Goal: Navigation & Orientation: Find specific page/section

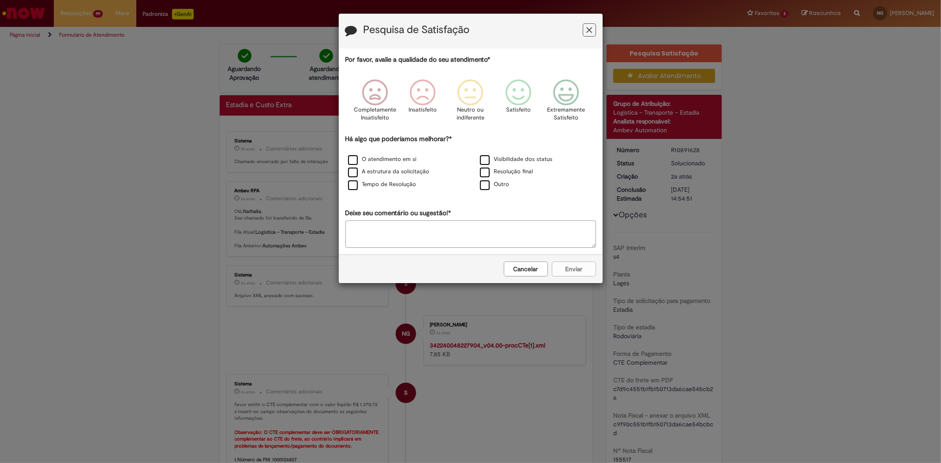
click at [593, 25] on button "Feedback" at bounding box center [589, 29] width 13 height 13
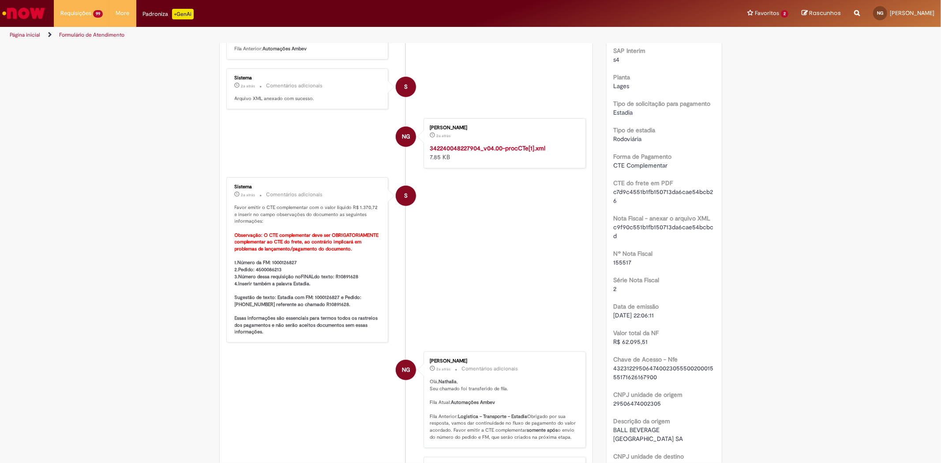
scroll to position [196, 0]
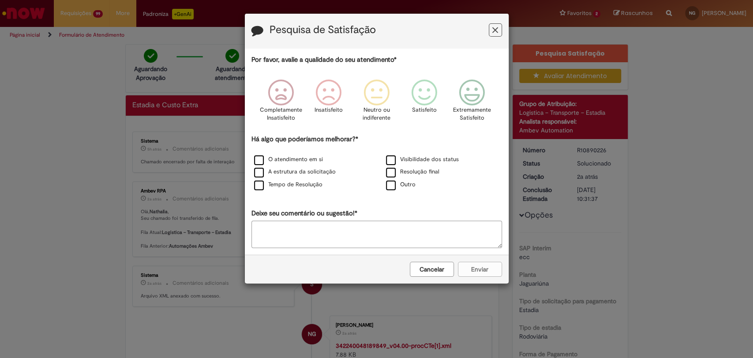
click at [372, 34] on icon "Feedback" at bounding box center [495, 30] width 6 height 9
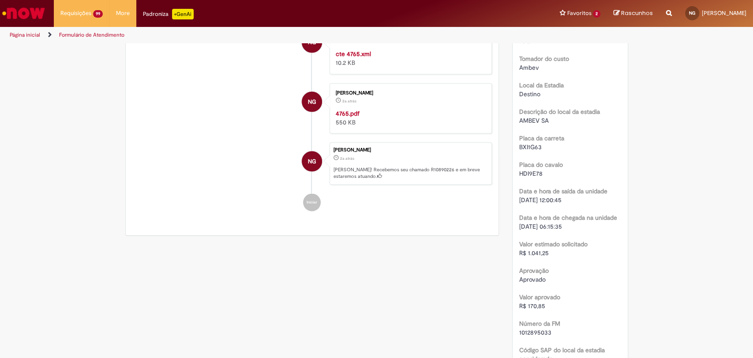
scroll to position [1176, 0]
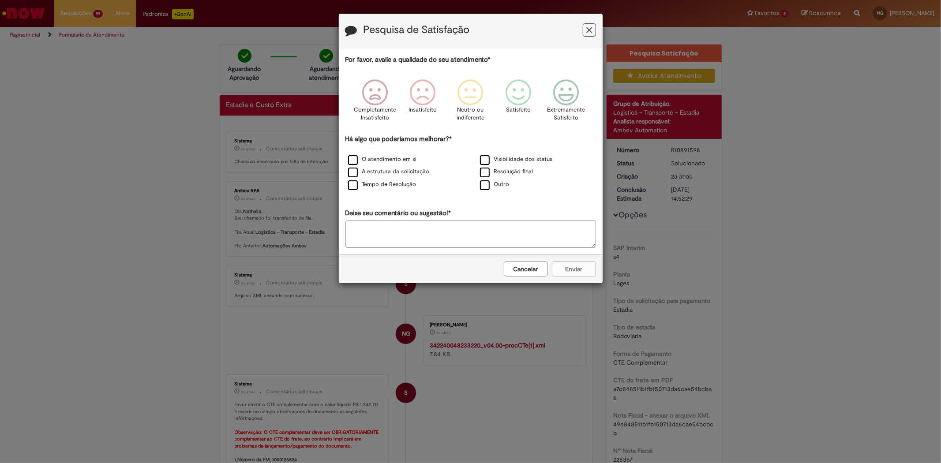
click at [592, 27] on icon "Feedback" at bounding box center [589, 30] width 6 height 9
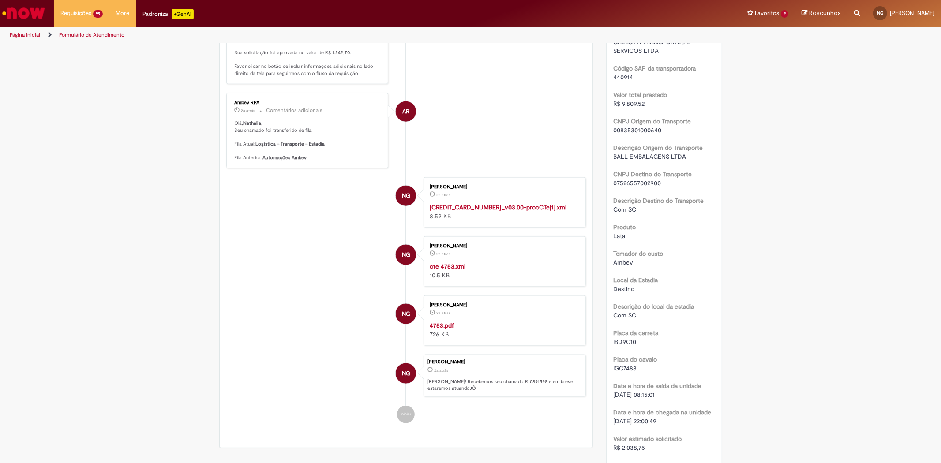
scroll to position [883, 0]
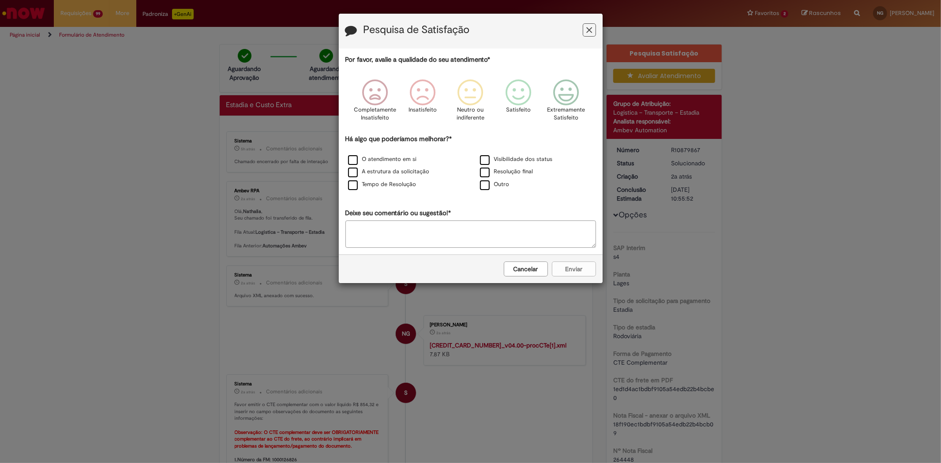
click at [588, 29] on icon "Feedback" at bounding box center [589, 30] width 6 height 9
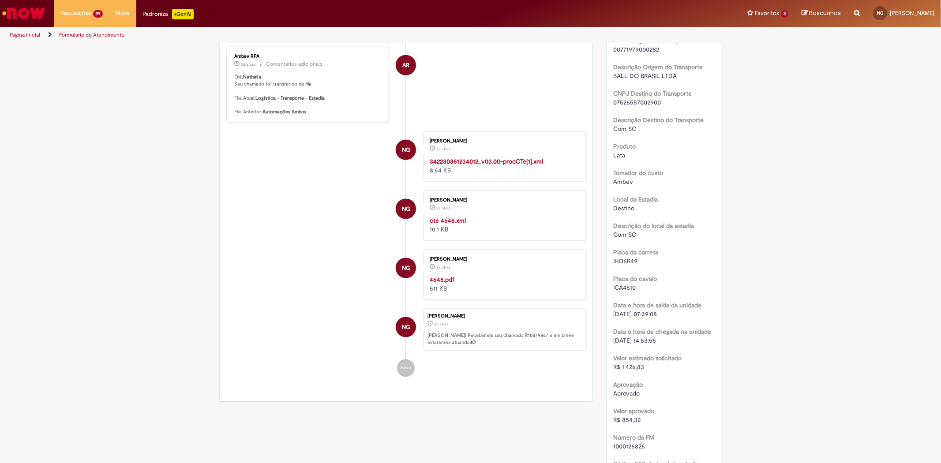
scroll to position [981, 0]
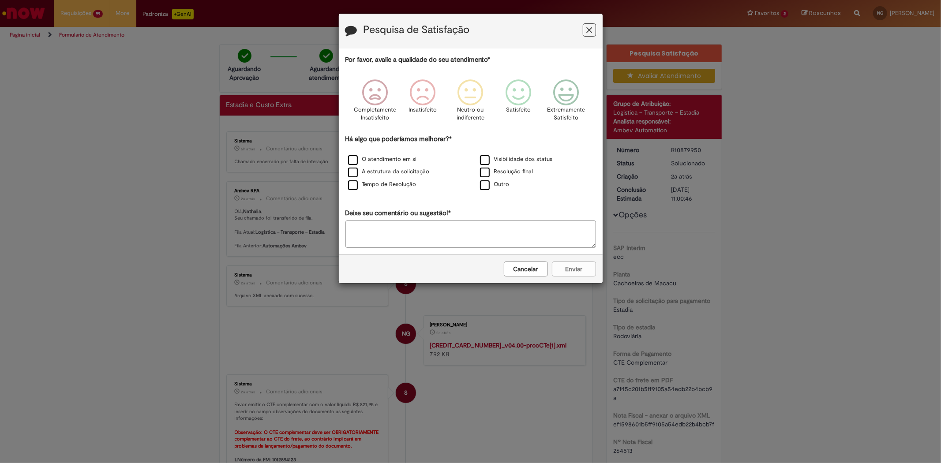
click at [588, 29] on icon "Feedback" at bounding box center [589, 30] width 6 height 9
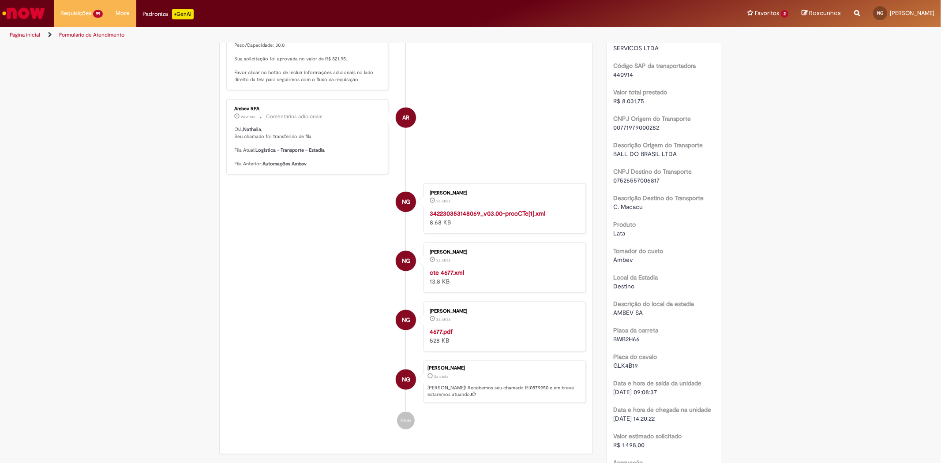
scroll to position [883, 0]
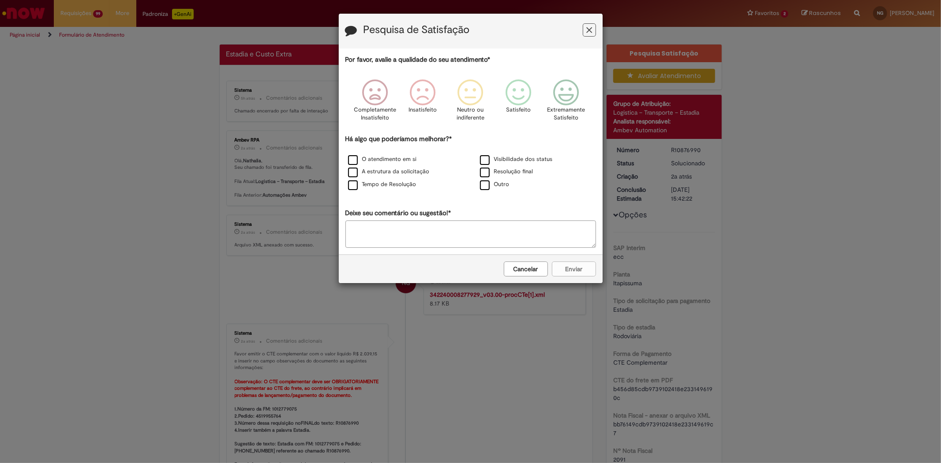
click at [591, 30] on icon "Feedback" at bounding box center [589, 30] width 6 height 9
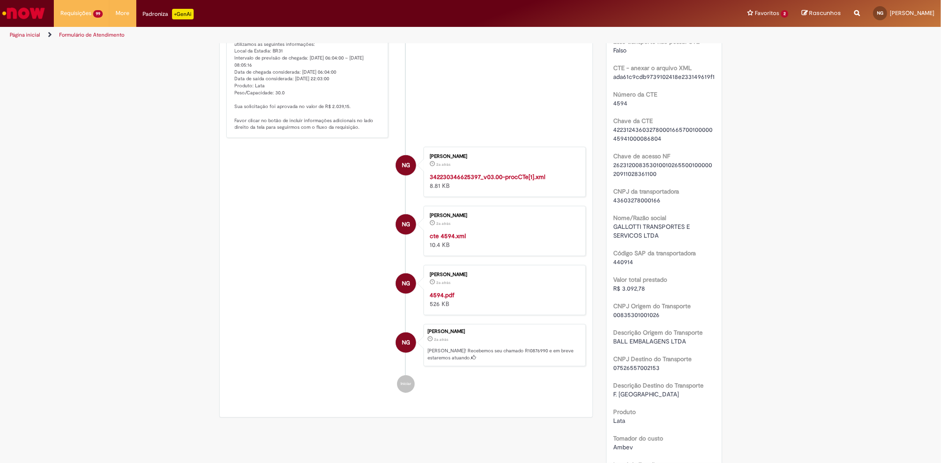
scroll to position [686, 0]
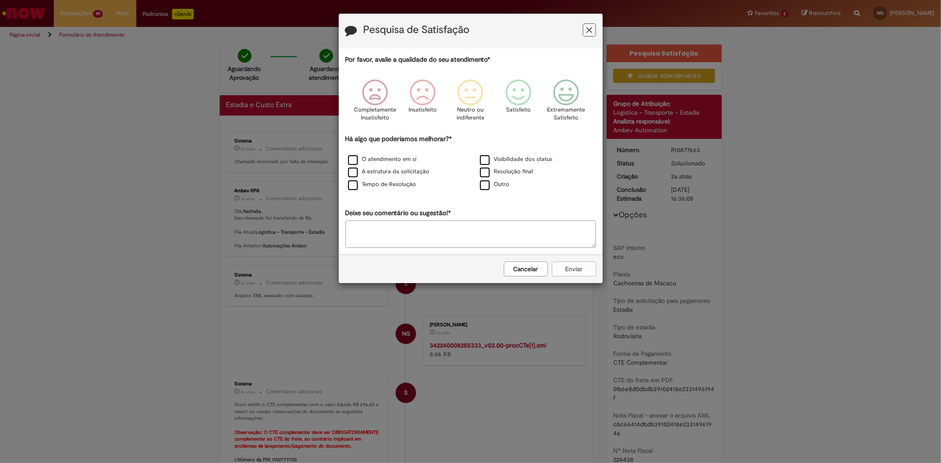
click at [593, 31] on div "Pesquisa de Satisfação" at bounding box center [471, 31] width 264 height 35
click at [592, 31] on button "Feedback" at bounding box center [589, 29] width 13 height 13
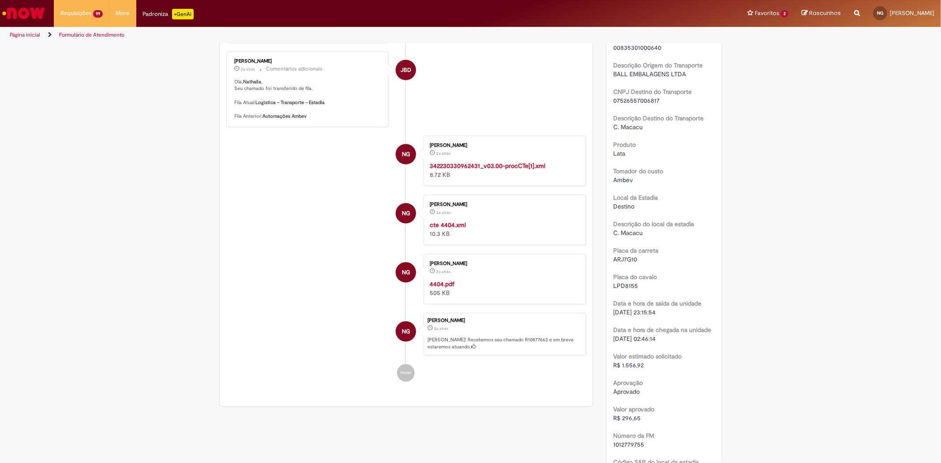
scroll to position [981, 0]
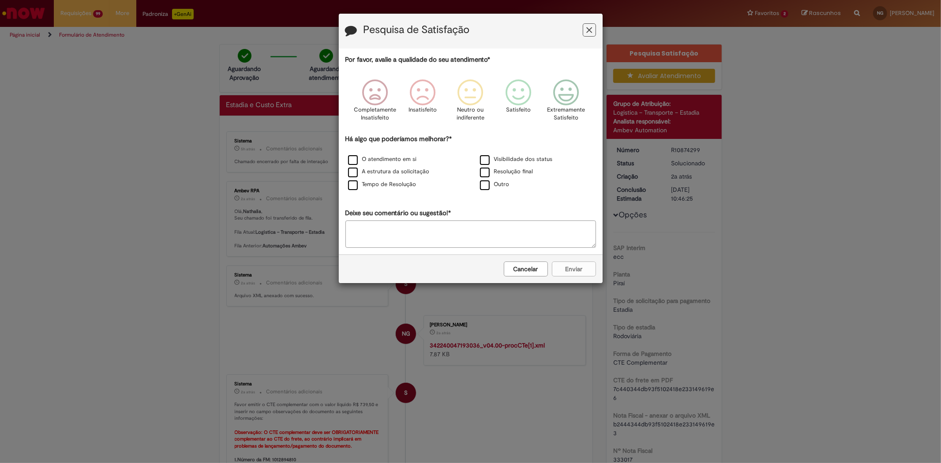
click at [584, 35] on button "Feedback" at bounding box center [589, 29] width 13 height 13
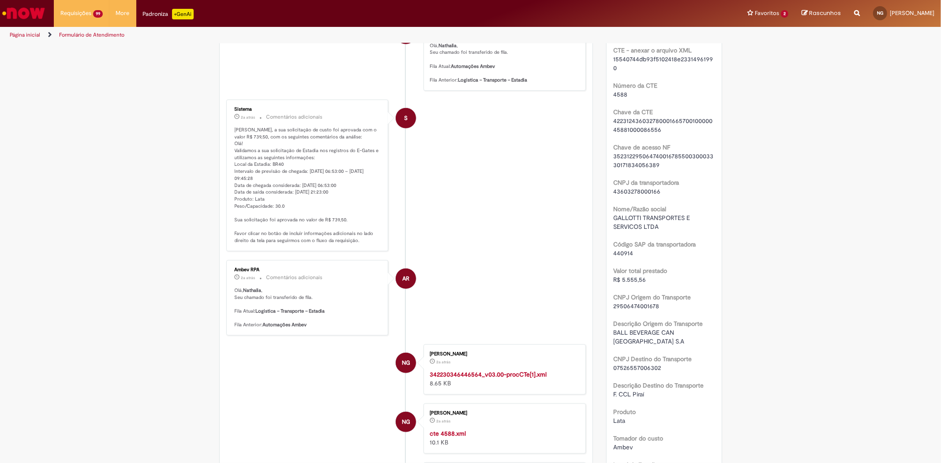
scroll to position [735, 0]
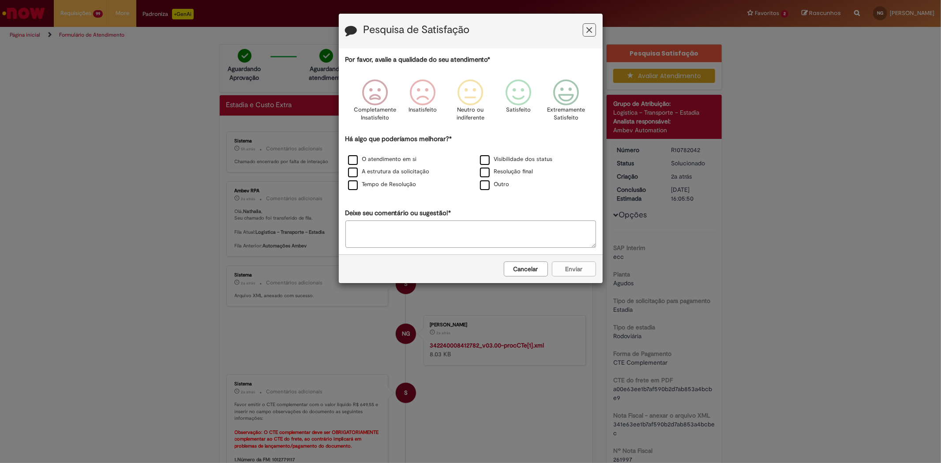
click at [587, 29] on icon "Feedback" at bounding box center [589, 30] width 6 height 9
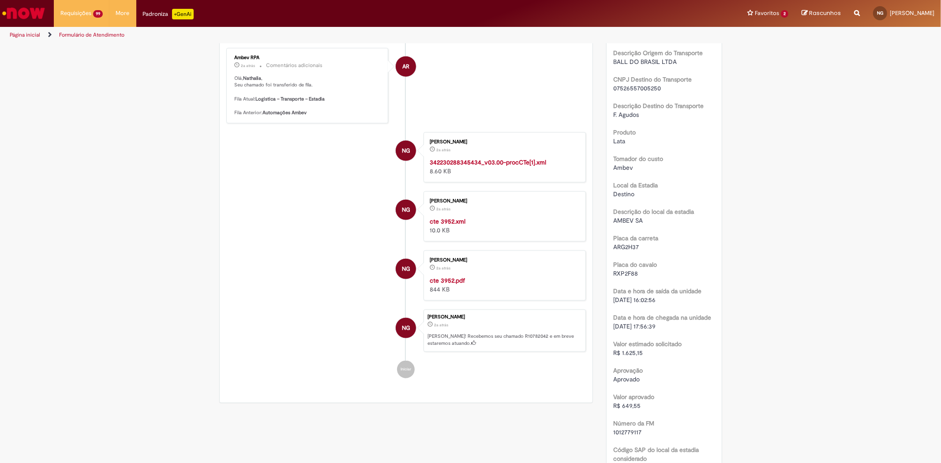
scroll to position [981, 0]
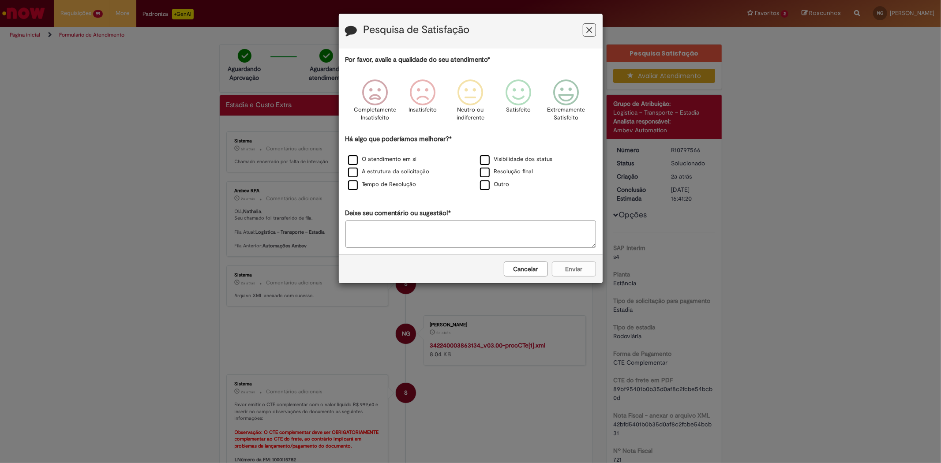
click at [593, 32] on button "Feedback" at bounding box center [589, 29] width 13 height 13
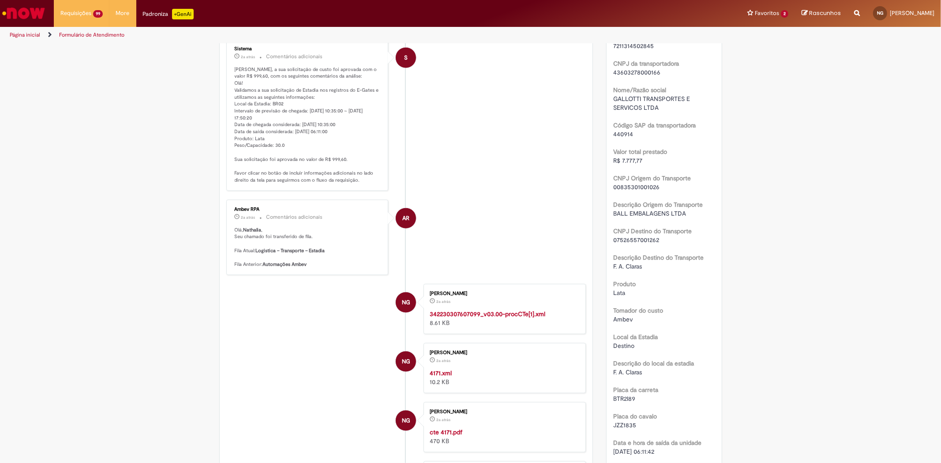
scroll to position [833, 0]
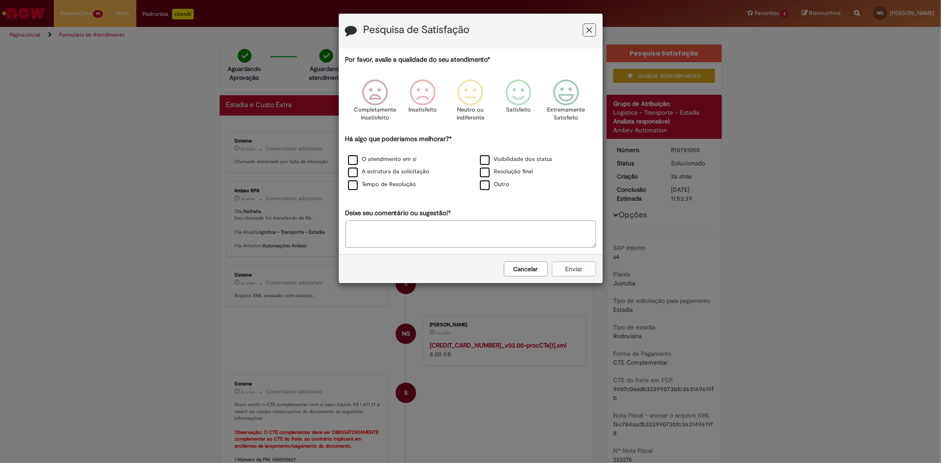
click at [588, 24] on button "Feedback" at bounding box center [589, 29] width 13 height 13
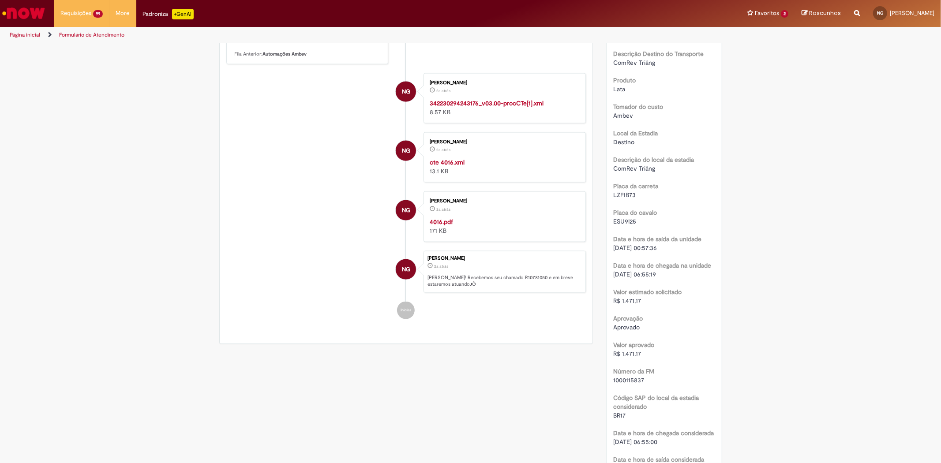
scroll to position [1030, 0]
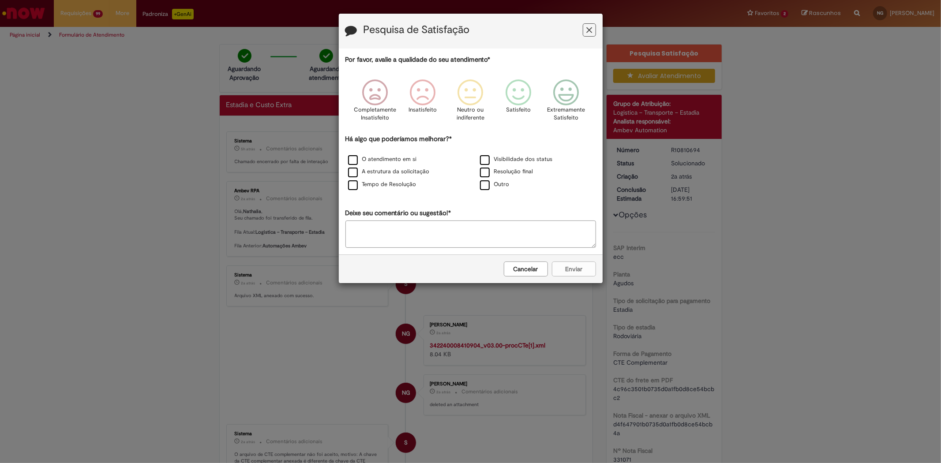
click at [594, 31] on button "Feedback" at bounding box center [589, 29] width 13 height 13
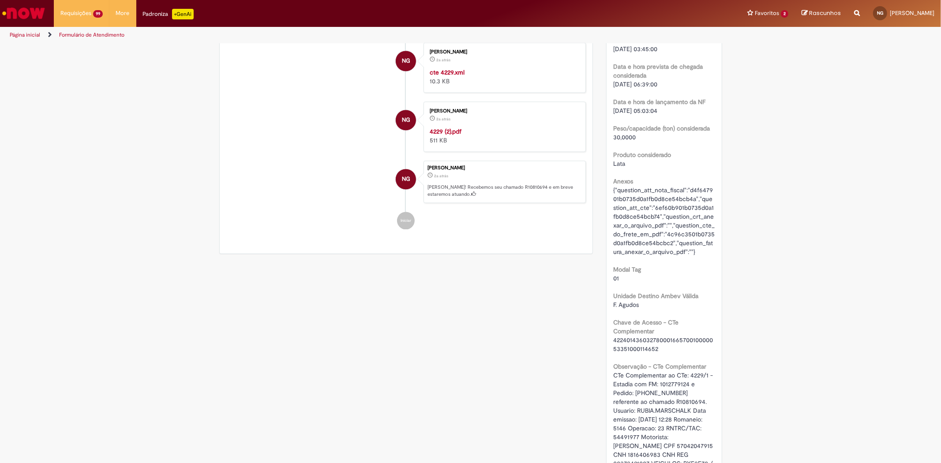
scroll to position [1471, 0]
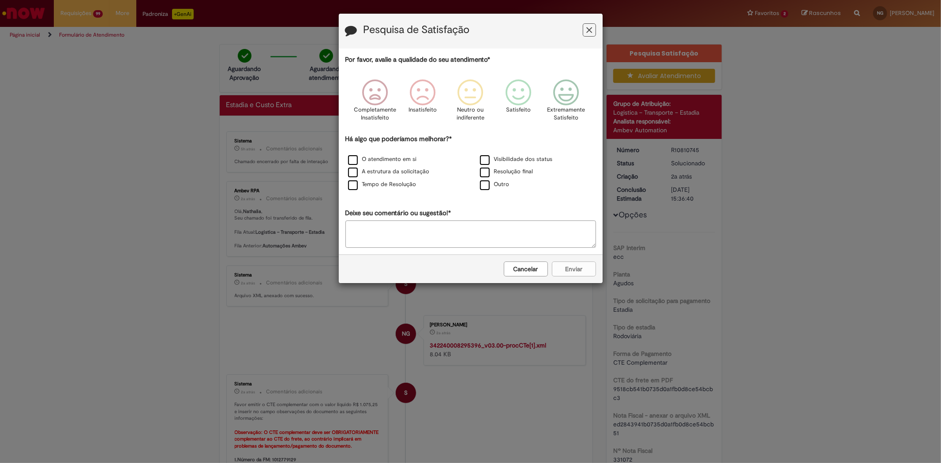
click at [590, 33] on icon "Feedback" at bounding box center [589, 30] width 6 height 9
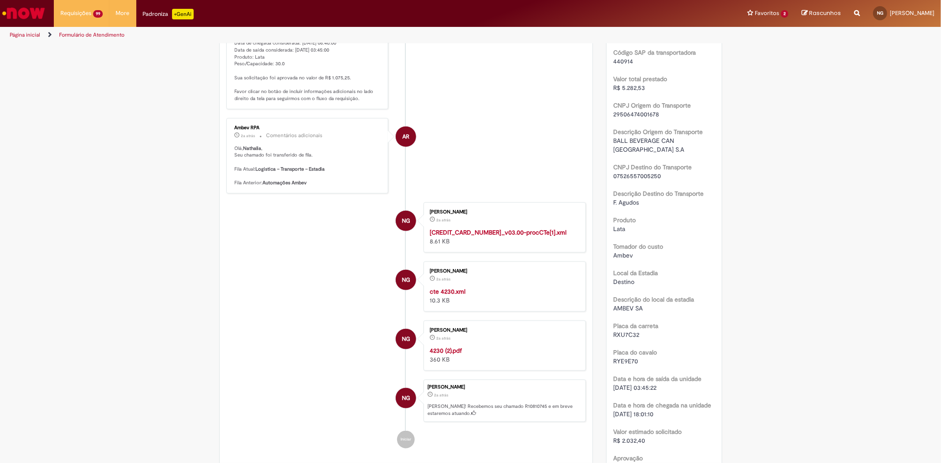
scroll to position [1030, 0]
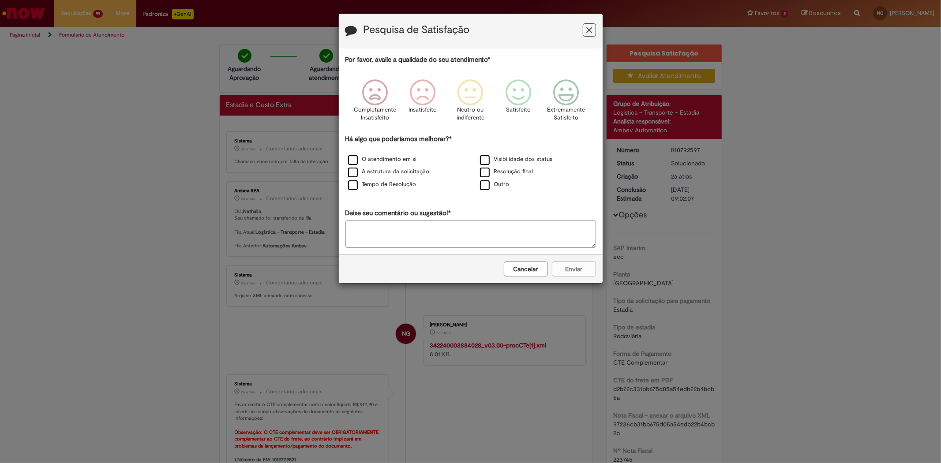
click at [595, 30] on button "Feedback" at bounding box center [589, 29] width 13 height 13
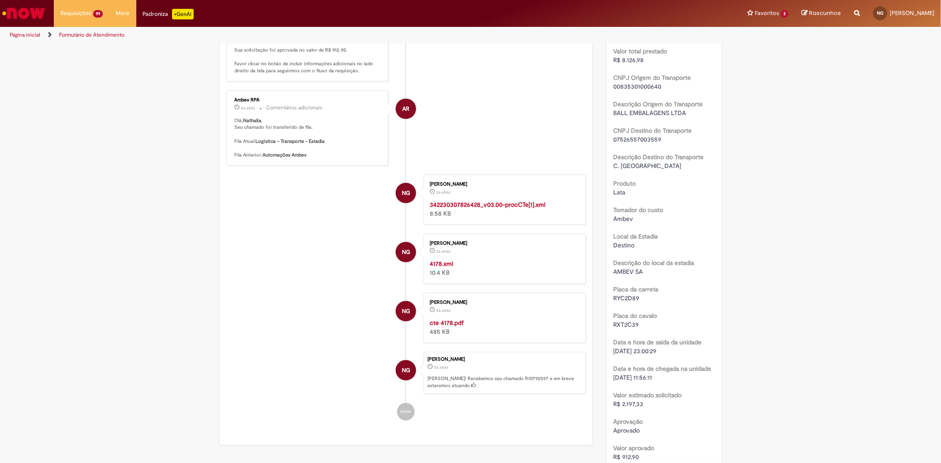
scroll to position [932, 0]
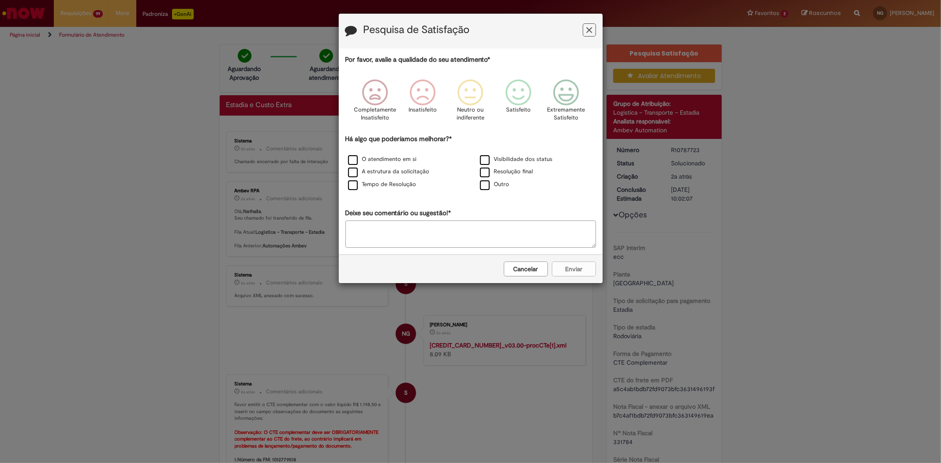
click at [596, 26] on button "Feedback" at bounding box center [589, 29] width 13 height 13
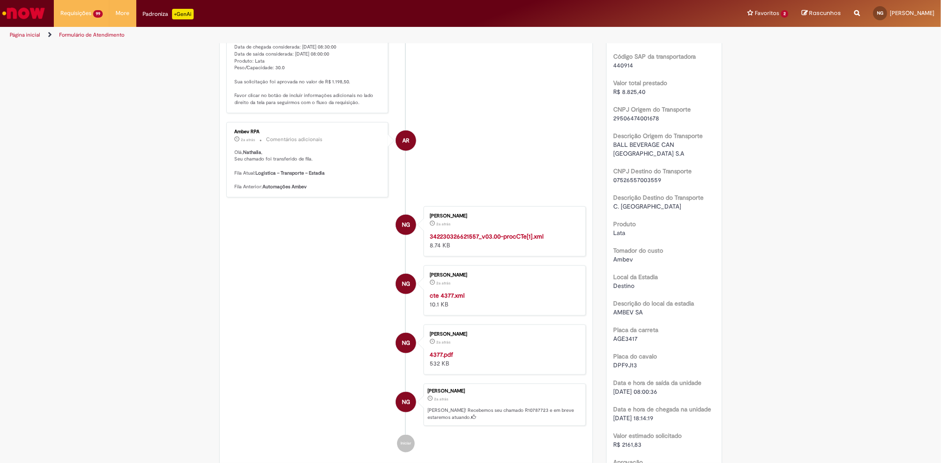
scroll to position [883, 0]
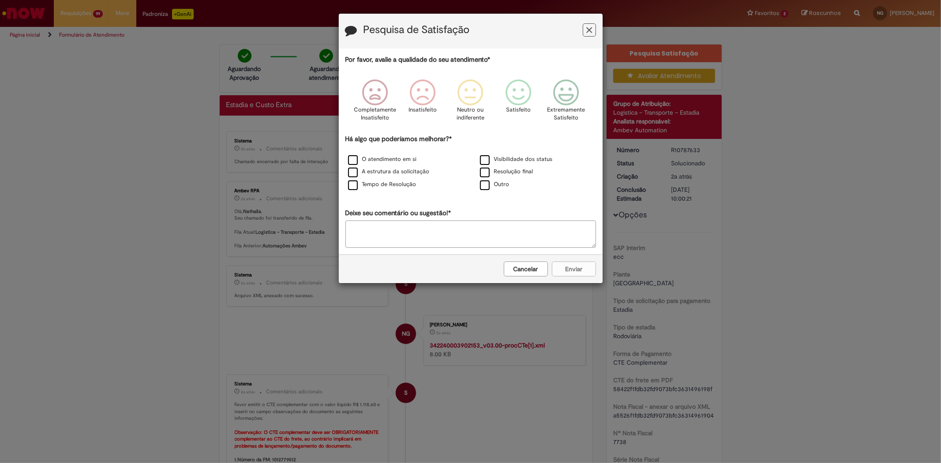
click at [591, 33] on icon "Feedback" at bounding box center [589, 30] width 6 height 9
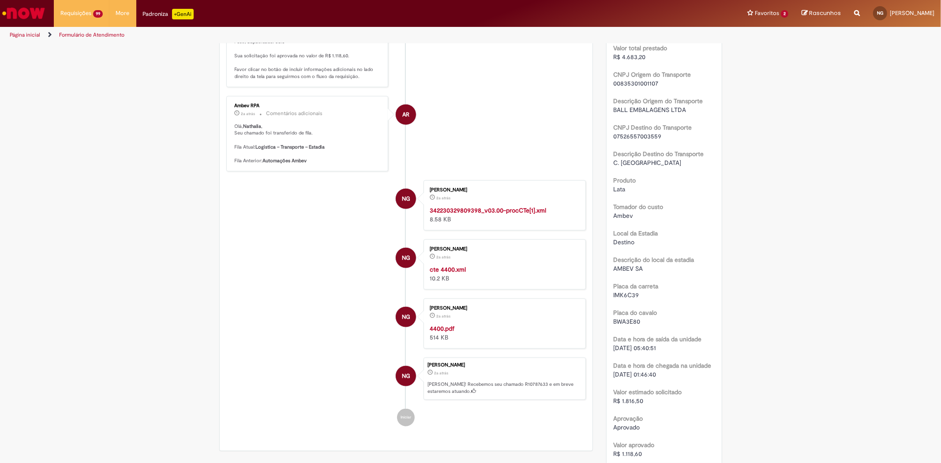
scroll to position [1127, 0]
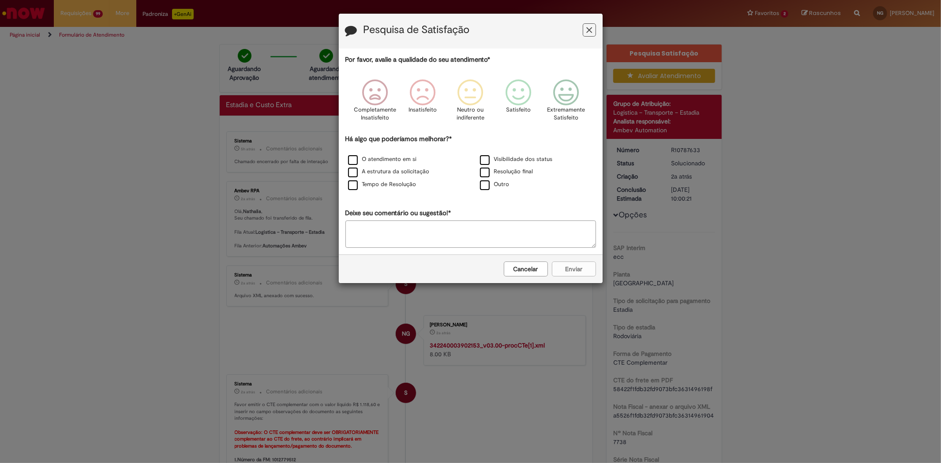
click at [588, 26] on icon "Feedback" at bounding box center [589, 30] width 6 height 9
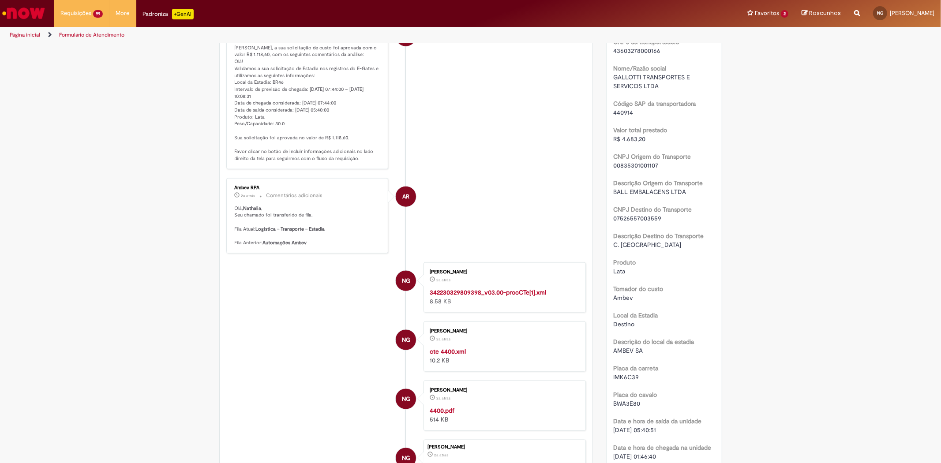
scroll to position [883, 0]
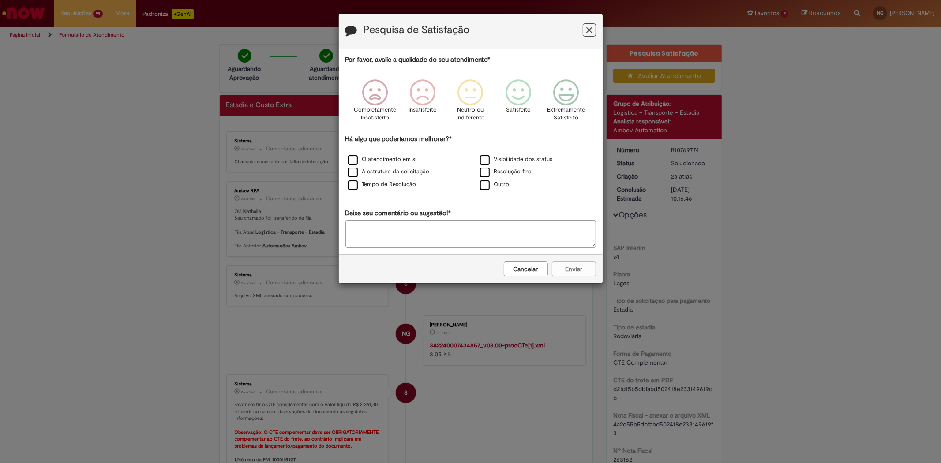
click at [587, 28] on icon "Feedback" at bounding box center [589, 30] width 6 height 9
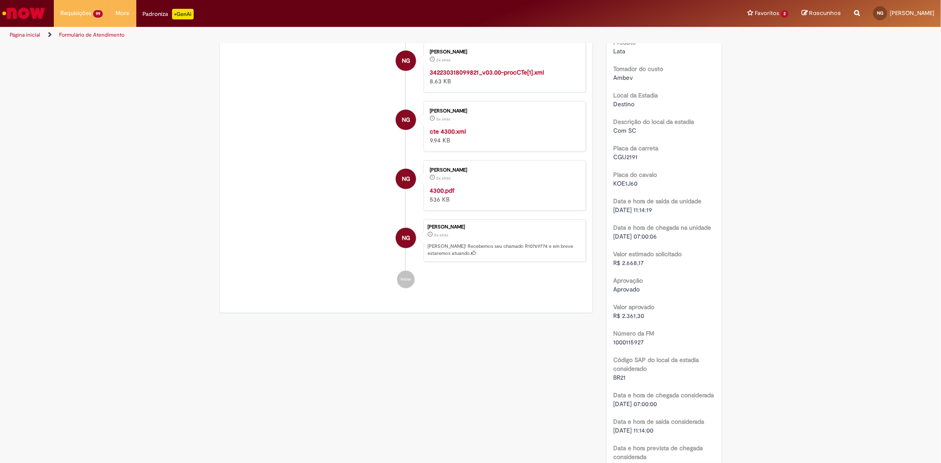
scroll to position [1079, 0]
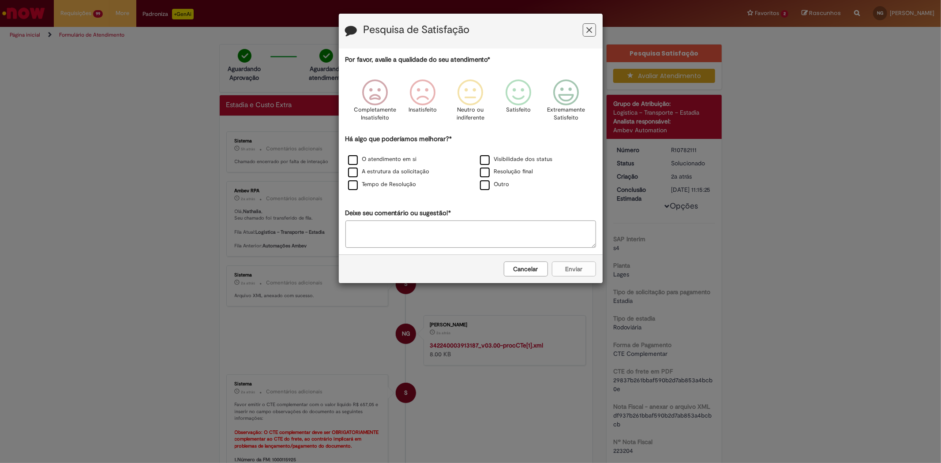
click at [586, 33] on button "Feedback" at bounding box center [589, 29] width 13 height 13
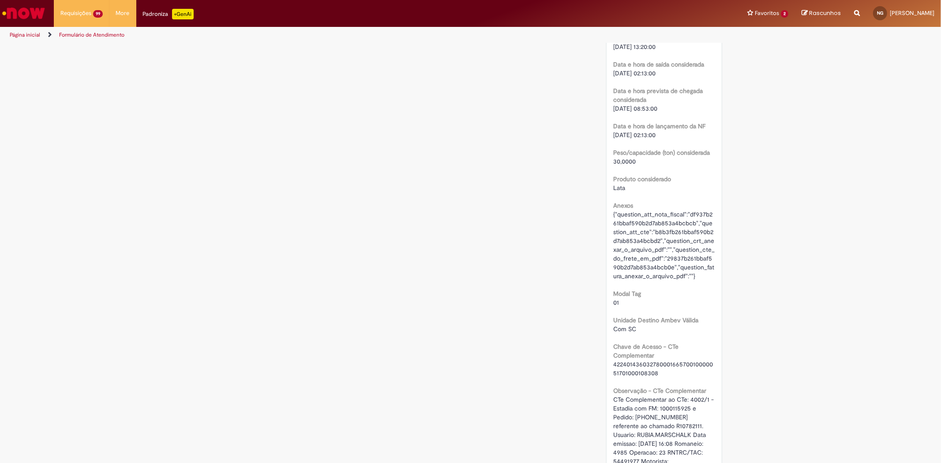
scroll to position [1520, 0]
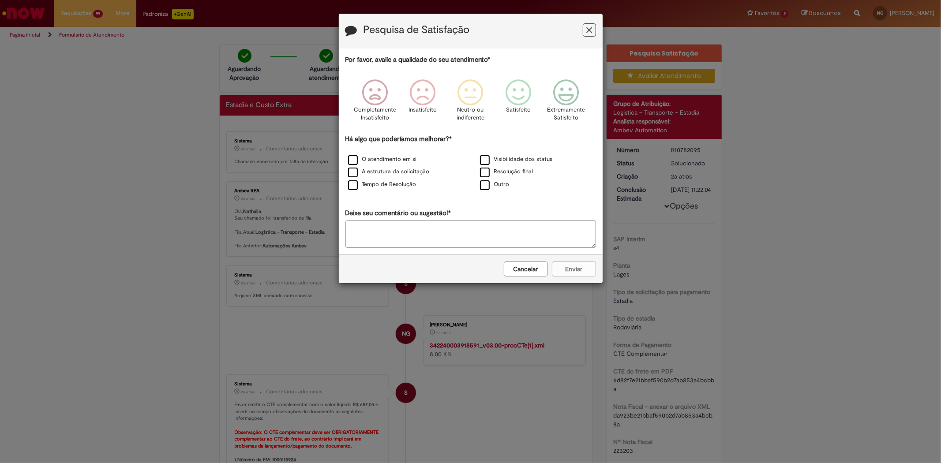
click at [583, 28] on button "Feedback" at bounding box center [589, 29] width 13 height 13
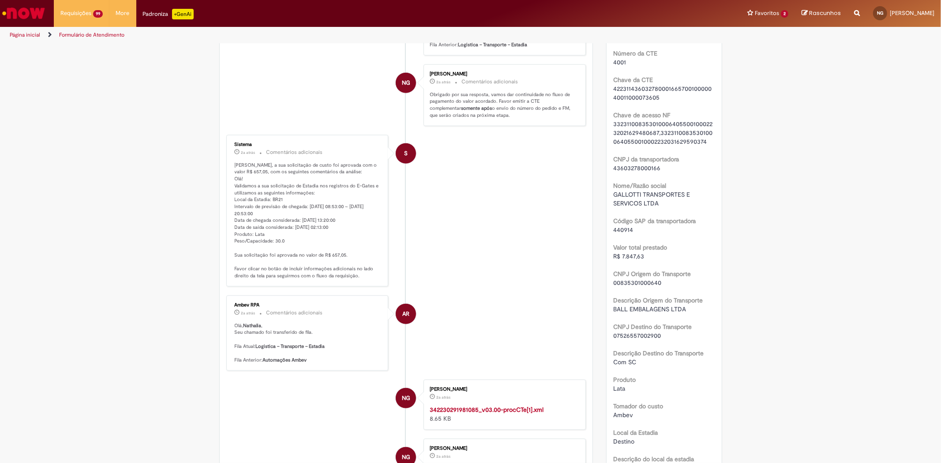
scroll to position [735, 0]
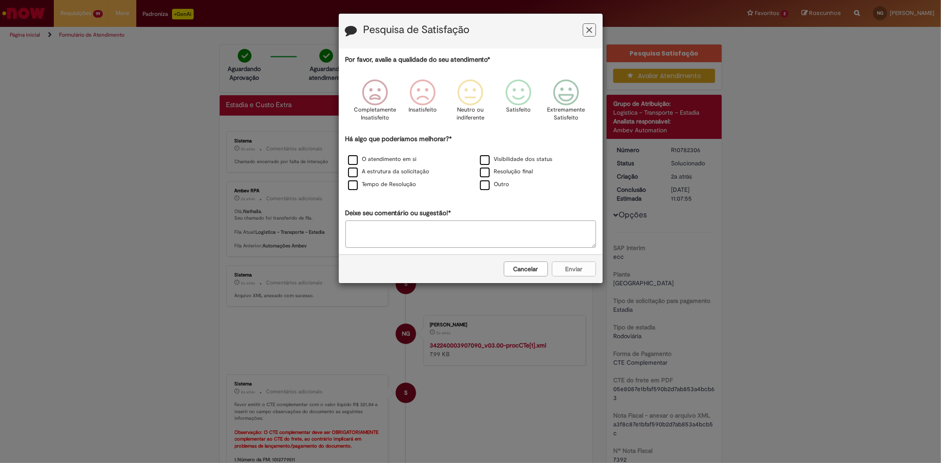
click at [596, 27] on button "Feedback" at bounding box center [589, 29] width 13 height 13
click at [590, 34] on button "Feedback" at bounding box center [589, 29] width 13 height 13
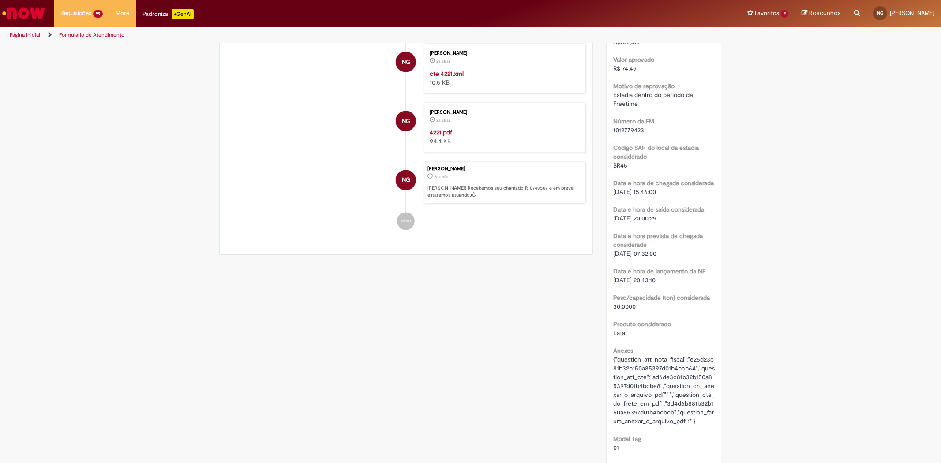
scroll to position [1422, 0]
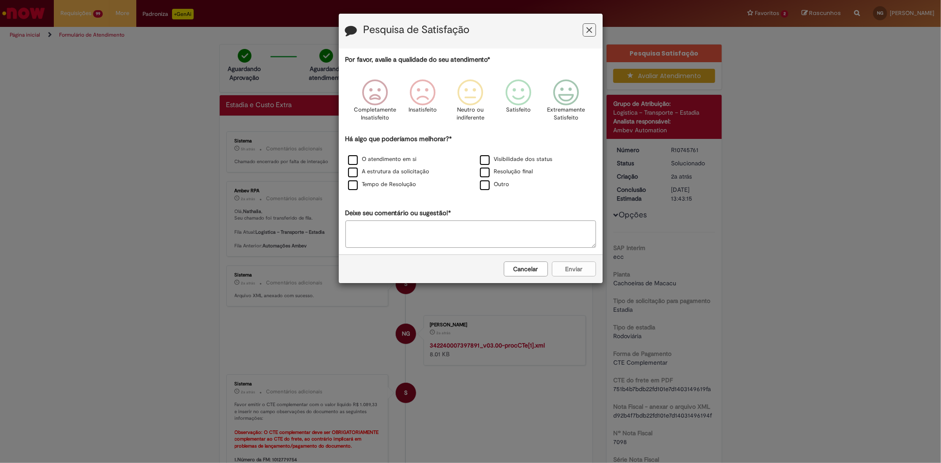
click at [588, 32] on icon "Feedback" at bounding box center [589, 30] width 6 height 9
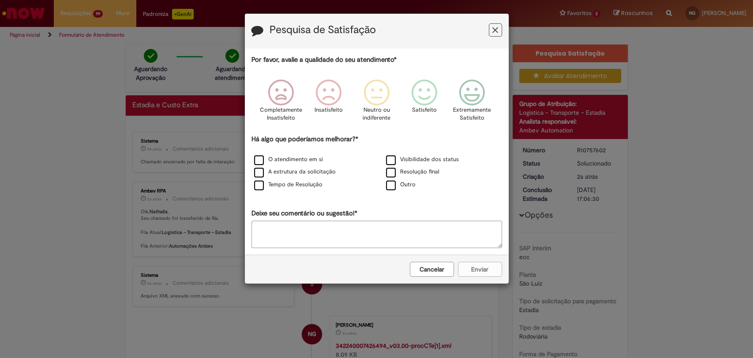
click at [501, 27] on button "Feedback" at bounding box center [495, 29] width 13 height 13
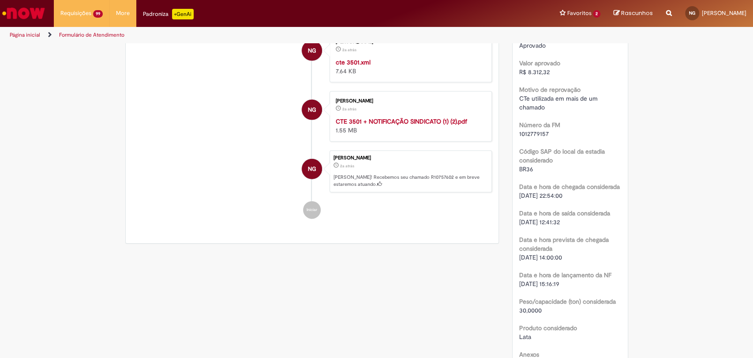
scroll to position [1324, 0]
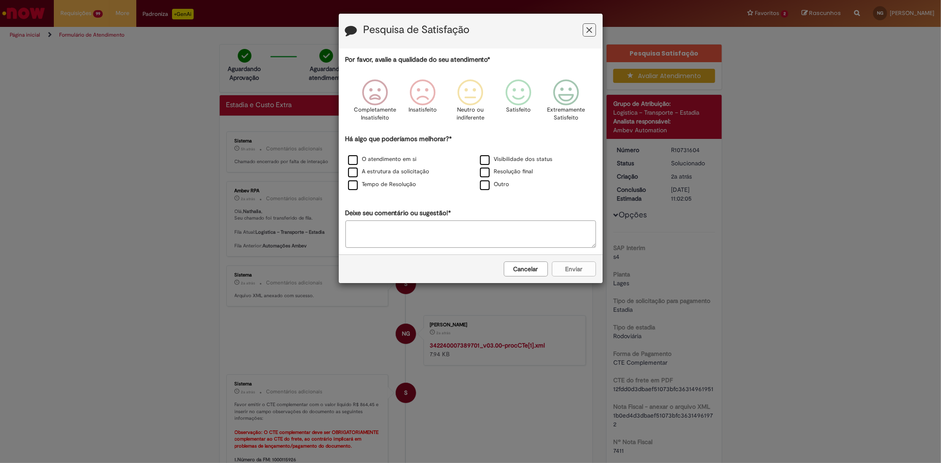
click at [588, 33] on icon "Feedback" at bounding box center [589, 30] width 6 height 9
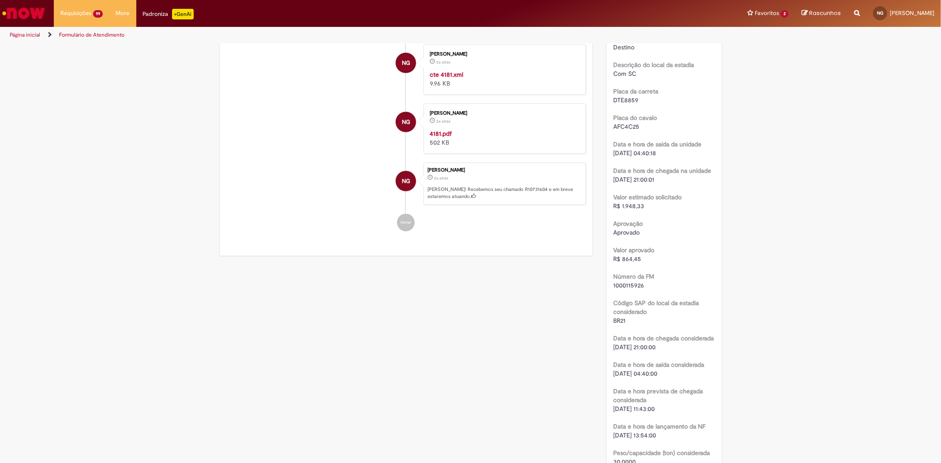
scroll to position [1127, 0]
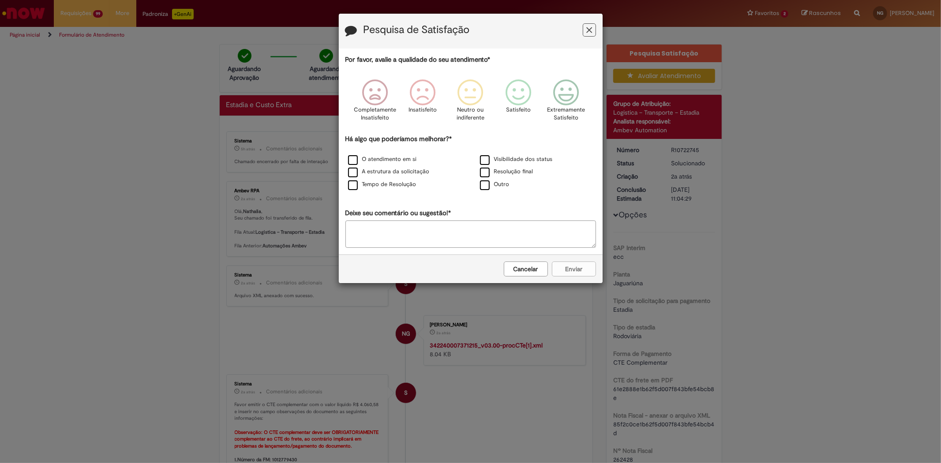
click at [586, 29] on icon "Feedback" at bounding box center [589, 30] width 6 height 9
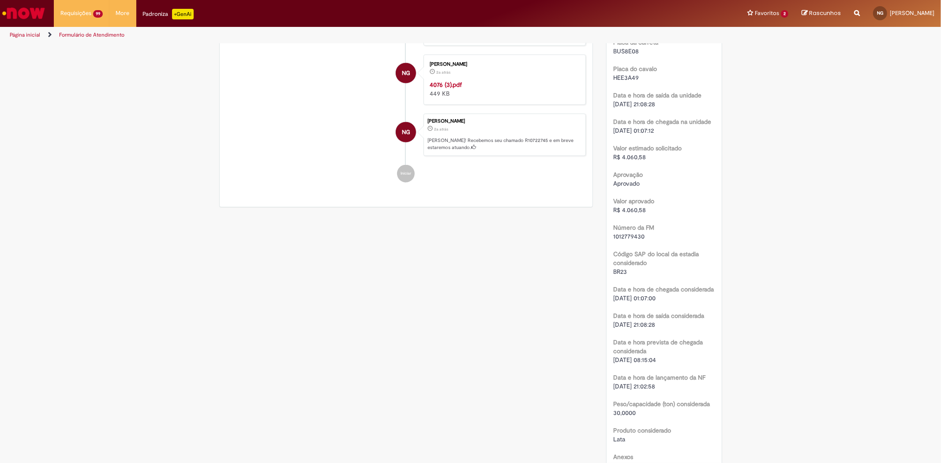
scroll to position [1176, 0]
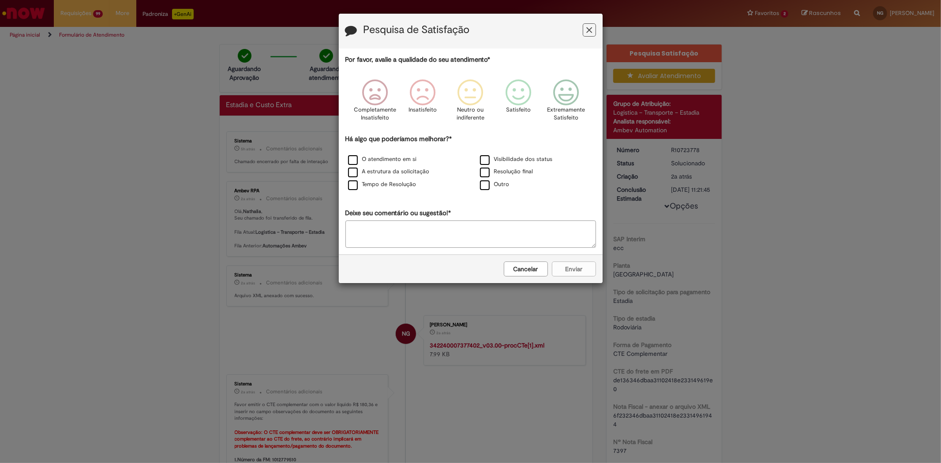
click at [590, 33] on icon "Feedback" at bounding box center [589, 30] width 6 height 9
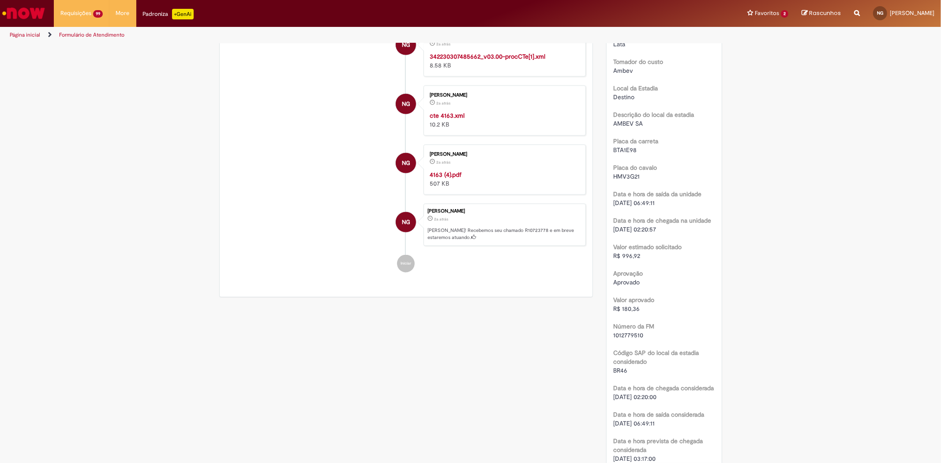
scroll to position [1079, 0]
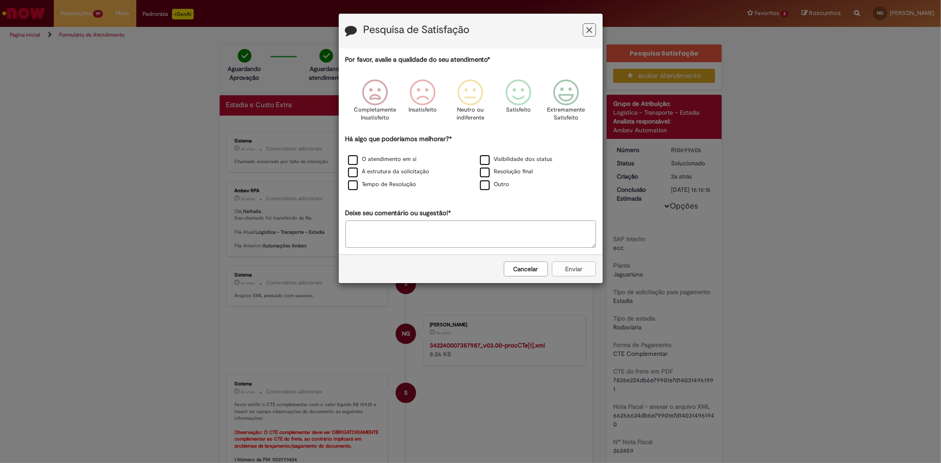
click at [593, 31] on button "Feedback" at bounding box center [589, 29] width 13 height 13
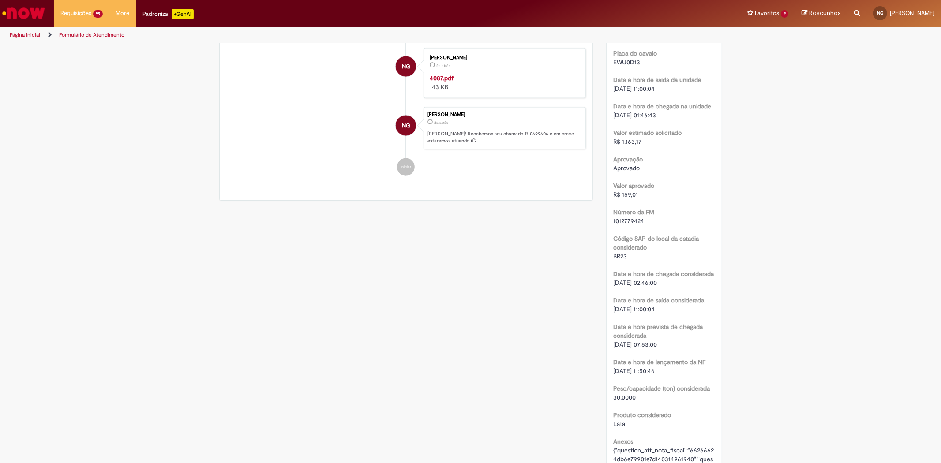
scroll to position [1176, 0]
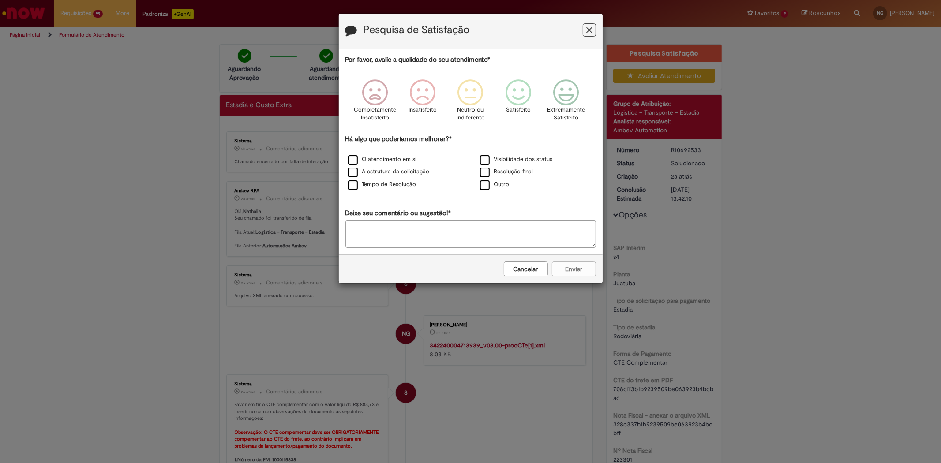
click at [592, 29] on button "Feedback" at bounding box center [589, 29] width 13 height 13
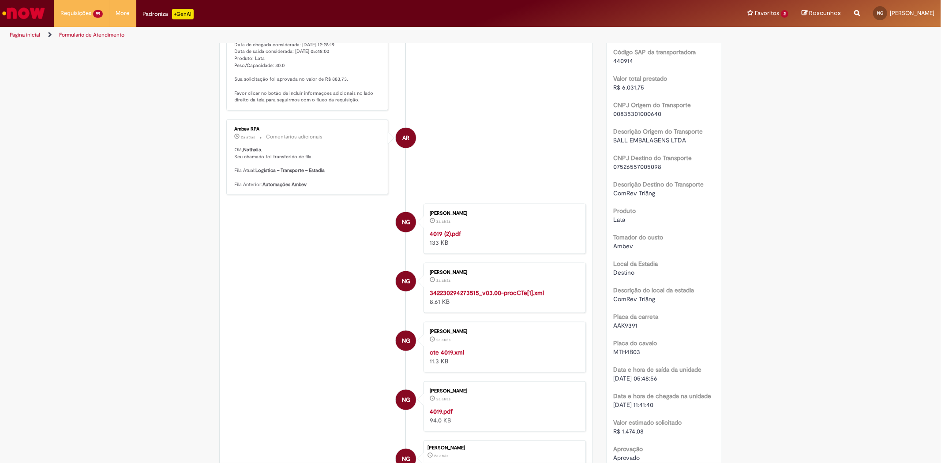
scroll to position [1030, 0]
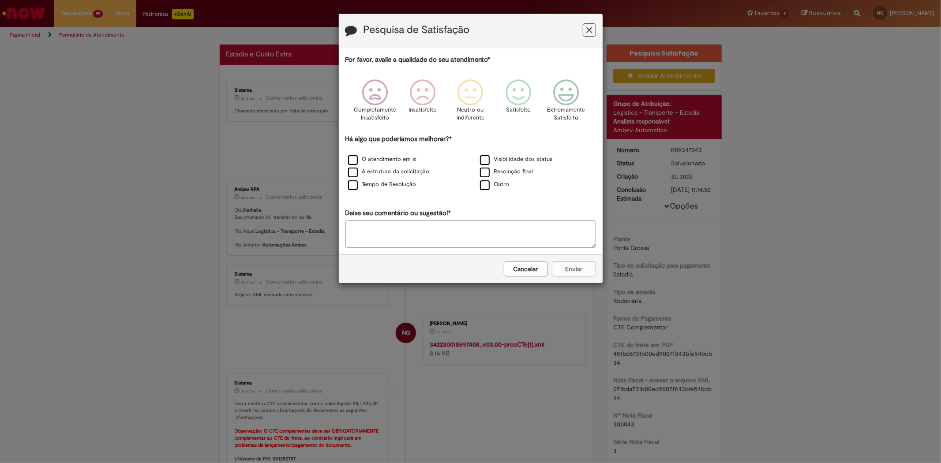
click at [587, 32] on icon "Feedback" at bounding box center [589, 30] width 6 height 9
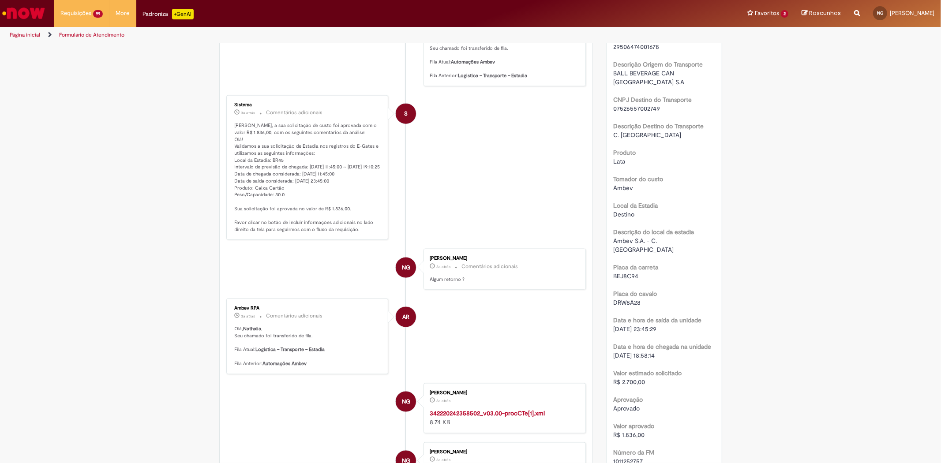
scroll to position [932, 0]
drag, startPoint x: 389, startPoint y: 272, endPoint x: 390, endPoint y: 280, distance: 7.6
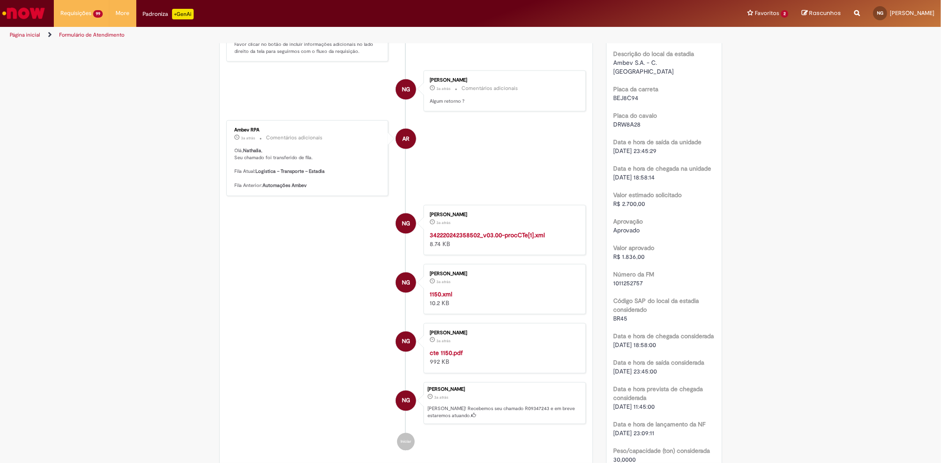
scroll to position [1127, 0]
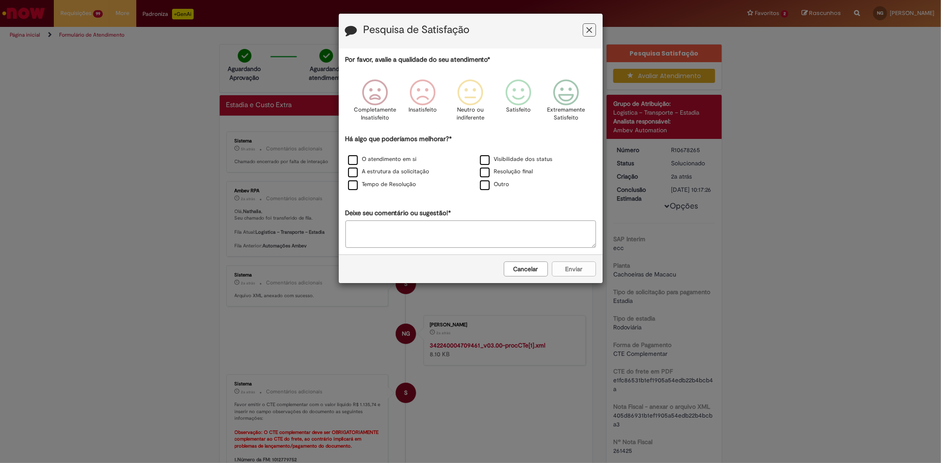
click at [587, 33] on icon "Feedback" at bounding box center [589, 30] width 6 height 9
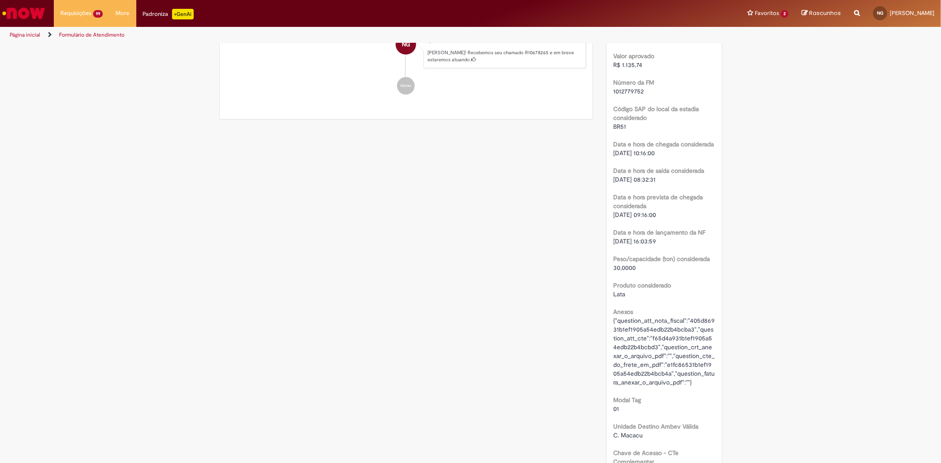
scroll to position [1324, 0]
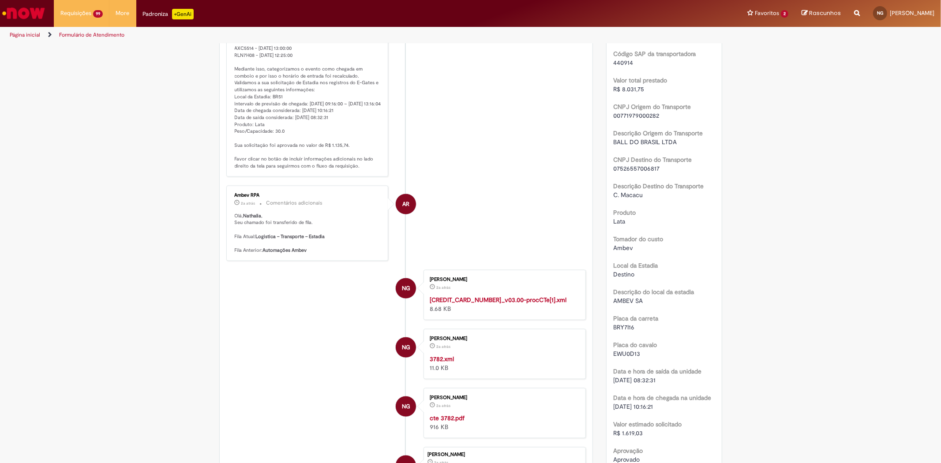
scroll to position [735, 0]
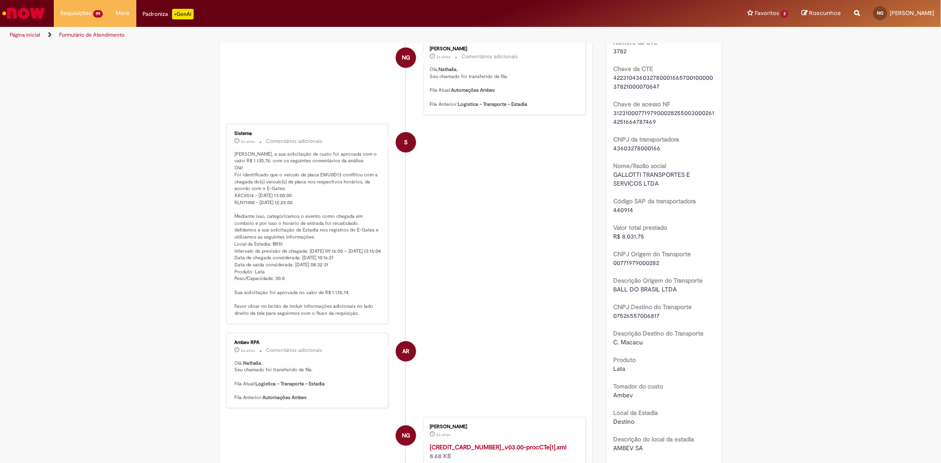
drag, startPoint x: 282, startPoint y: 20, endPoint x: 242, endPoint y: -29, distance: 63.6
click at [242, 0] on html "Pular para o conteúdo da página Requisições 99 Exibir Todas as Solicitações Est…" at bounding box center [470, 231] width 941 height 463
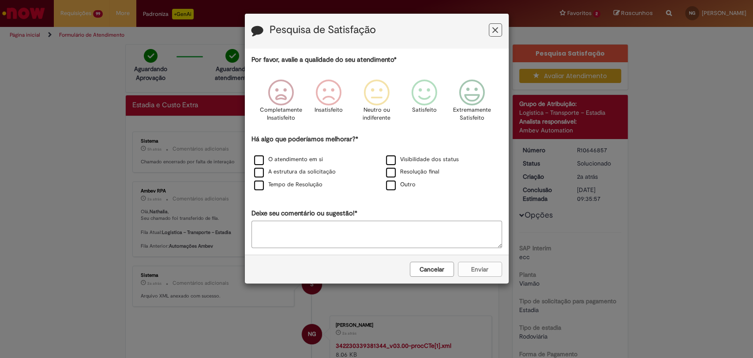
click at [496, 29] on icon "Feedback" at bounding box center [495, 30] width 6 height 9
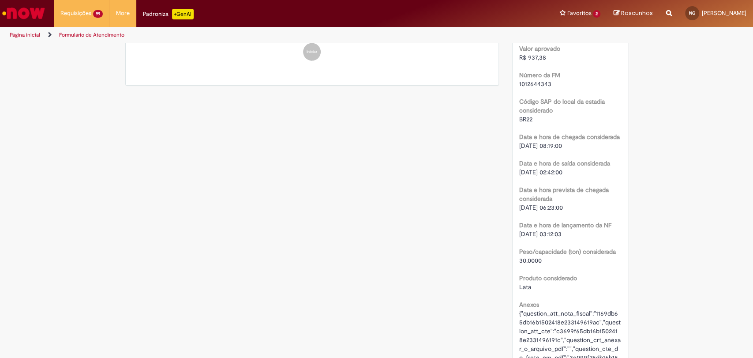
scroll to position [1422, 0]
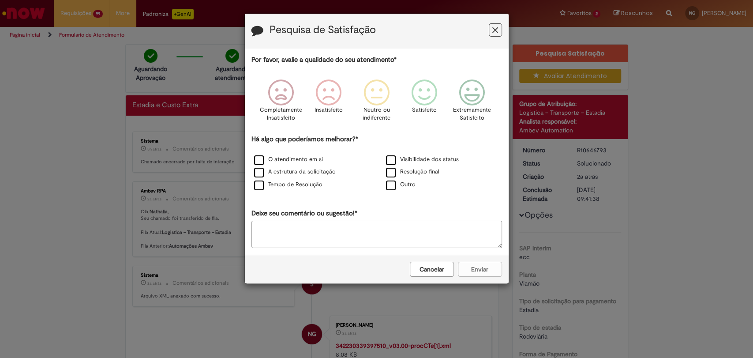
click at [494, 28] on icon "Feedback" at bounding box center [495, 30] width 6 height 9
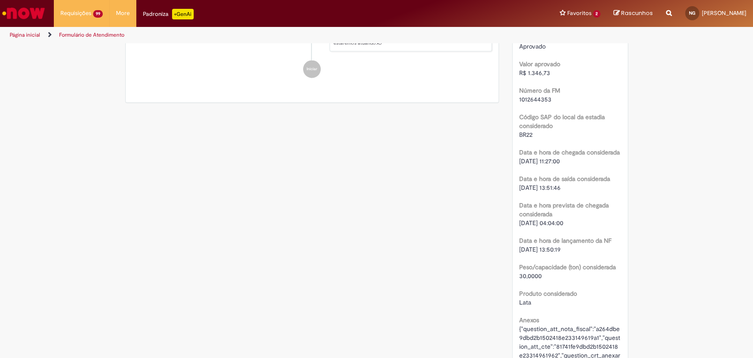
scroll to position [1324, 0]
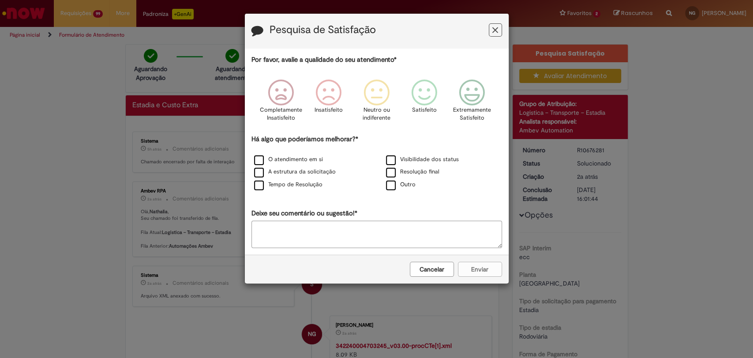
click at [496, 29] on icon "Feedback" at bounding box center [495, 30] width 6 height 9
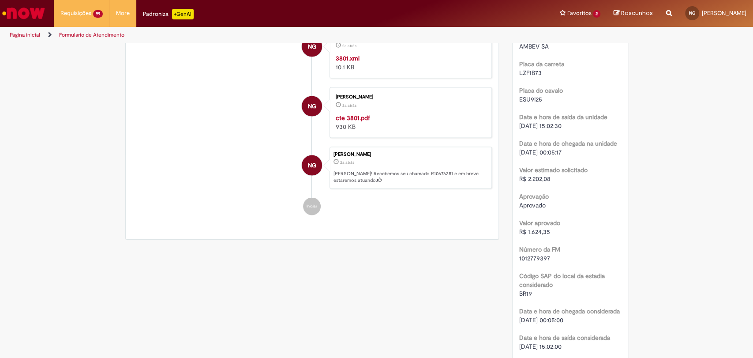
scroll to position [1127, 0]
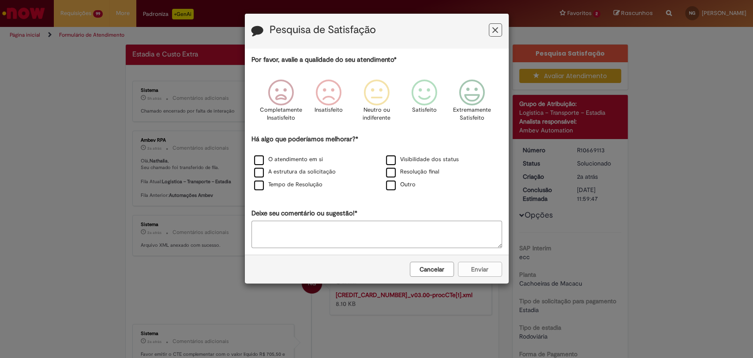
click at [495, 28] on icon "Feedback" at bounding box center [495, 30] width 6 height 9
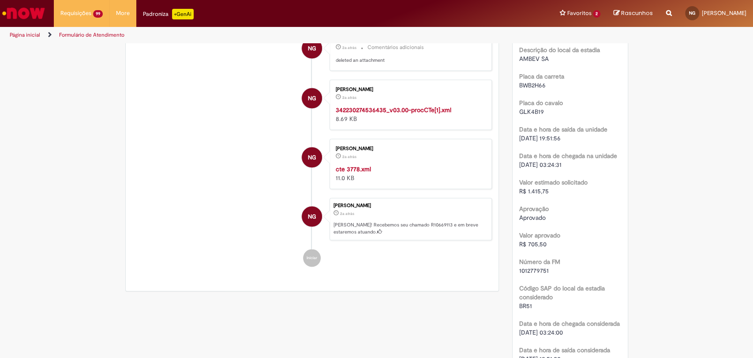
scroll to position [1127, 0]
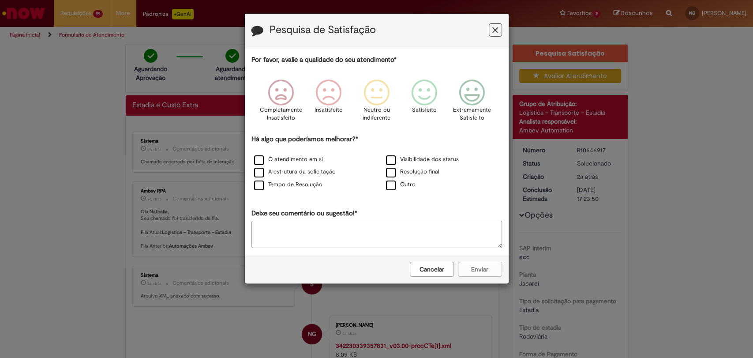
click at [498, 27] on button "Feedback" at bounding box center [495, 29] width 13 height 13
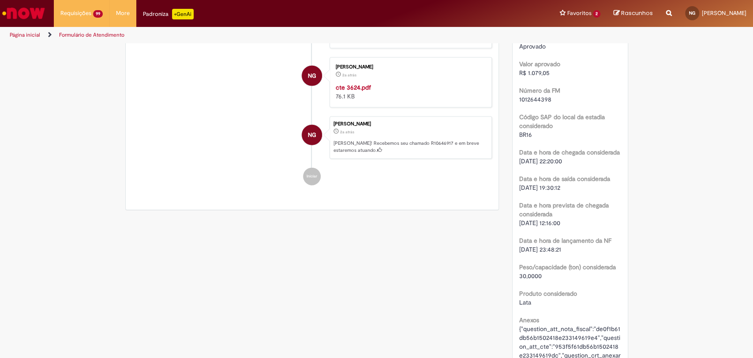
scroll to position [1324, 0]
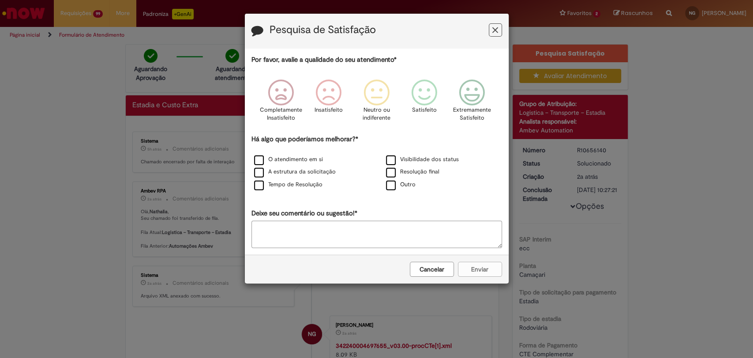
click at [495, 33] on icon "Feedback" at bounding box center [495, 30] width 6 height 9
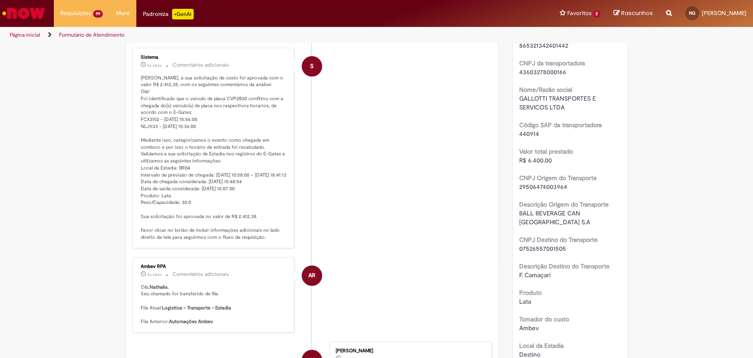
scroll to position [932, 0]
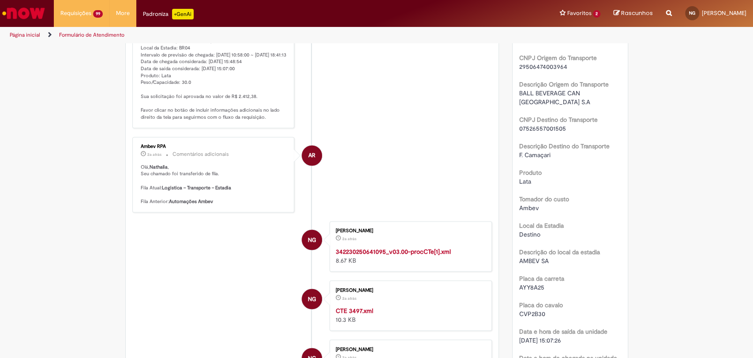
click at [420, 240] on div "Nathalia Gallotti 2a atrás 2 anos atrás 342230250641095_v03.00-procCTe[1].xml 8…" at bounding box center [411, 246] width 162 height 50
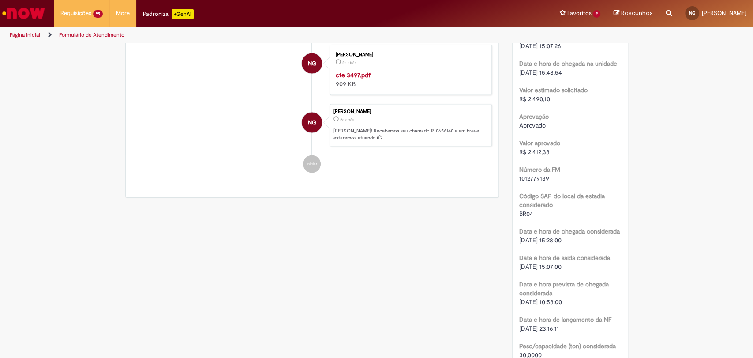
scroll to position [1225, 0]
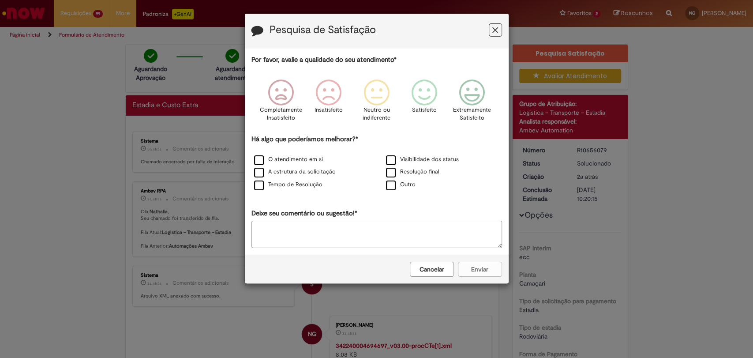
click at [494, 30] on icon "Feedback" at bounding box center [495, 30] width 6 height 9
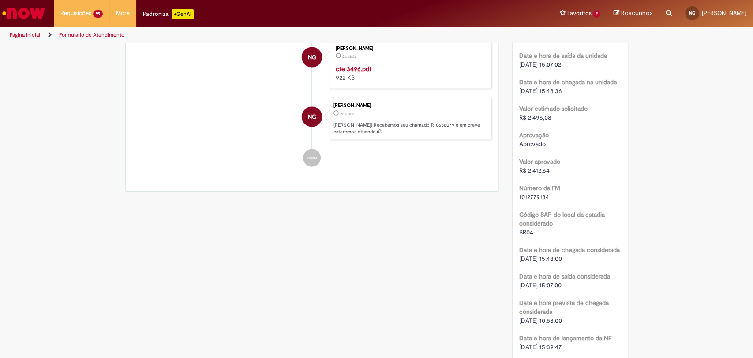
scroll to position [1225, 0]
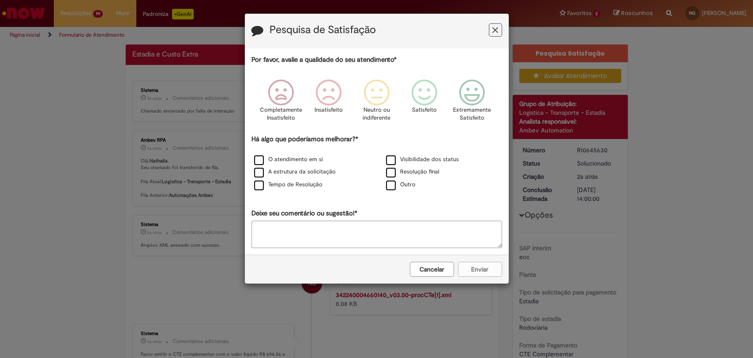
click at [496, 28] on icon "Feedback" at bounding box center [495, 30] width 6 height 9
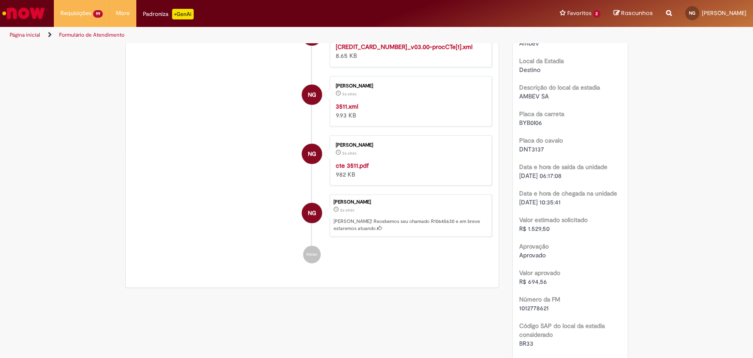
scroll to position [1079, 0]
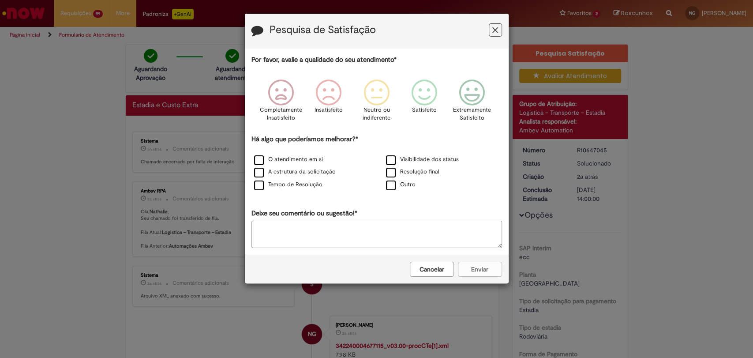
click at [492, 30] on icon "Feedback" at bounding box center [495, 30] width 6 height 9
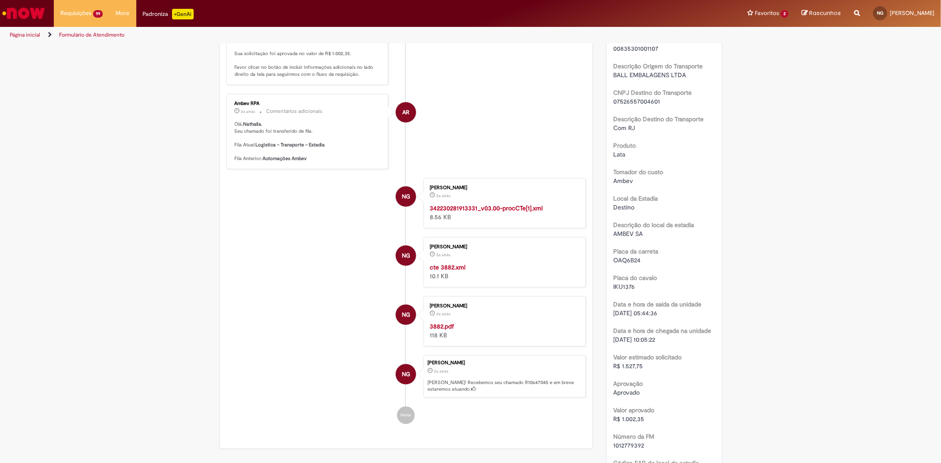
scroll to position [981, 0]
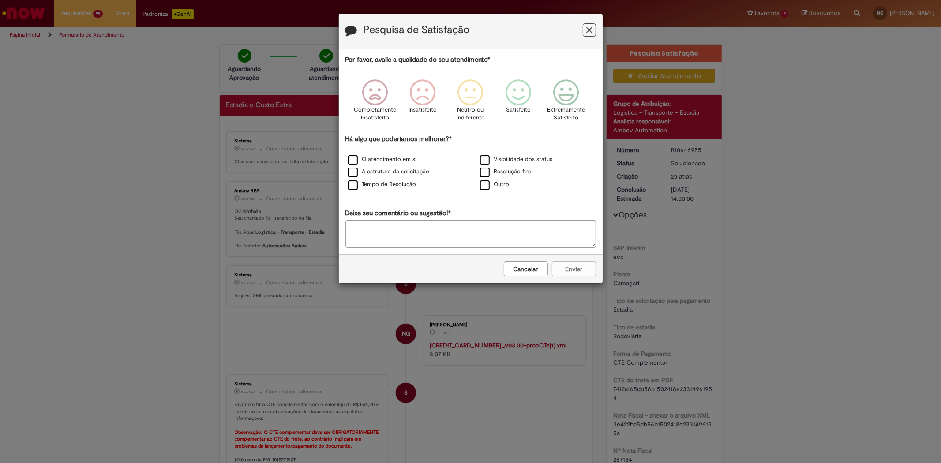
drag, startPoint x: 597, startPoint y: 26, endPoint x: 589, endPoint y: 33, distance: 10.3
click at [592, 30] on div "Pesquisa de Satisfação" at bounding box center [471, 31] width 264 height 35
click at [589, 33] on icon "Feedback" at bounding box center [589, 30] width 6 height 9
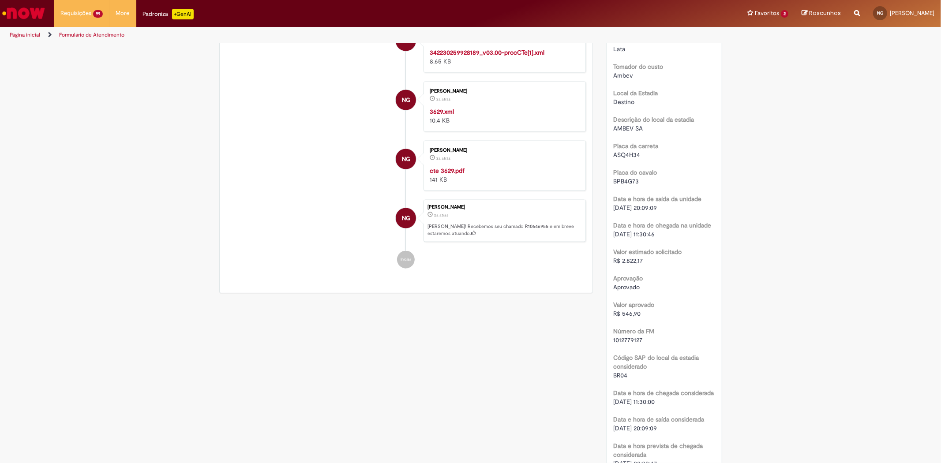
scroll to position [1079, 0]
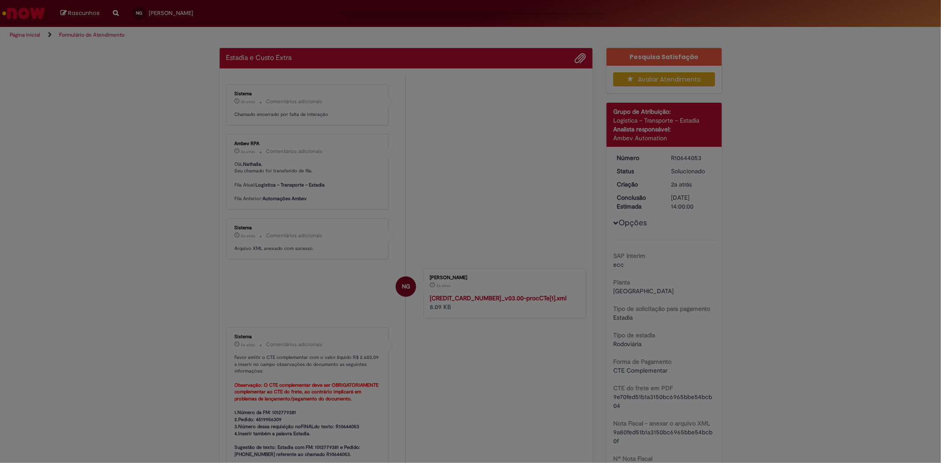
click at [440, 195] on div "Feedback" at bounding box center [470, 231] width 941 height 463
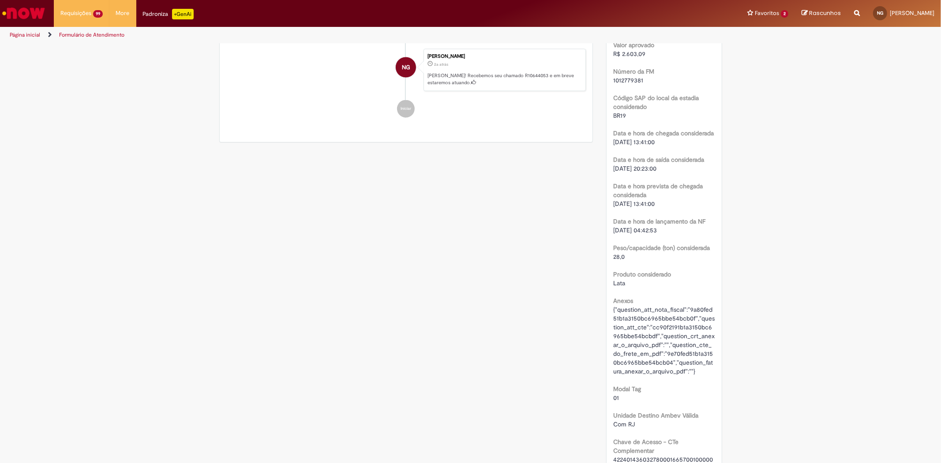
scroll to position [1079, 0]
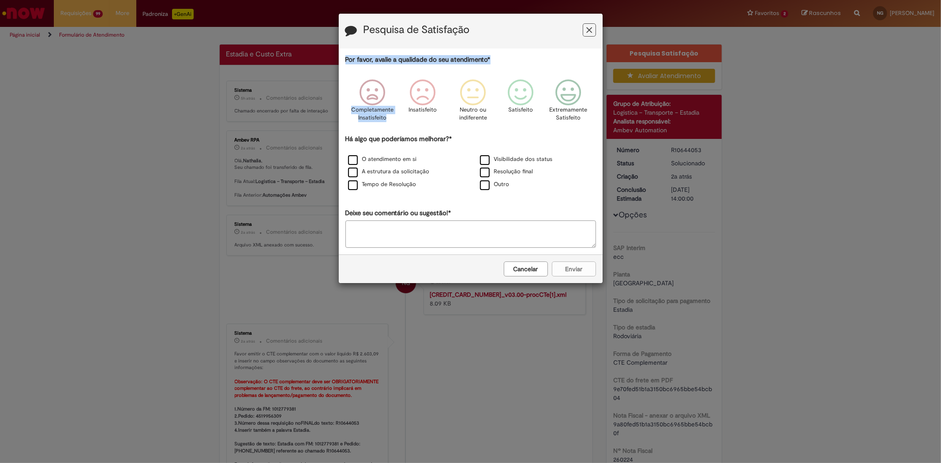
drag, startPoint x: 430, startPoint y: 97, endPoint x: 584, endPoint y: 34, distance: 166.4
click at [581, 10] on div "Pesquisa de Satisfação Por favor, avalie a qualidade do seu atendimento* Comple…" at bounding box center [470, 231] width 941 height 463
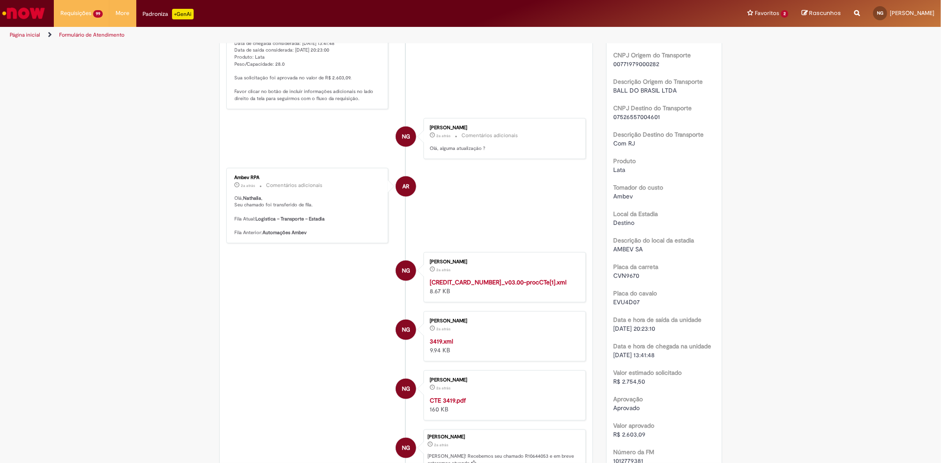
scroll to position [932, 0]
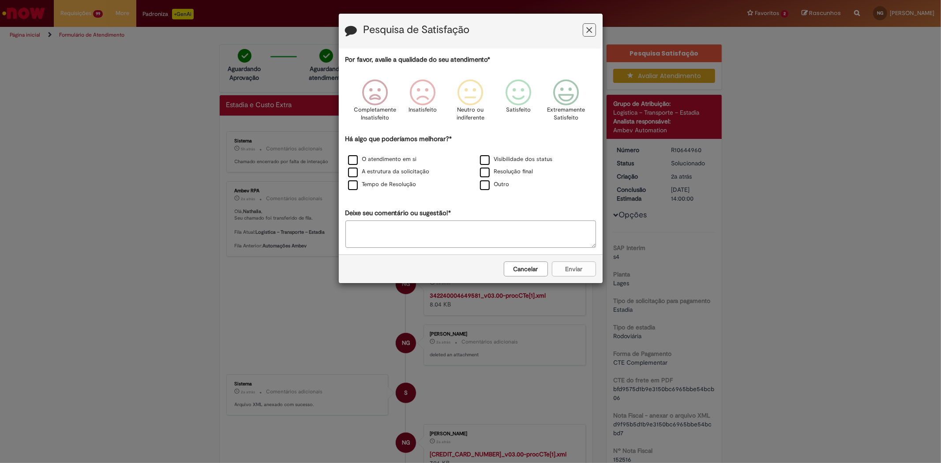
click at [594, 31] on button "Feedback" at bounding box center [589, 29] width 13 height 13
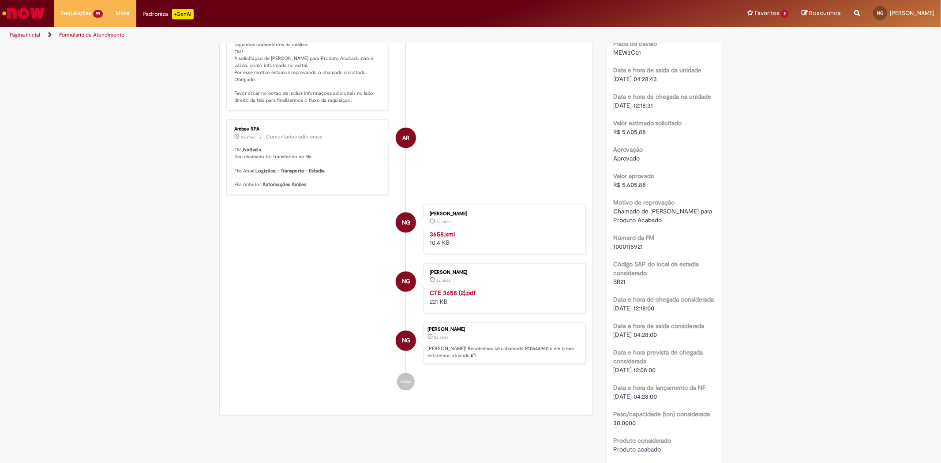
scroll to position [1225, 0]
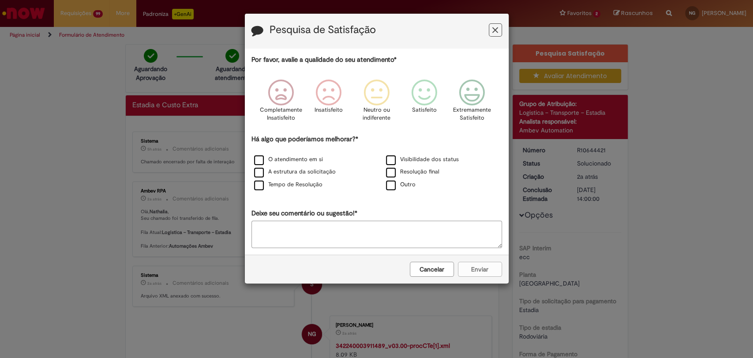
click at [498, 31] on button "Feedback" at bounding box center [495, 29] width 13 height 13
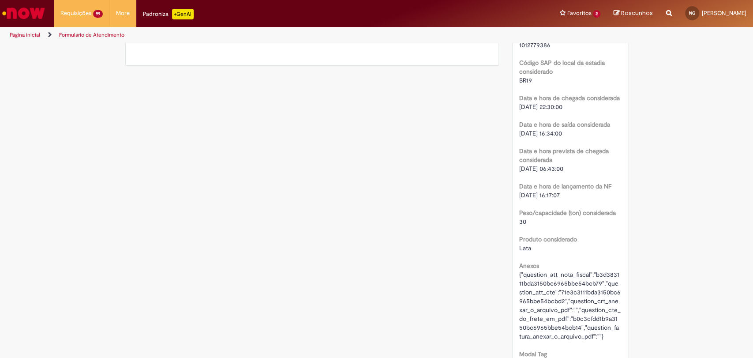
scroll to position [1373, 0]
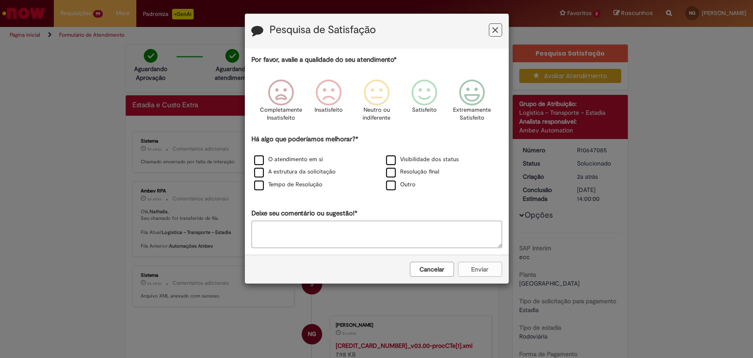
click at [494, 32] on icon "Feedback" at bounding box center [495, 30] width 6 height 9
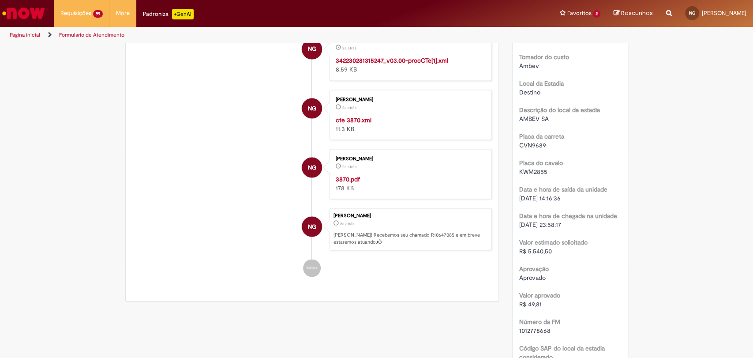
scroll to position [932, 0]
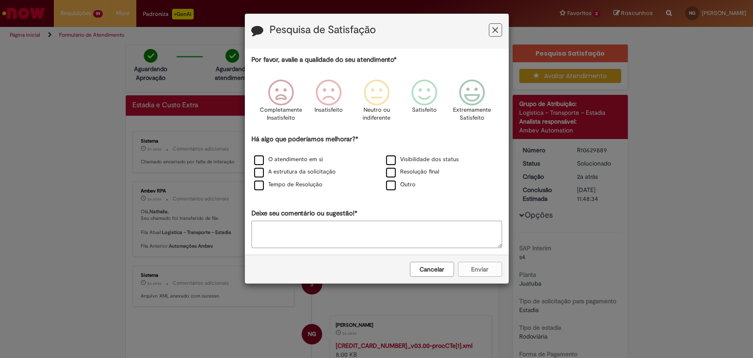
click at [491, 30] on button "Feedback" at bounding box center [495, 29] width 13 height 13
click at [492, 26] on icon "Feedback" at bounding box center [495, 30] width 6 height 9
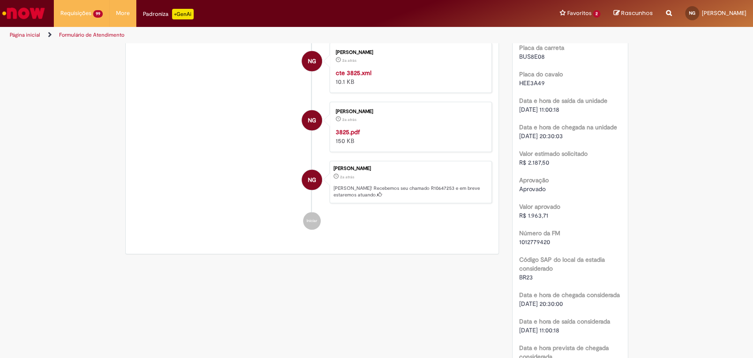
scroll to position [1176, 0]
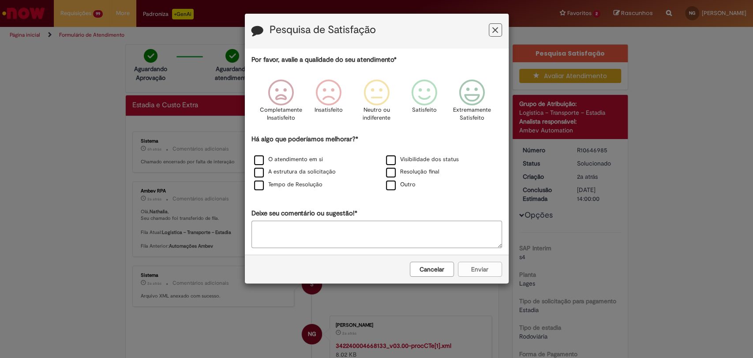
click at [494, 32] on icon "Feedback" at bounding box center [495, 30] width 6 height 9
click at [491, 31] on button "Feedback" at bounding box center [495, 29] width 13 height 13
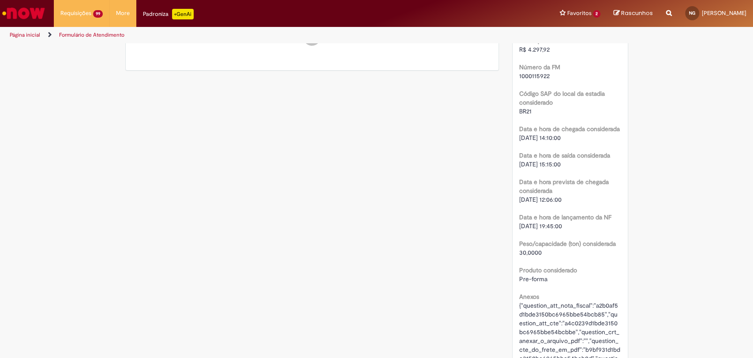
scroll to position [1373, 0]
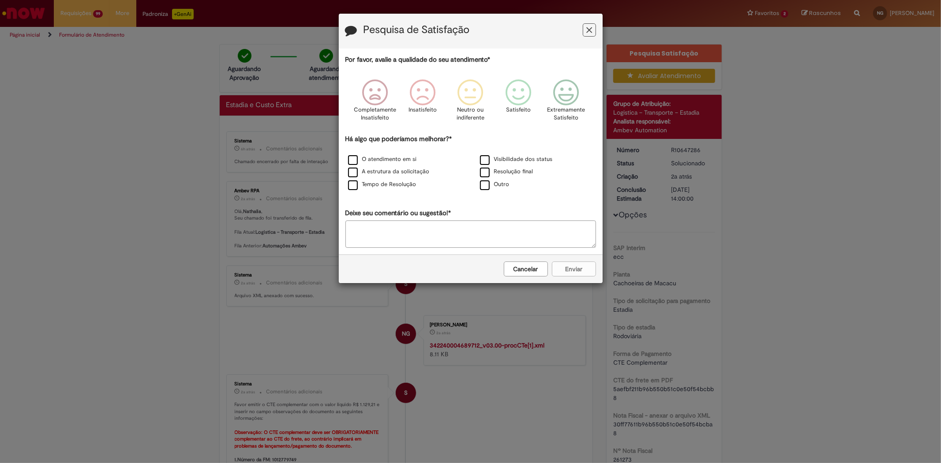
click at [593, 27] on button "Feedback" at bounding box center [589, 29] width 13 height 13
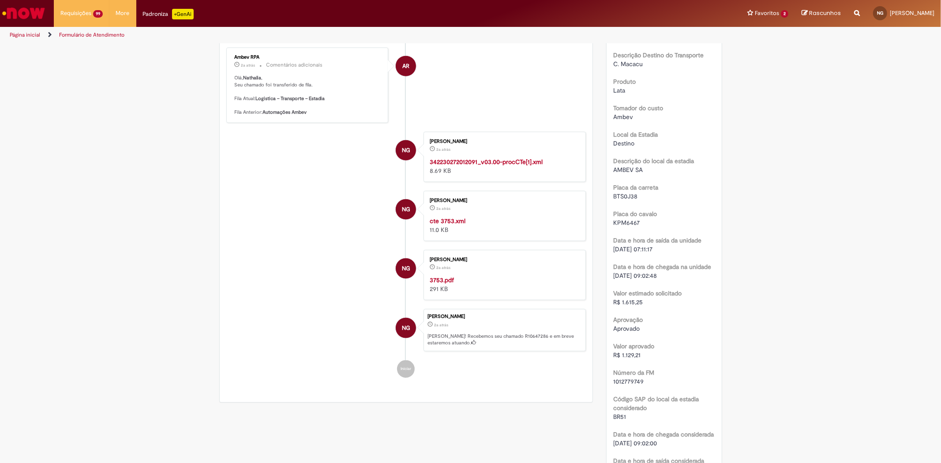
scroll to position [1079, 0]
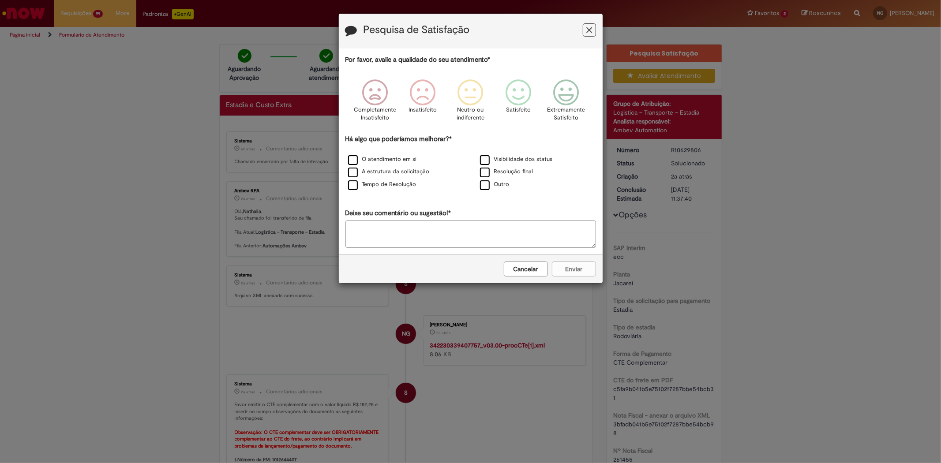
click at [586, 34] on icon "Feedback" at bounding box center [589, 30] width 6 height 9
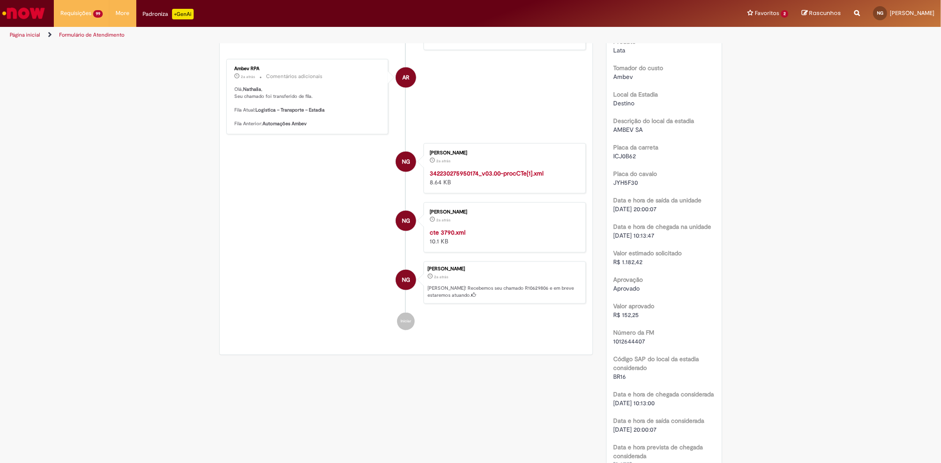
scroll to position [1176, 0]
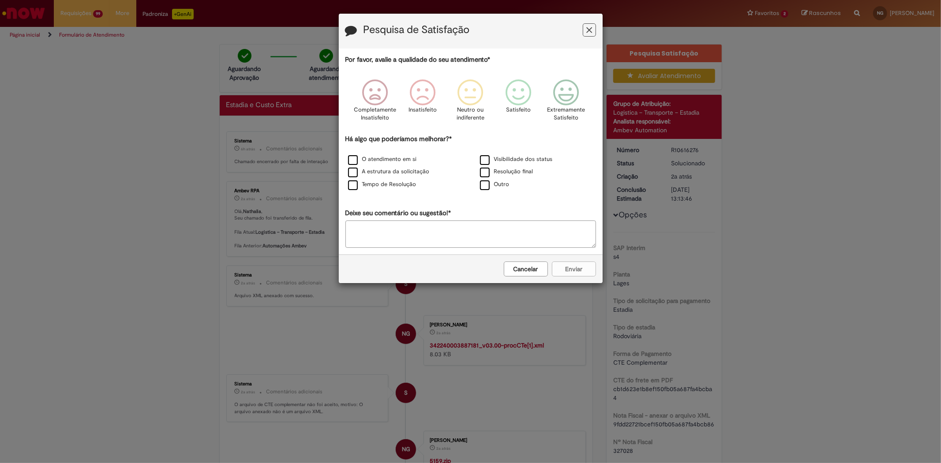
click at [591, 32] on icon "Feedback" at bounding box center [589, 30] width 6 height 9
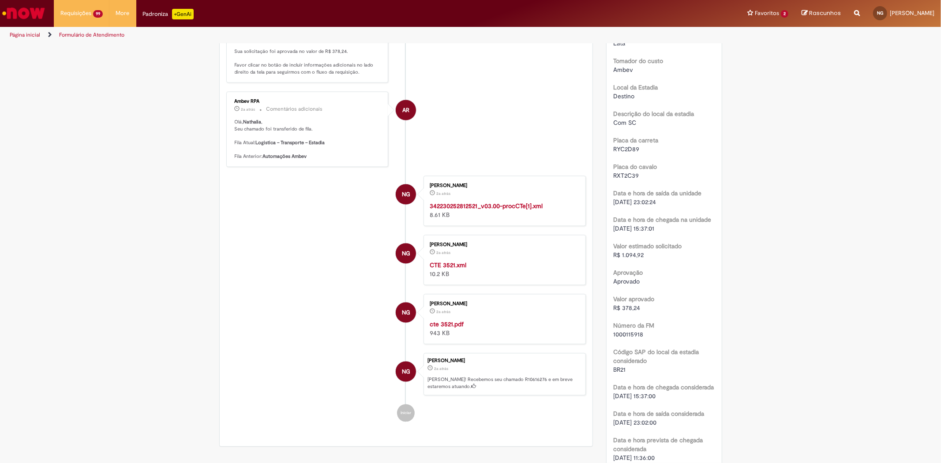
scroll to position [1274, 0]
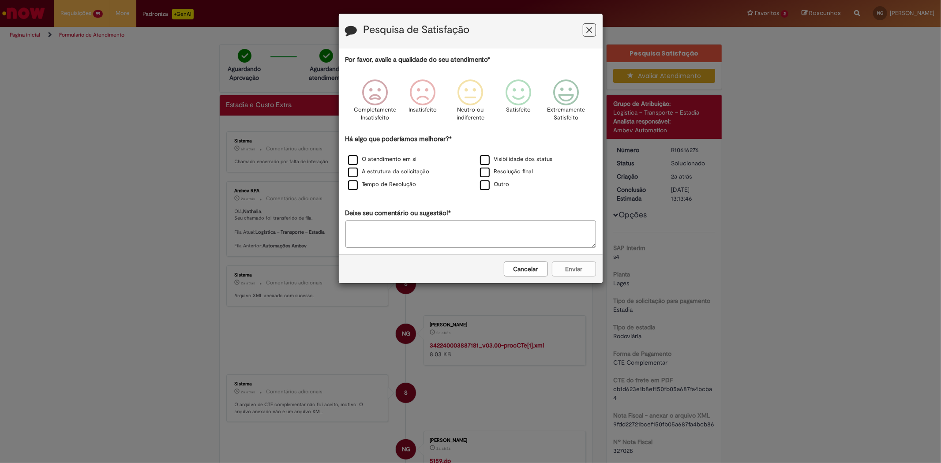
click at [592, 27] on button "Feedback" at bounding box center [589, 29] width 13 height 13
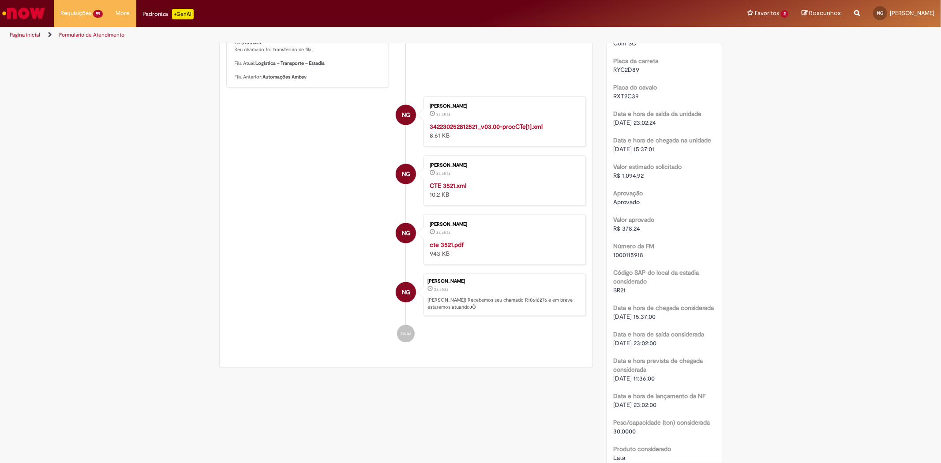
scroll to position [1176, 0]
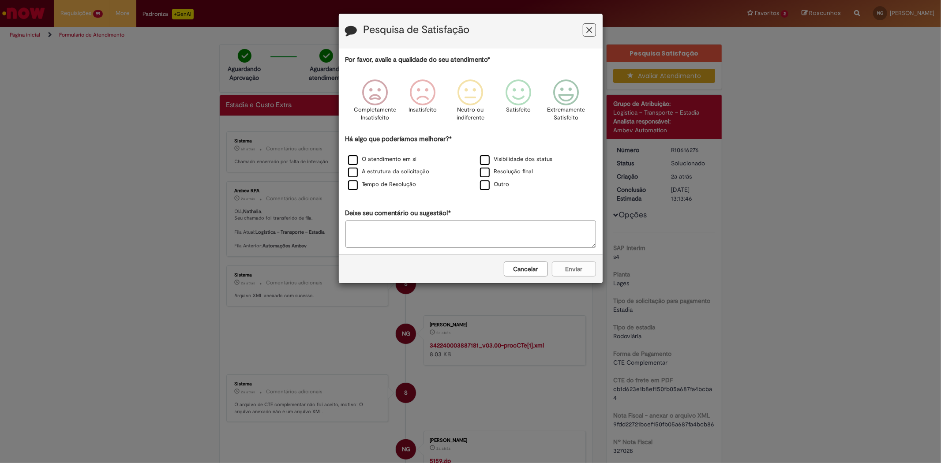
click at [588, 27] on button "Feedback" at bounding box center [589, 29] width 13 height 13
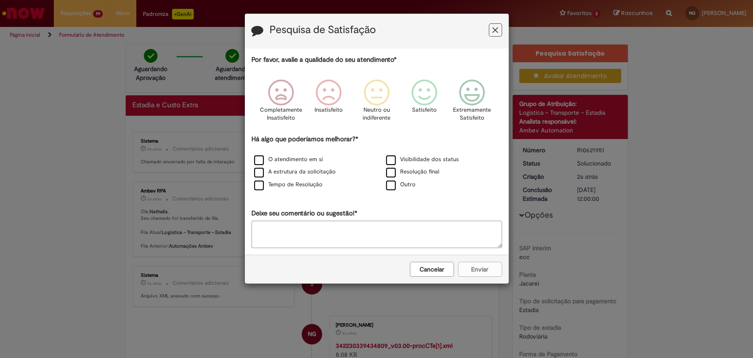
click at [496, 34] on button "Feedback" at bounding box center [495, 29] width 13 height 13
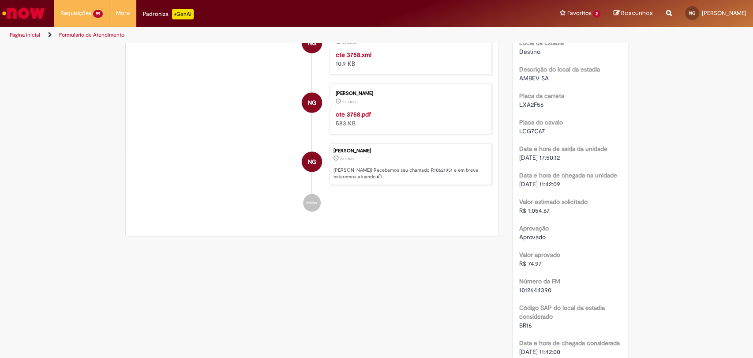
scroll to position [1079, 0]
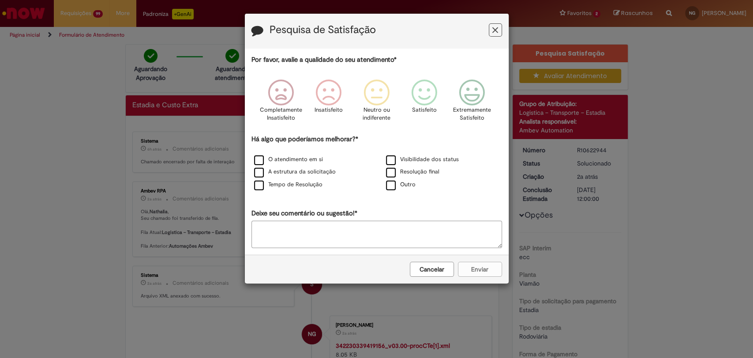
click at [497, 28] on icon "Feedback" at bounding box center [495, 30] width 6 height 9
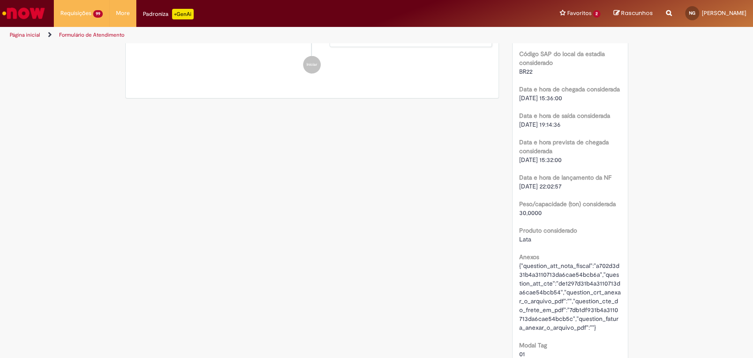
scroll to position [1274, 0]
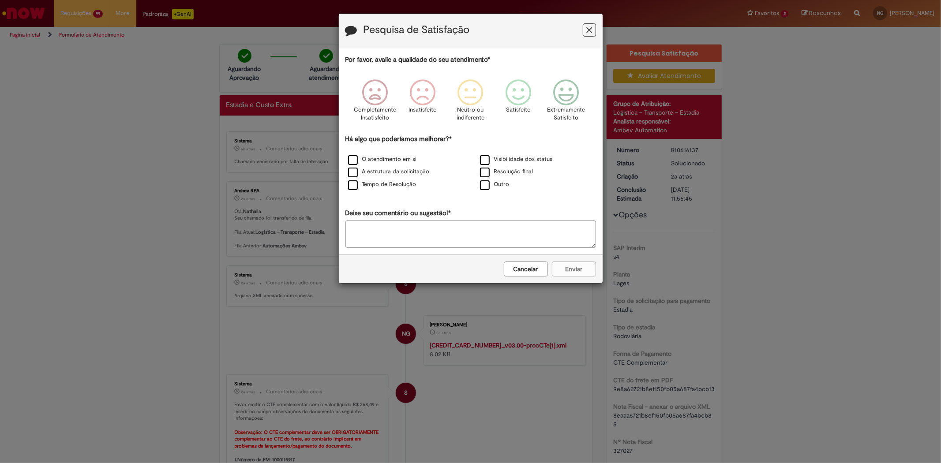
click at [593, 30] on button "Feedback" at bounding box center [589, 29] width 13 height 13
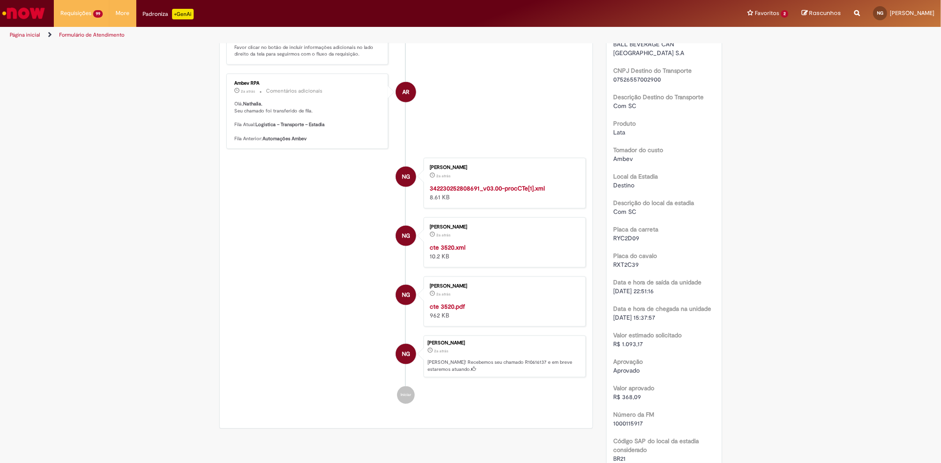
scroll to position [1030, 0]
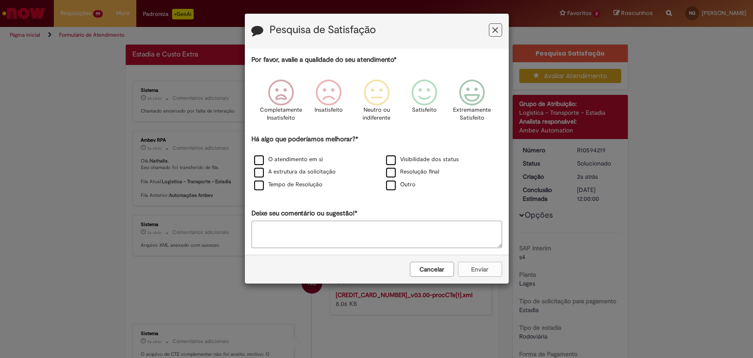
click at [497, 29] on icon "Feedback" at bounding box center [495, 30] width 6 height 9
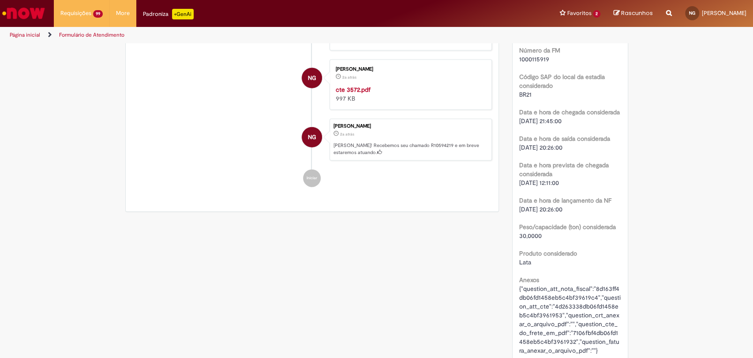
scroll to position [1373, 0]
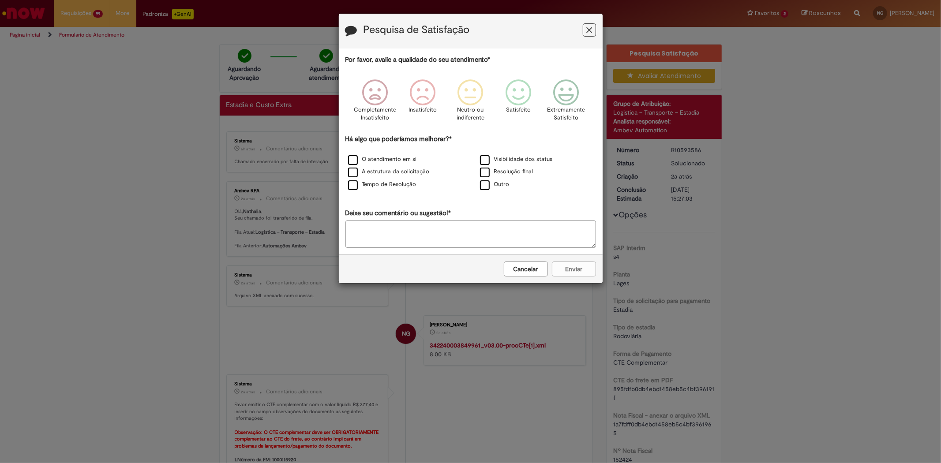
click at [593, 31] on button "Feedback" at bounding box center [589, 29] width 13 height 13
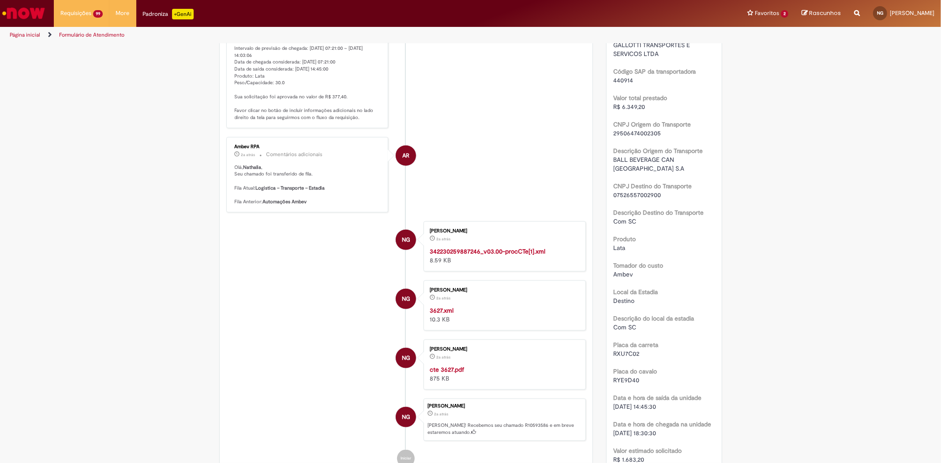
scroll to position [1079, 0]
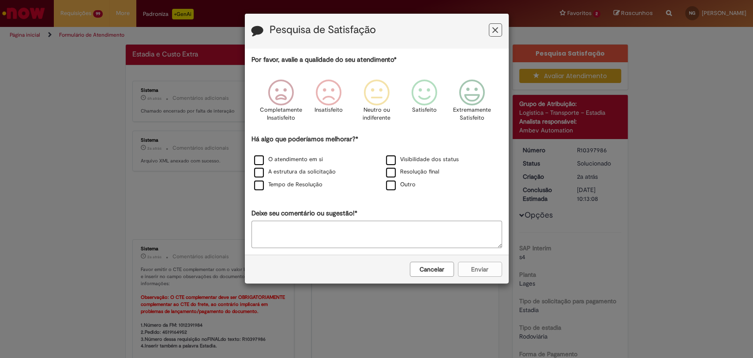
click at [489, 31] on button "Feedback" at bounding box center [495, 29] width 13 height 13
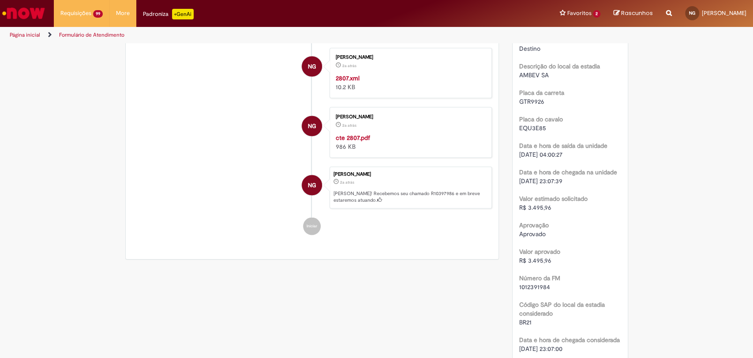
scroll to position [1079, 0]
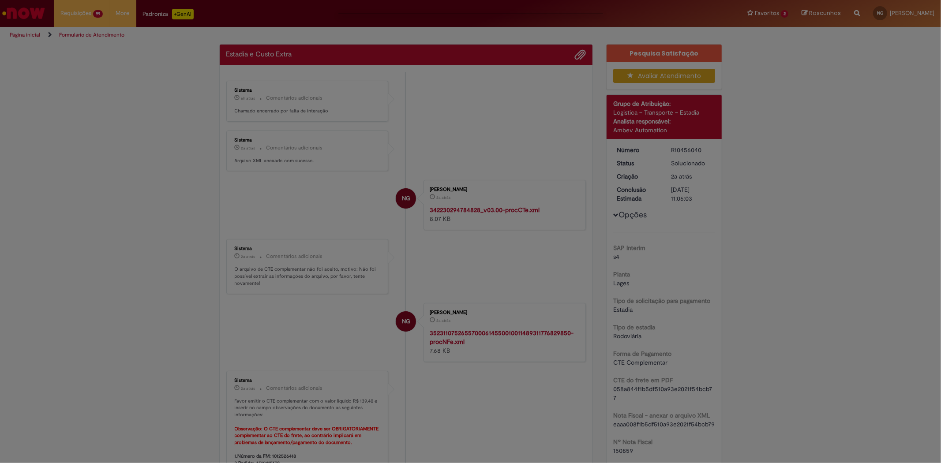
click at [213, 229] on div "Feedback" at bounding box center [470, 231] width 941 height 463
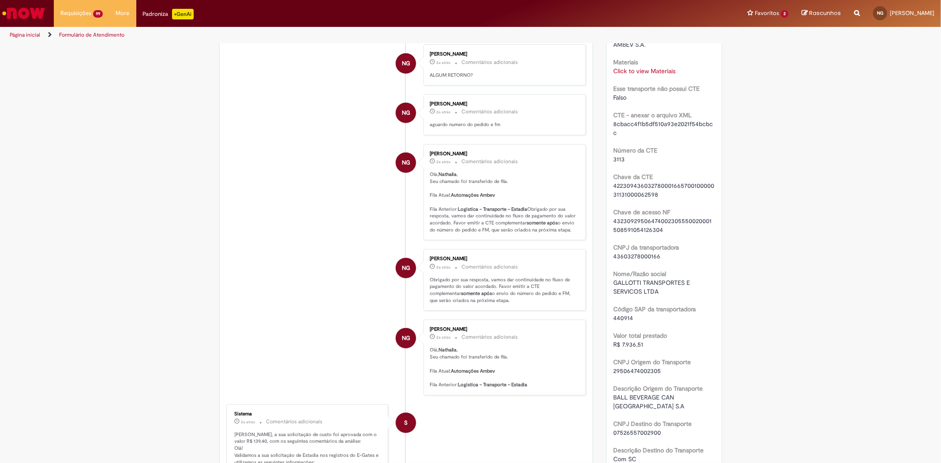
scroll to position [637, 0]
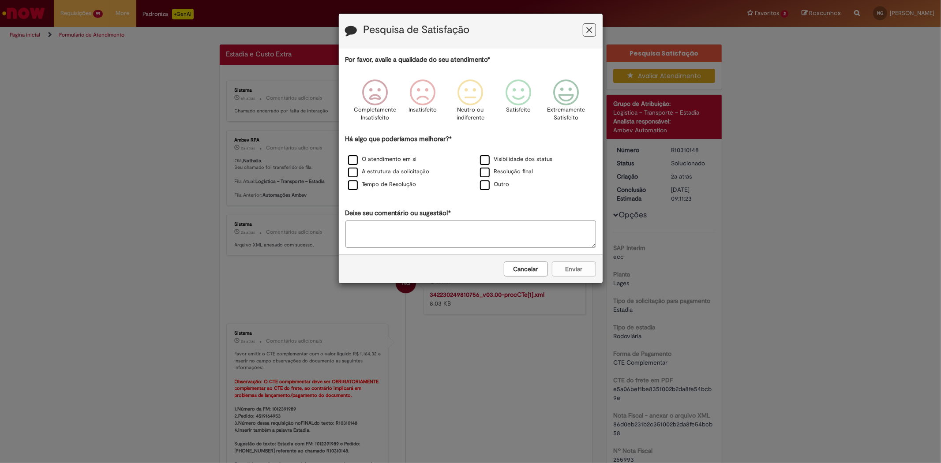
click at [587, 30] on icon "Feedback" at bounding box center [589, 30] width 6 height 9
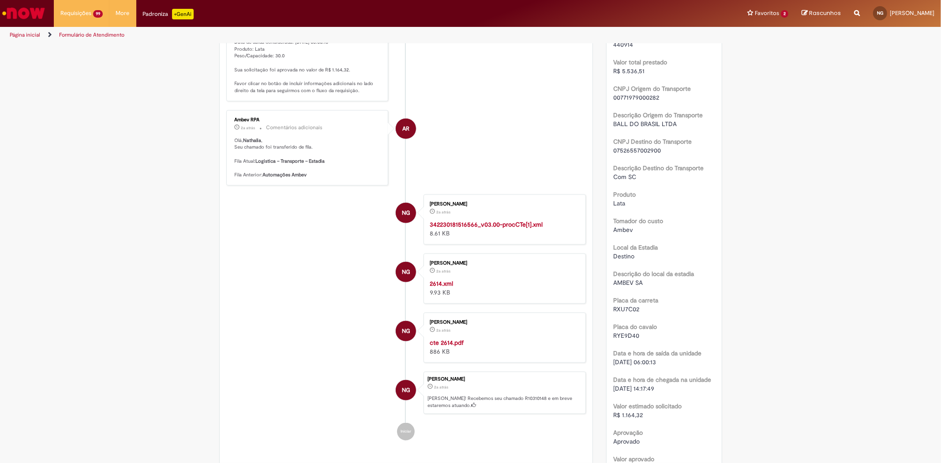
scroll to position [932, 0]
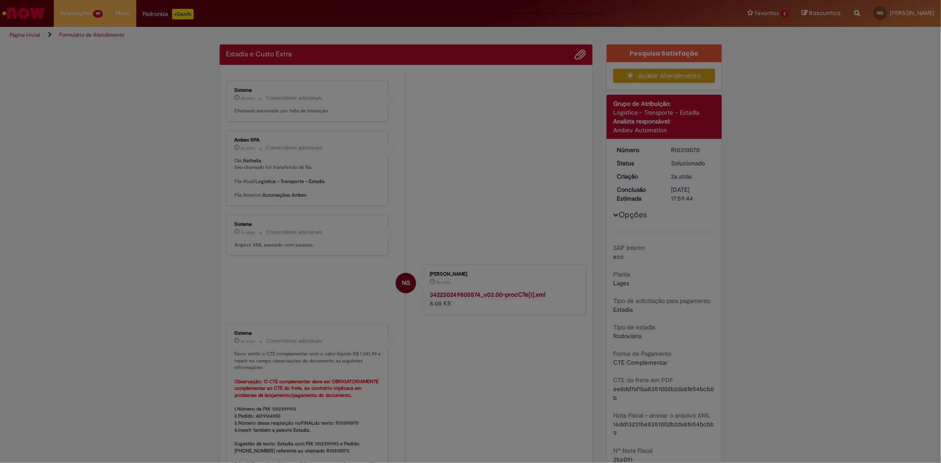
click at [373, 132] on div "Feedback" at bounding box center [470, 231] width 941 height 463
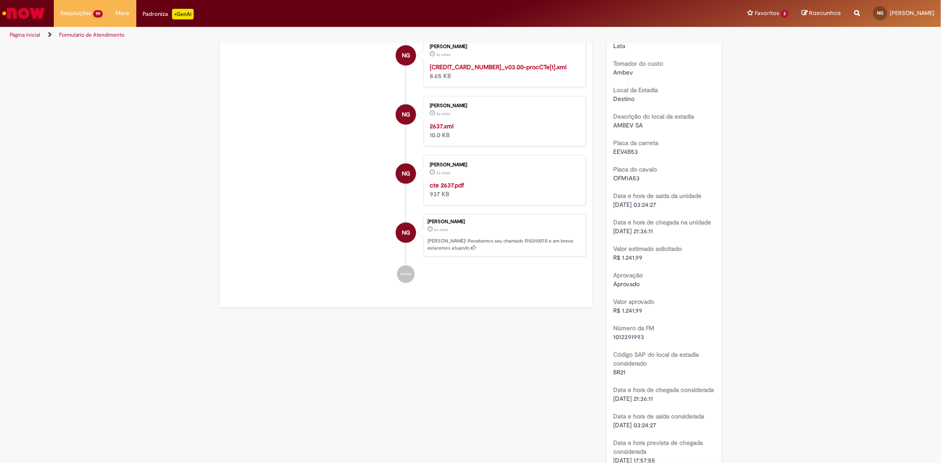
scroll to position [1079, 0]
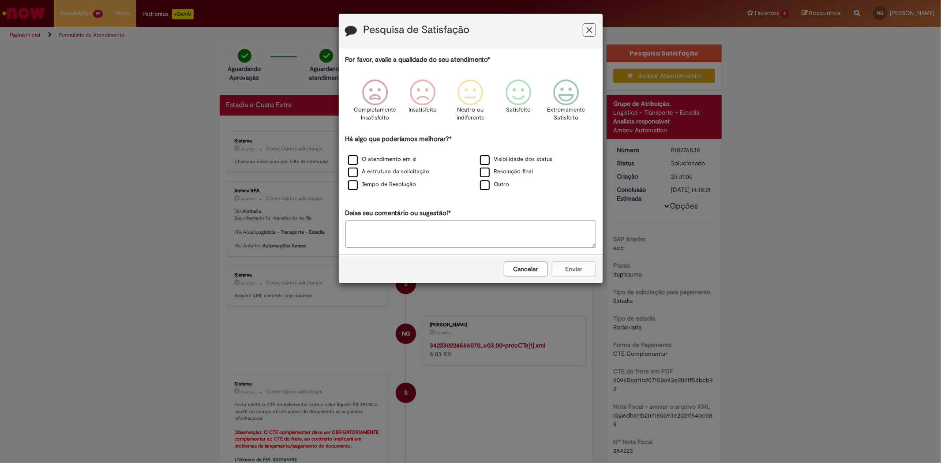
click at [585, 32] on button "Feedback" at bounding box center [589, 29] width 13 height 13
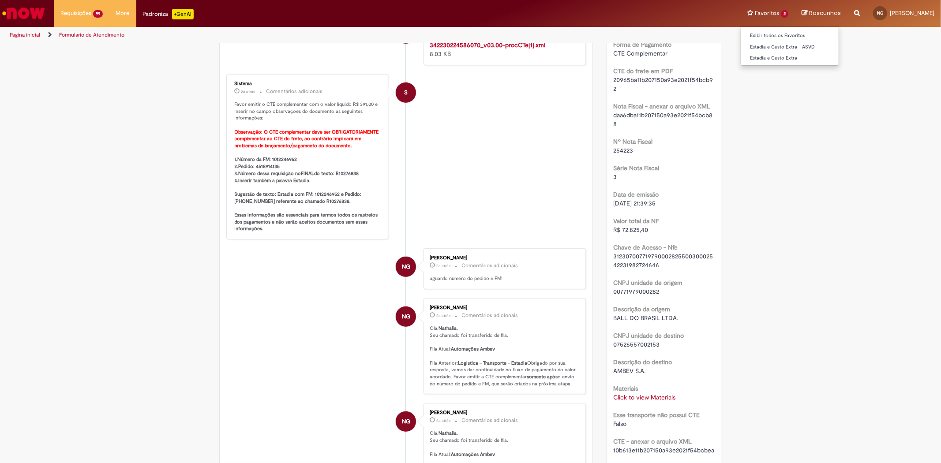
scroll to position [294, 0]
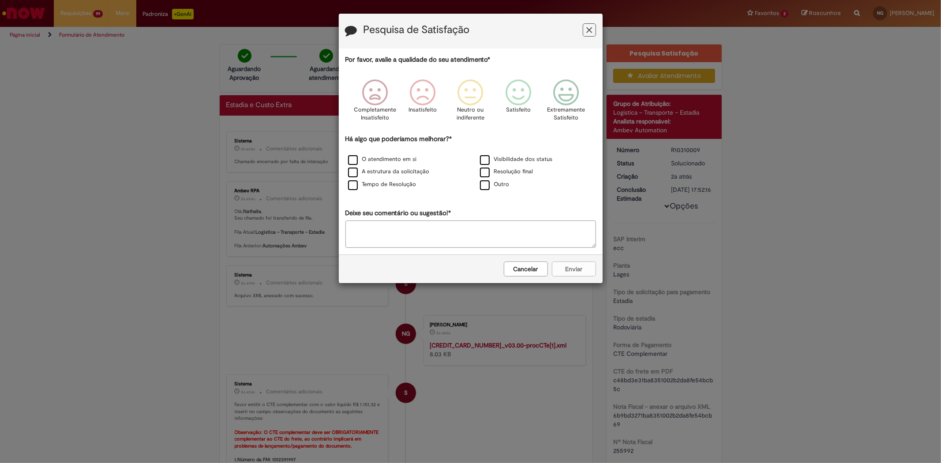
click at [588, 29] on icon "Feedback" at bounding box center [589, 30] width 6 height 9
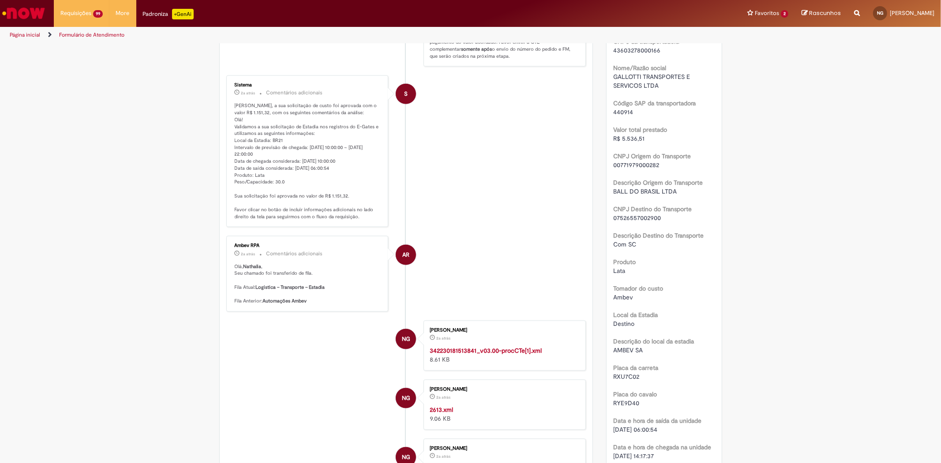
scroll to position [1079, 0]
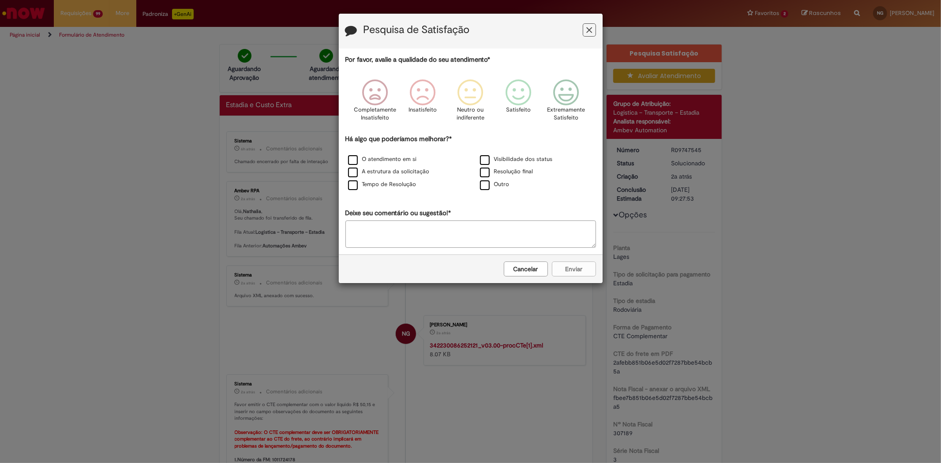
click at [597, 30] on div "Pesquisa de Satisfação" at bounding box center [471, 31] width 264 height 35
click at [594, 31] on button "Feedback" at bounding box center [589, 29] width 13 height 13
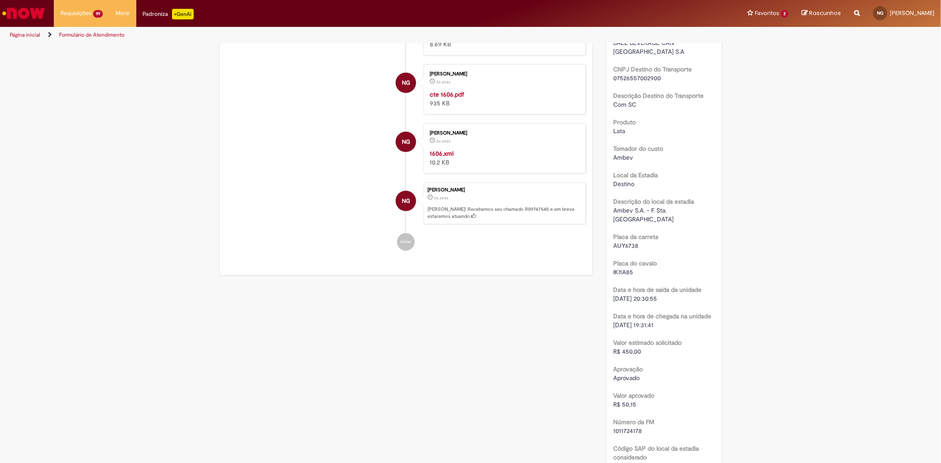
scroll to position [981, 0]
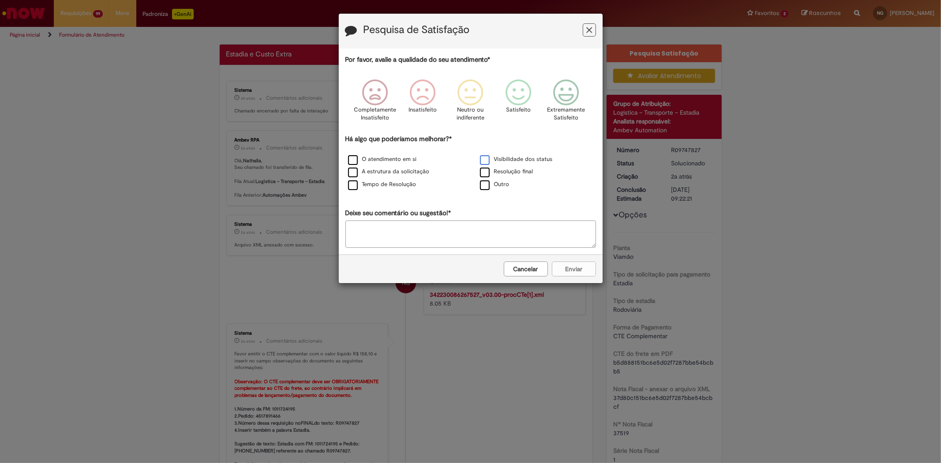
click at [372, 36] on button "Feedback" at bounding box center [589, 29] width 13 height 13
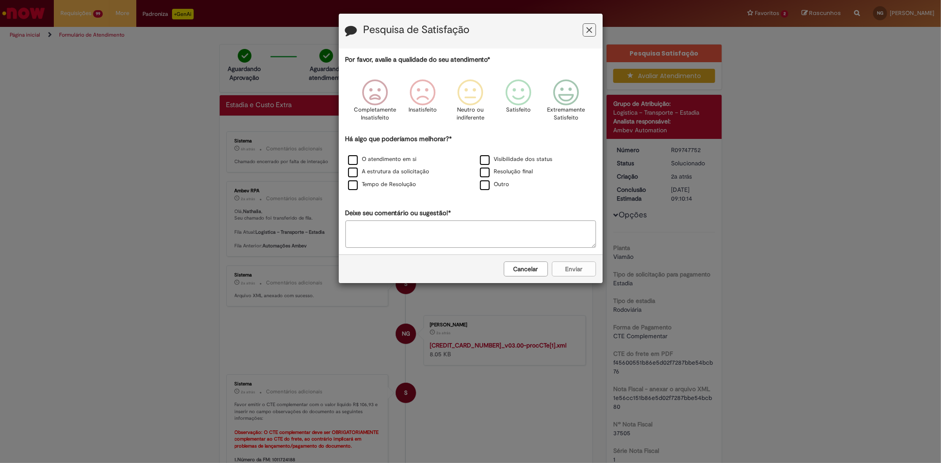
click at [594, 28] on button "Feedback" at bounding box center [589, 29] width 13 height 13
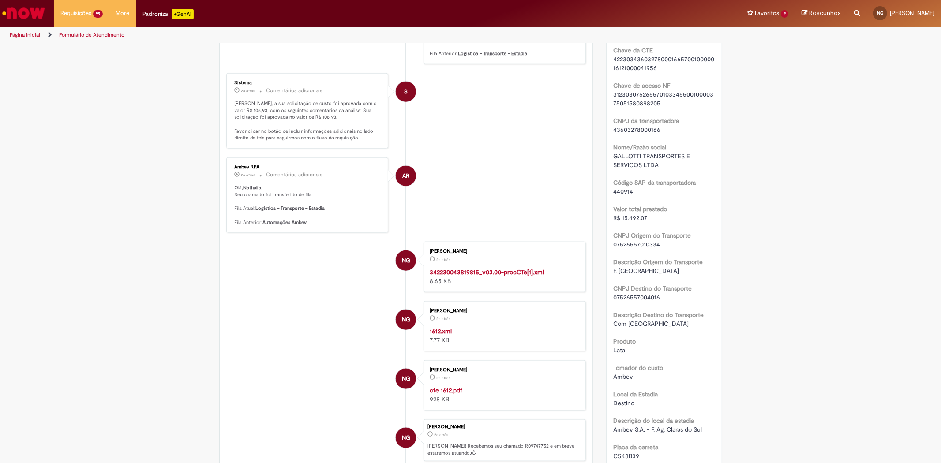
scroll to position [735, 0]
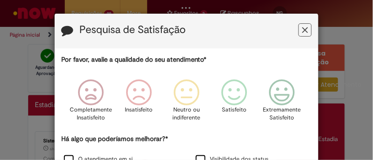
click at [312, 30] on button "Feedback" at bounding box center [305, 29] width 13 height 13
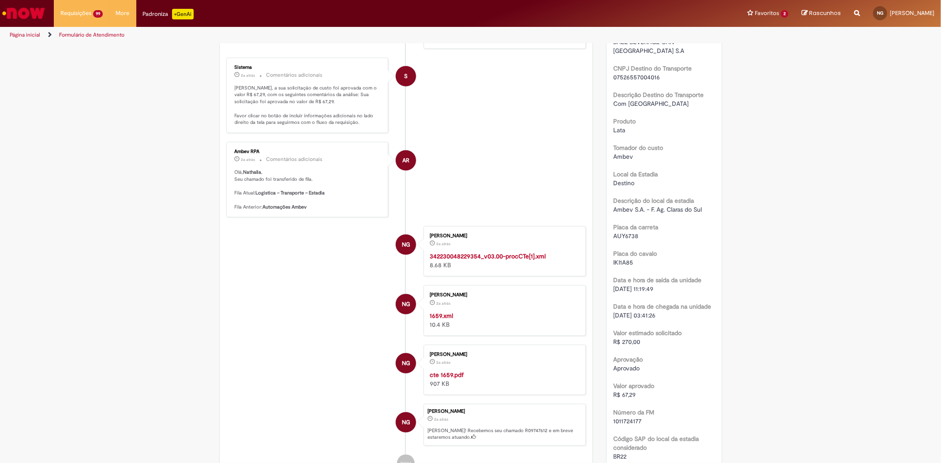
scroll to position [981, 0]
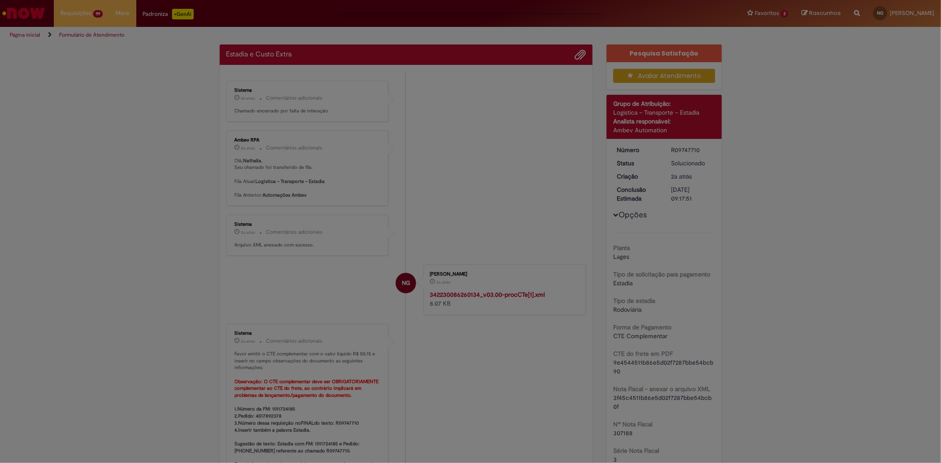
drag, startPoint x: 511, startPoint y: 121, endPoint x: 384, endPoint y: 63, distance: 139.0
click at [373, 121] on div "Feedback" at bounding box center [470, 231] width 941 height 463
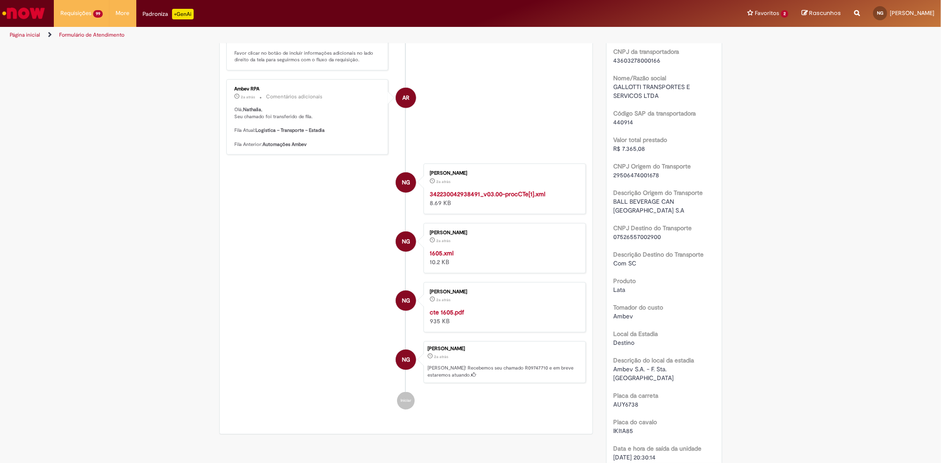
scroll to position [833, 0]
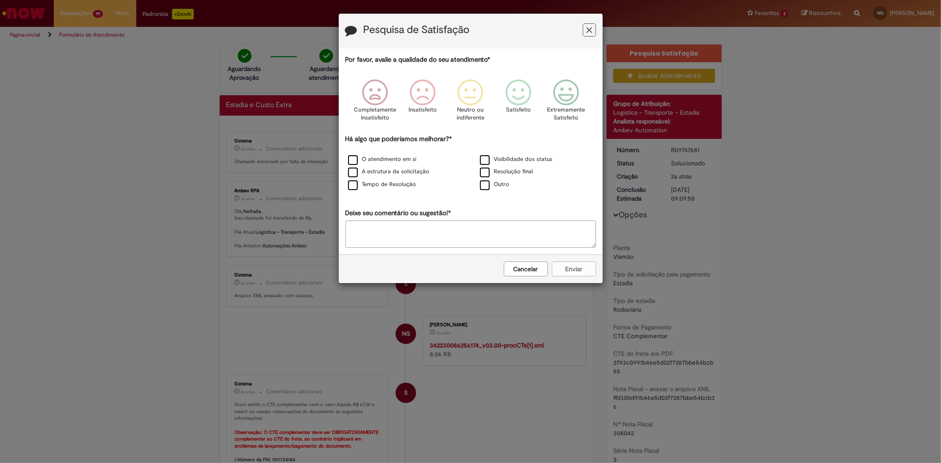
click at [587, 32] on icon "Feedback" at bounding box center [589, 30] width 6 height 9
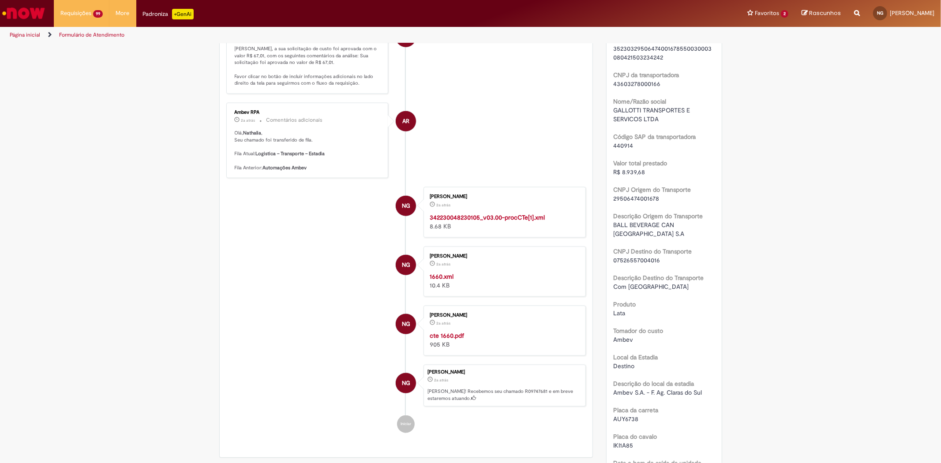
scroll to position [784, 0]
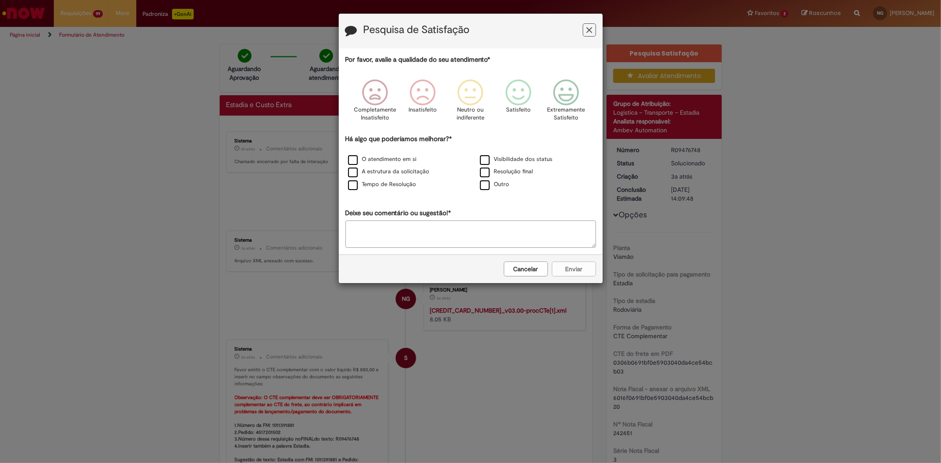
click at [494, 33] on h3 "Pesquisa de Satisfação" at bounding box center [471, 31] width 251 height 14
click at [581, 28] on h3 "Pesquisa de Satisfação" at bounding box center [471, 31] width 251 height 14
click at [587, 28] on icon "Feedback" at bounding box center [589, 30] width 6 height 9
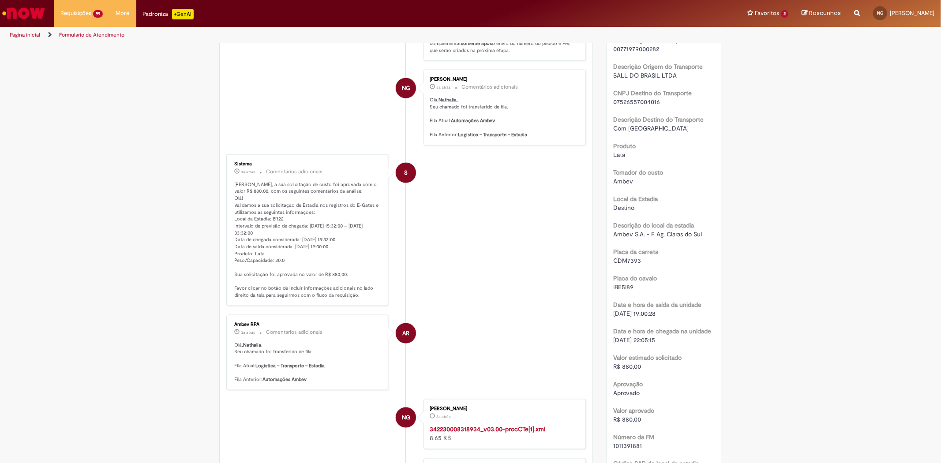
scroll to position [1127, 0]
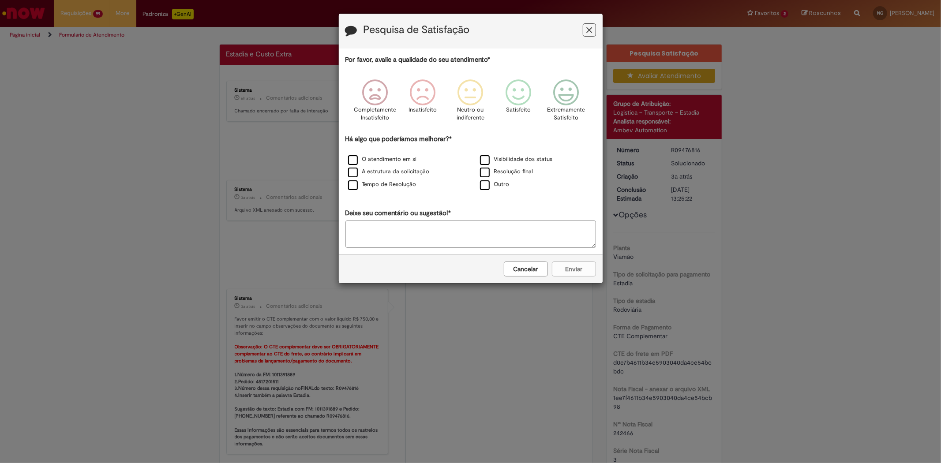
click at [587, 29] on icon "Feedback" at bounding box center [589, 30] width 6 height 9
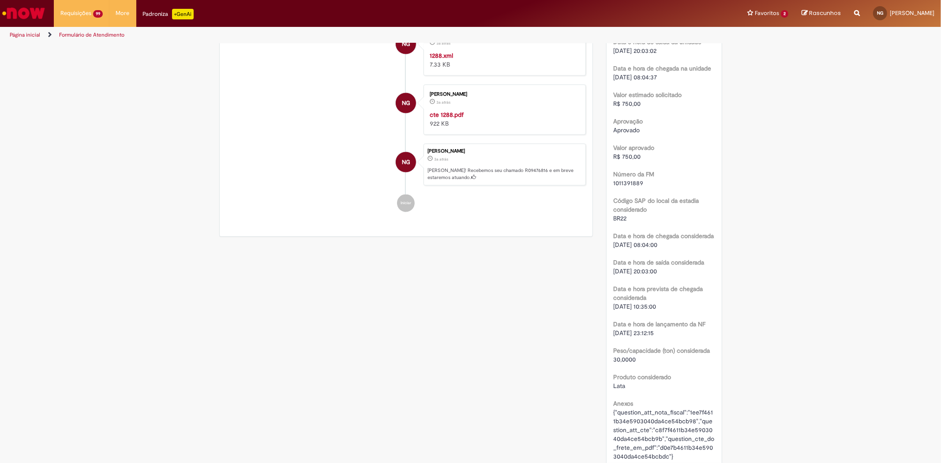
scroll to position [1127, 0]
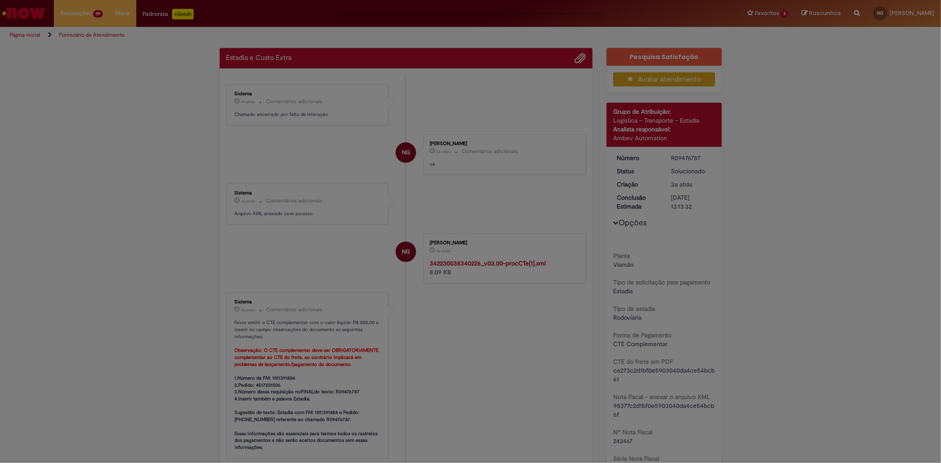
click at [515, 119] on div "Feedback" at bounding box center [470, 231] width 941 height 463
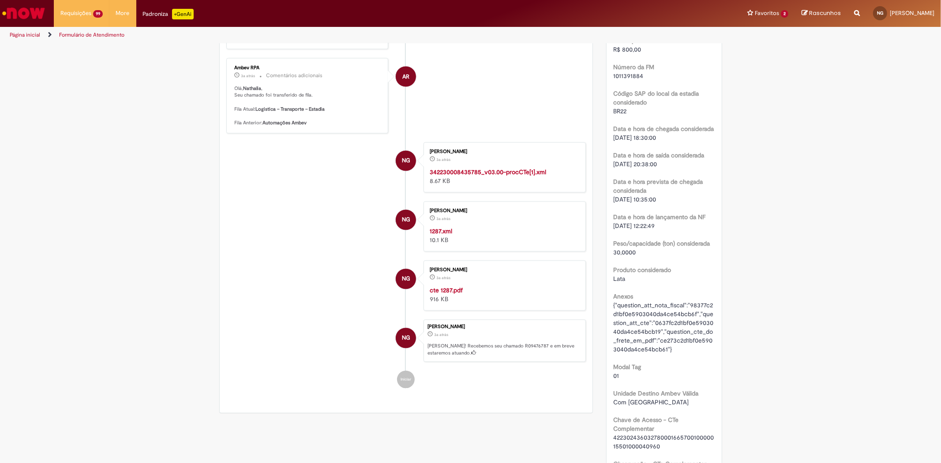
scroll to position [1324, 0]
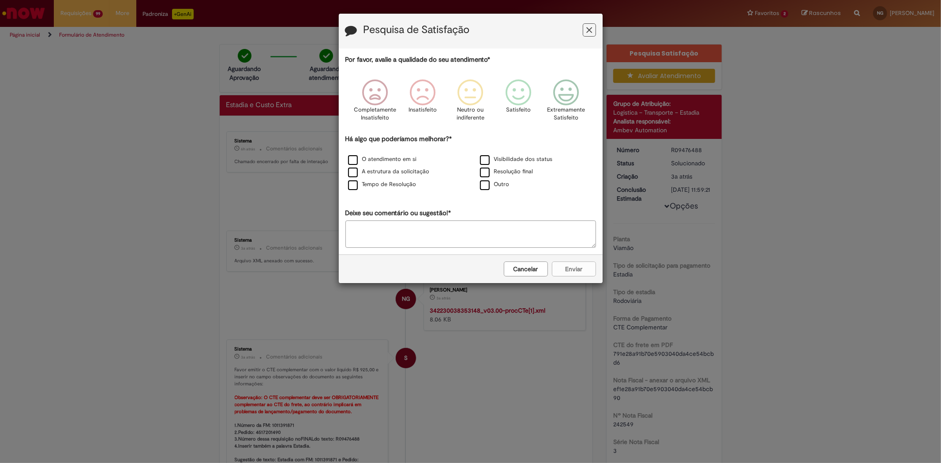
click at [587, 28] on icon "Feedback" at bounding box center [589, 30] width 6 height 9
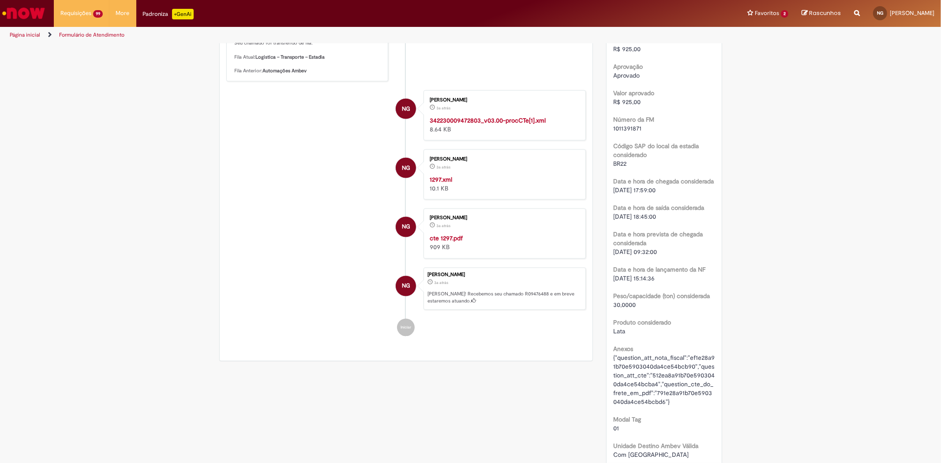
scroll to position [1127, 0]
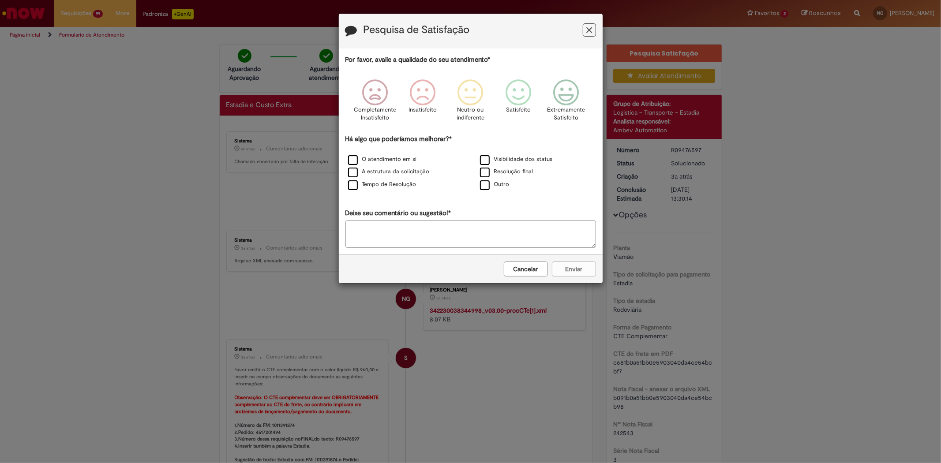
click at [591, 28] on icon "Feedback" at bounding box center [589, 30] width 6 height 9
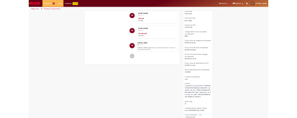
scroll to position [1274, 0]
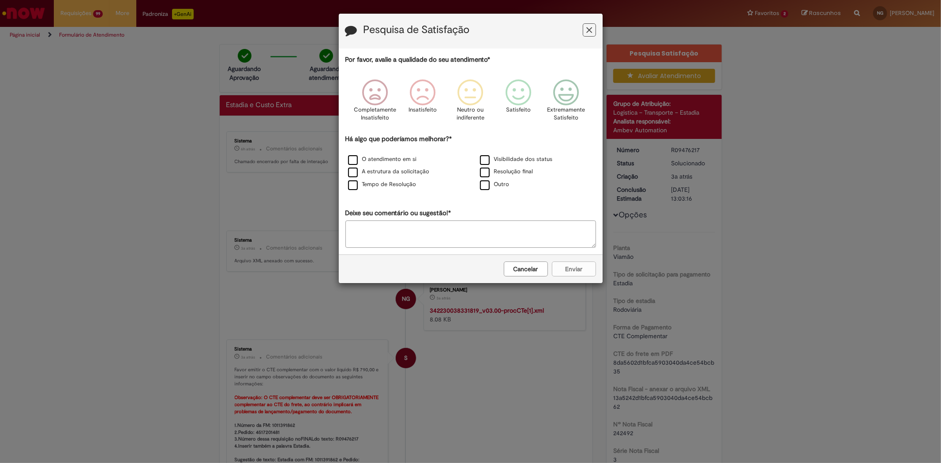
click at [589, 34] on icon "Feedback" at bounding box center [589, 30] width 6 height 9
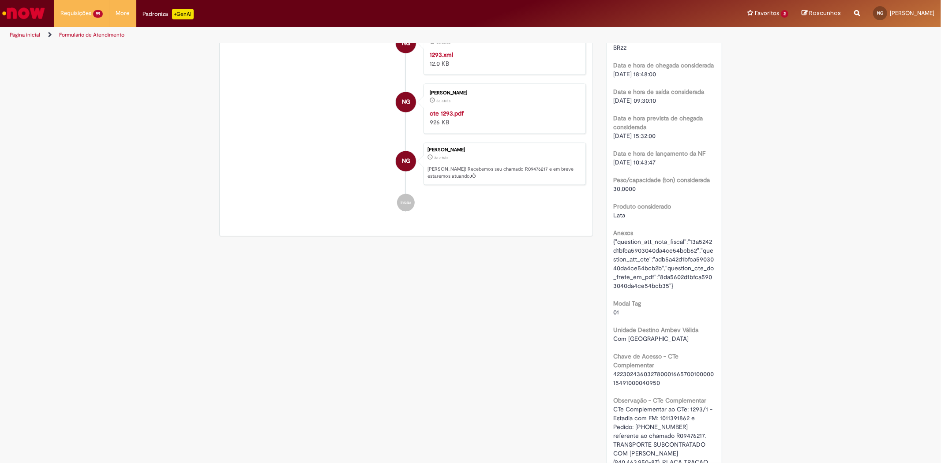
scroll to position [1373, 0]
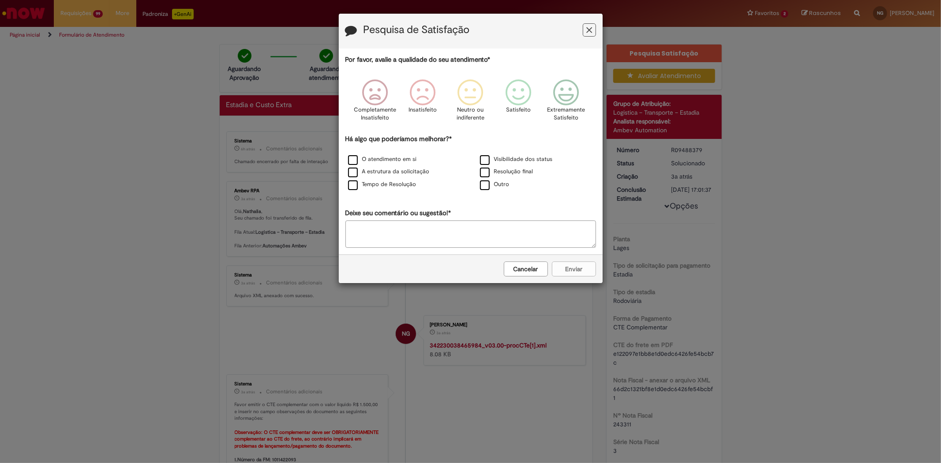
click at [592, 28] on icon "Feedback" at bounding box center [589, 30] width 6 height 9
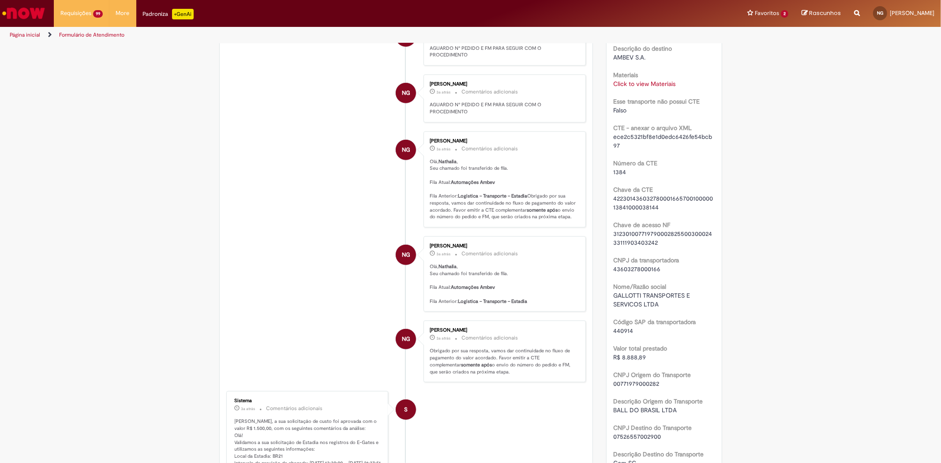
scroll to position [588, 0]
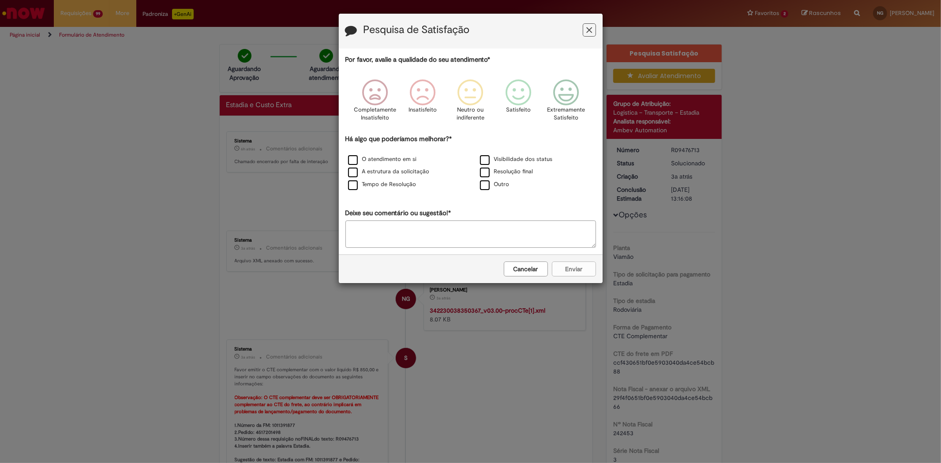
click at [596, 23] on div "Pesquisa de Satisfação" at bounding box center [471, 31] width 264 height 35
click at [583, 28] on button "Feedback" at bounding box center [589, 29] width 13 height 13
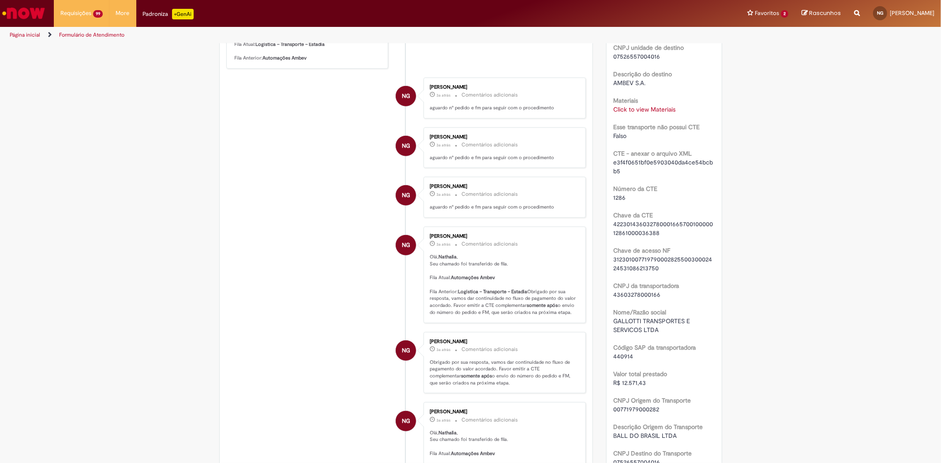
scroll to position [588, 0]
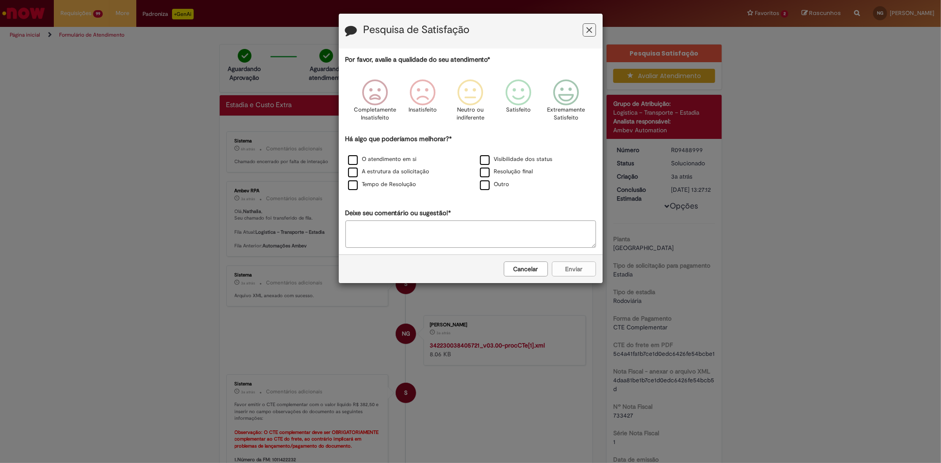
click at [585, 34] on button "Feedback" at bounding box center [589, 29] width 13 height 13
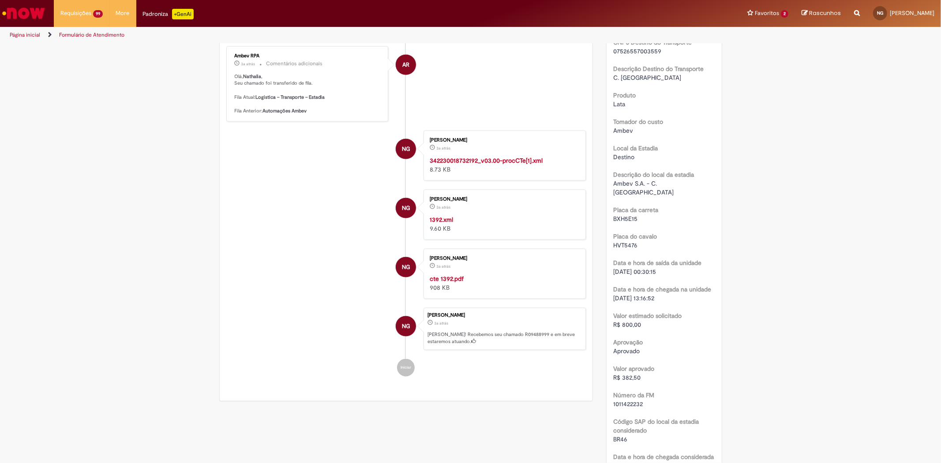
scroll to position [1127, 0]
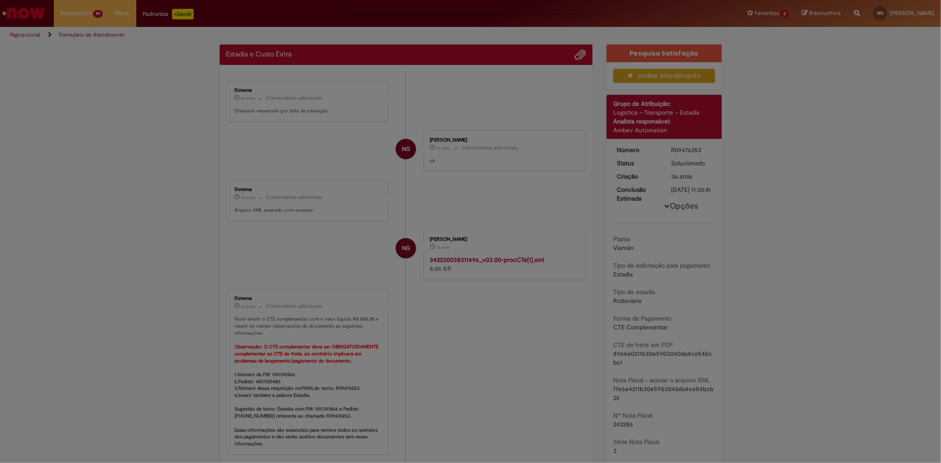
click at [425, 196] on div "Feedback" at bounding box center [470, 231] width 941 height 463
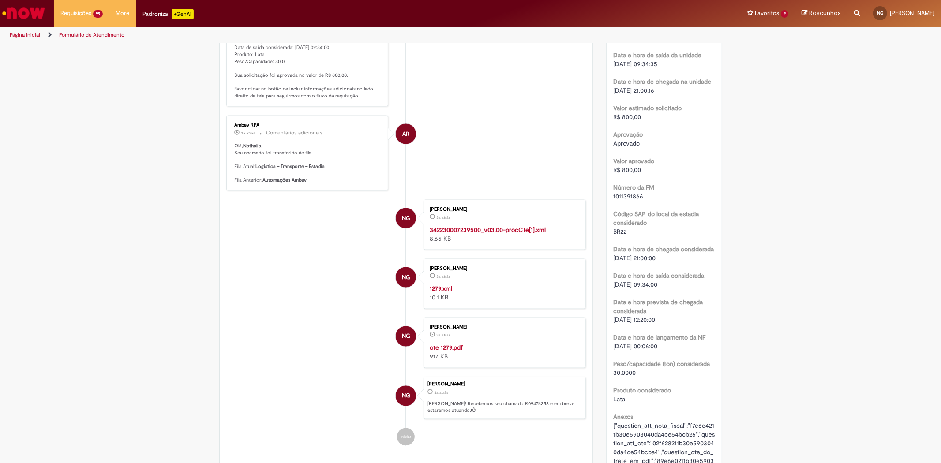
scroll to position [1176, 0]
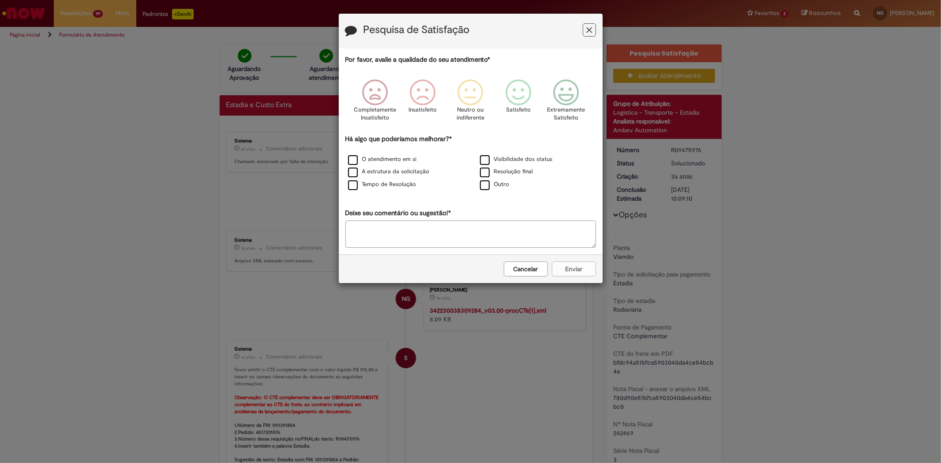
click at [372, 28] on icon "Feedback" at bounding box center [589, 30] width 6 height 9
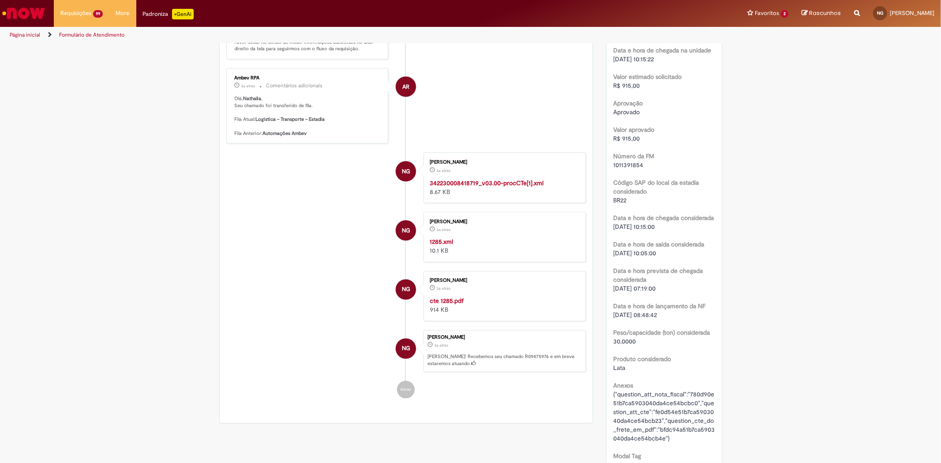
scroll to position [1225, 0]
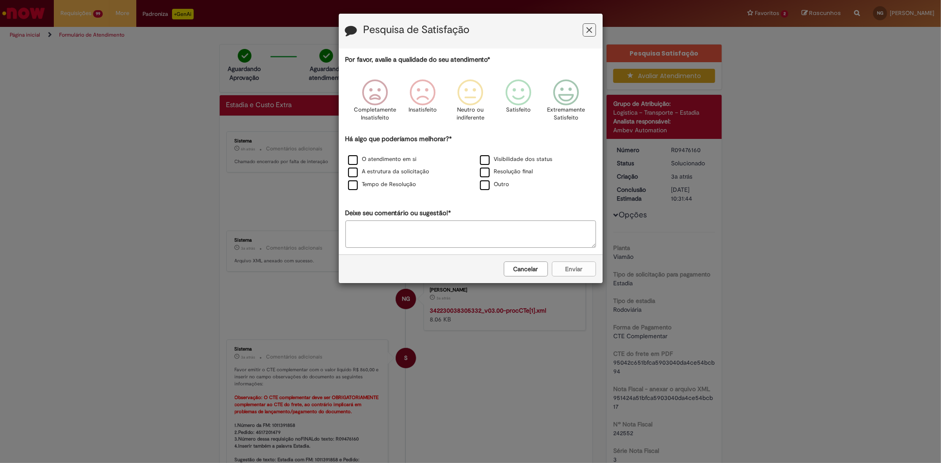
click at [587, 32] on icon "Feedback" at bounding box center [589, 30] width 6 height 9
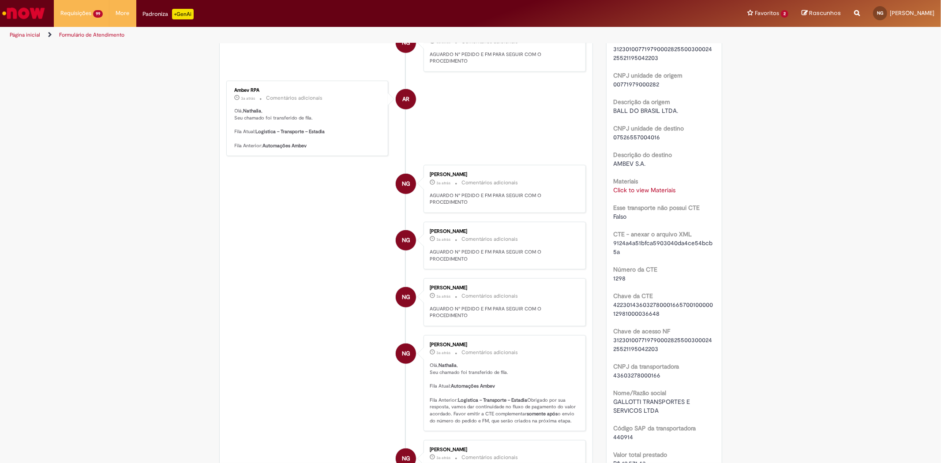
scroll to position [735, 0]
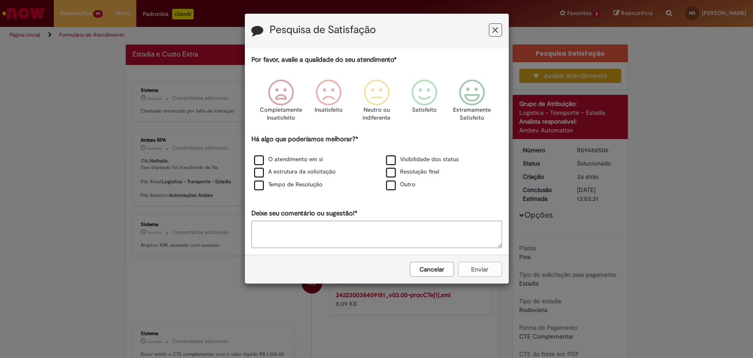
click at [438, 137] on div "Pesquisa de Satisfação Por favor, avalie a qualidade do seu atendimento* Comple…" at bounding box center [376, 179] width 753 height 358
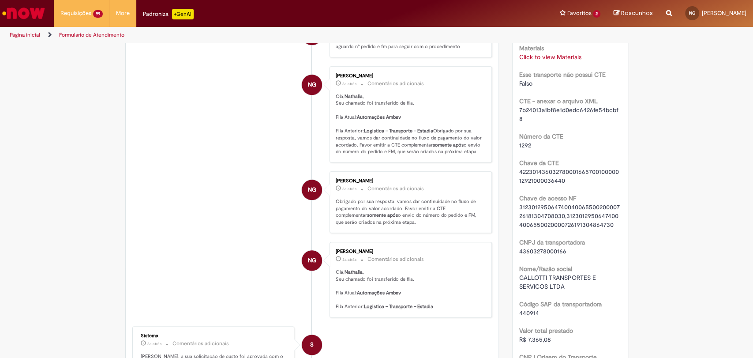
scroll to position [735, 0]
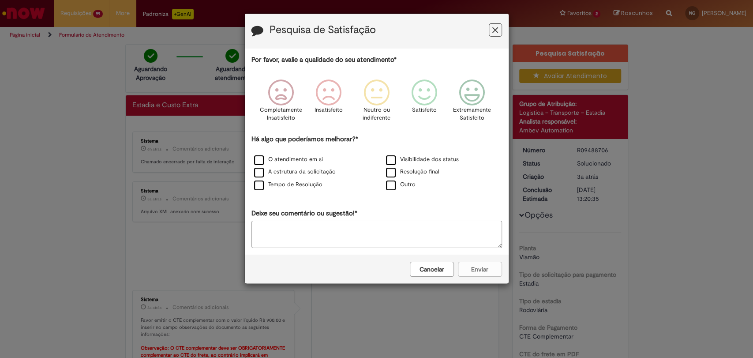
click at [501, 33] on button "Feedback" at bounding box center [495, 29] width 13 height 13
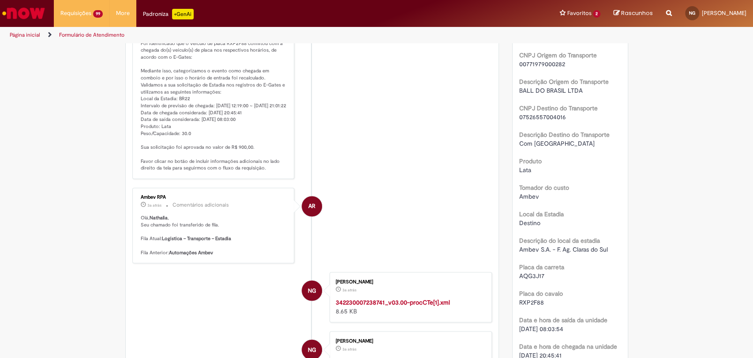
scroll to position [981, 0]
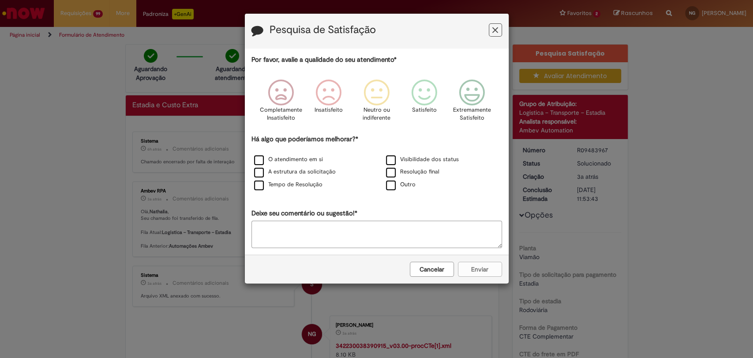
click at [499, 26] on button "Feedback" at bounding box center [495, 29] width 13 height 13
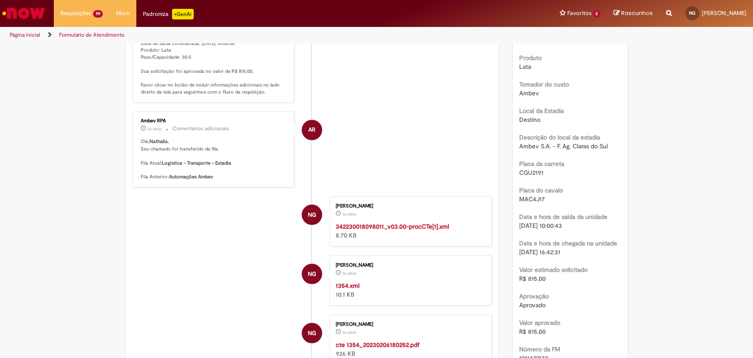
scroll to position [1030, 0]
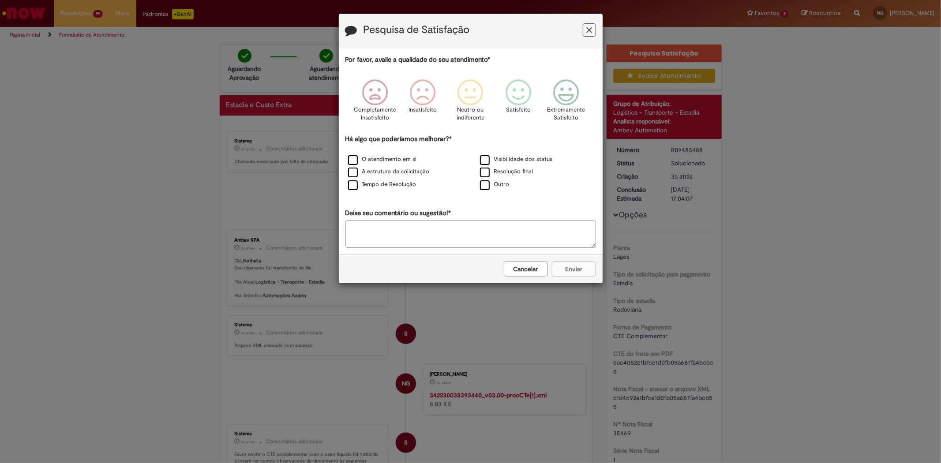
drag, startPoint x: 590, startPoint y: 27, endPoint x: 570, endPoint y: 53, distance: 32.7
click at [590, 27] on icon "Feedback" at bounding box center [589, 30] width 6 height 9
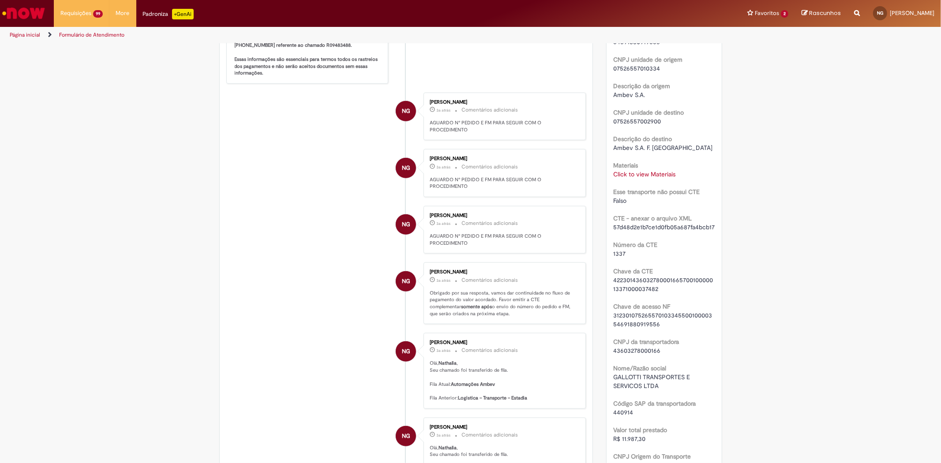
scroll to position [588, 0]
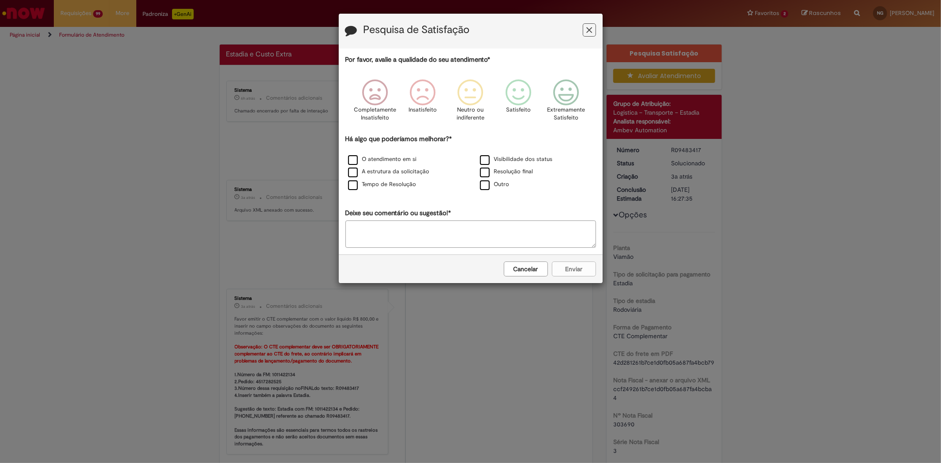
click at [594, 29] on button "Feedback" at bounding box center [589, 29] width 13 height 13
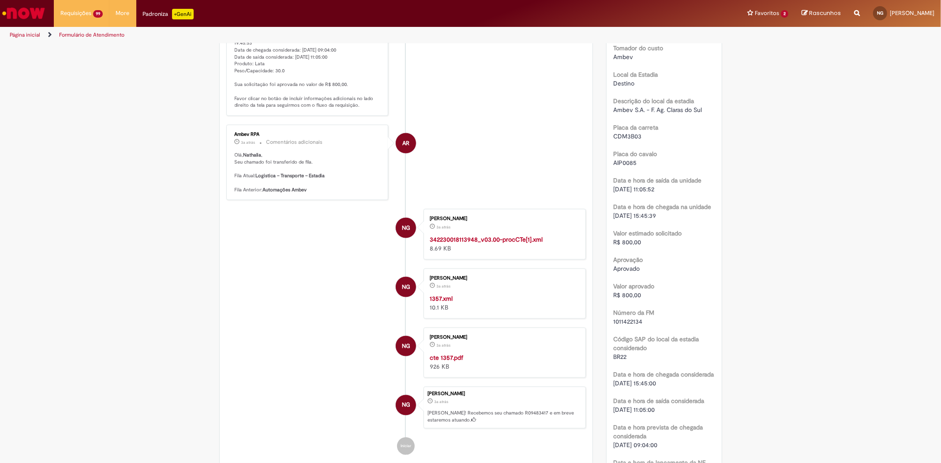
scroll to position [1079, 0]
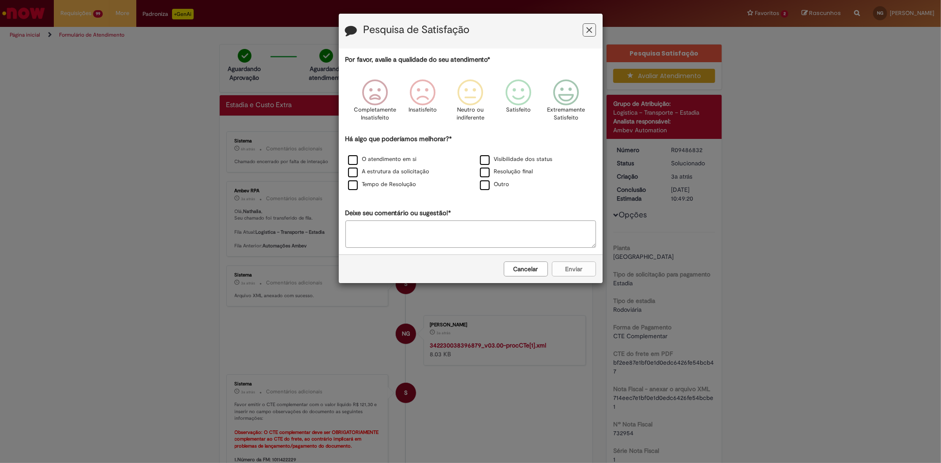
click at [590, 28] on icon "Feedback" at bounding box center [589, 30] width 6 height 9
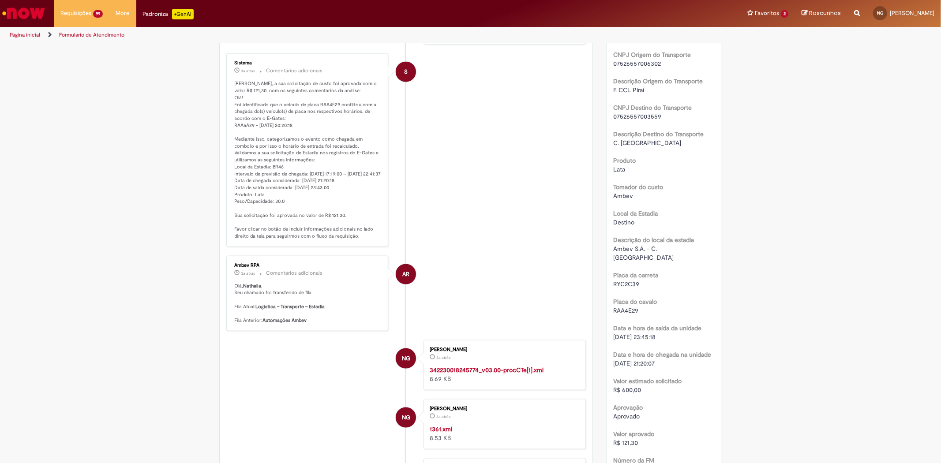
scroll to position [932, 0]
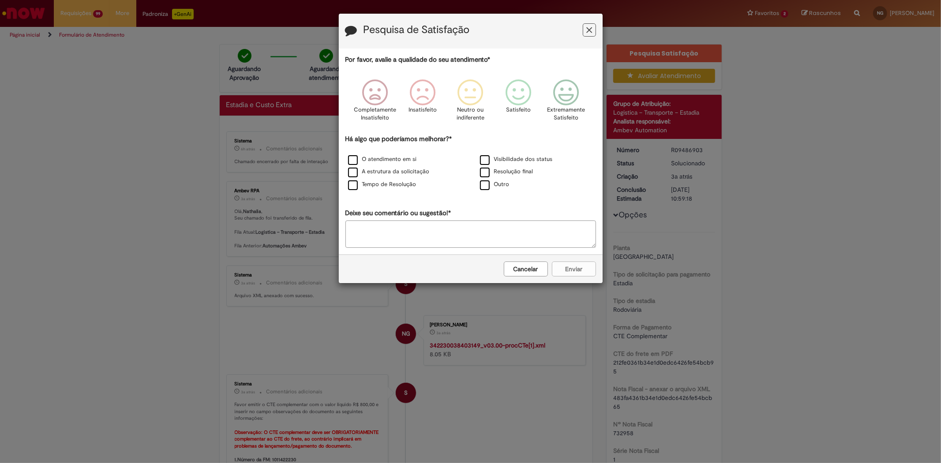
click at [588, 30] on icon "Feedback" at bounding box center [589, 30] width 6 height 9
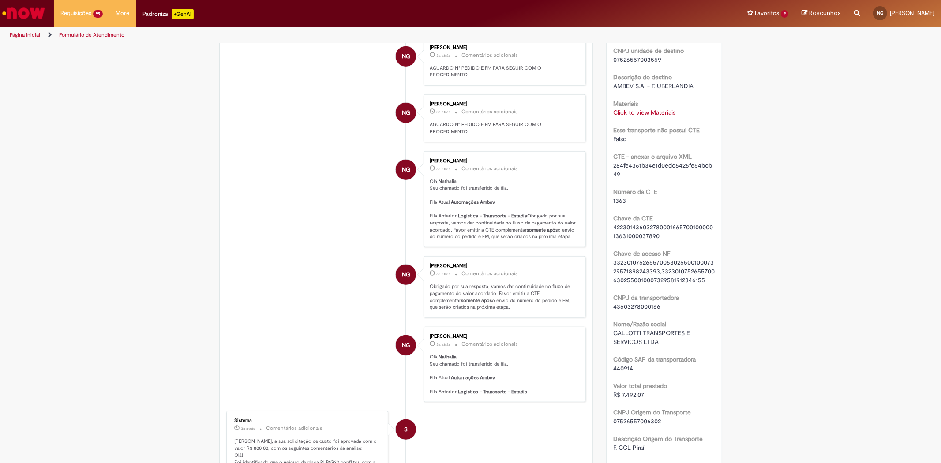
scroll to position [588, 0]
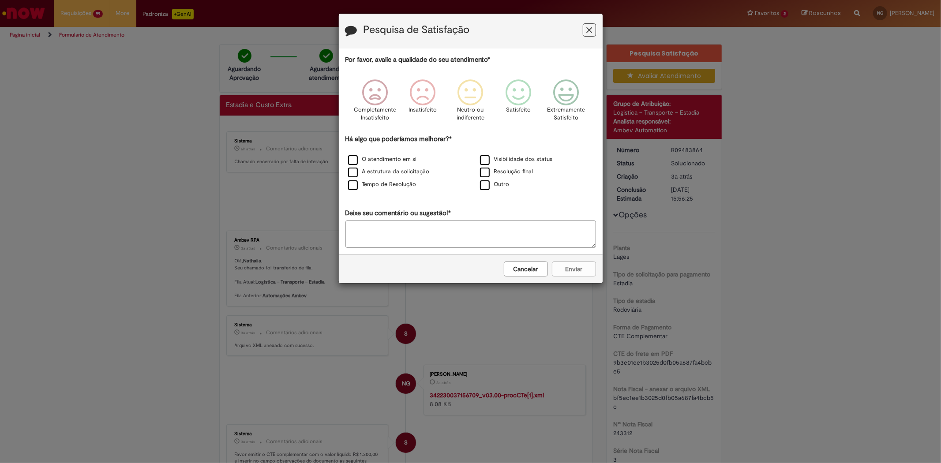
click at [582, 26] on h3 "Pesquisa de Satisfação" at bounding box center [471, 31] width 251 height 14
click at [583, 31] on button "Feedback" at bounding box center [589, 29] width 13 height 13
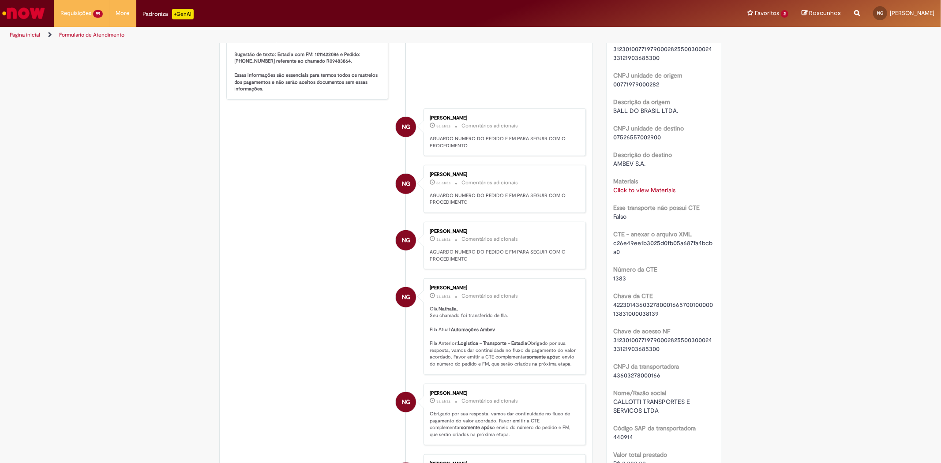
scroll to position [735, 0]
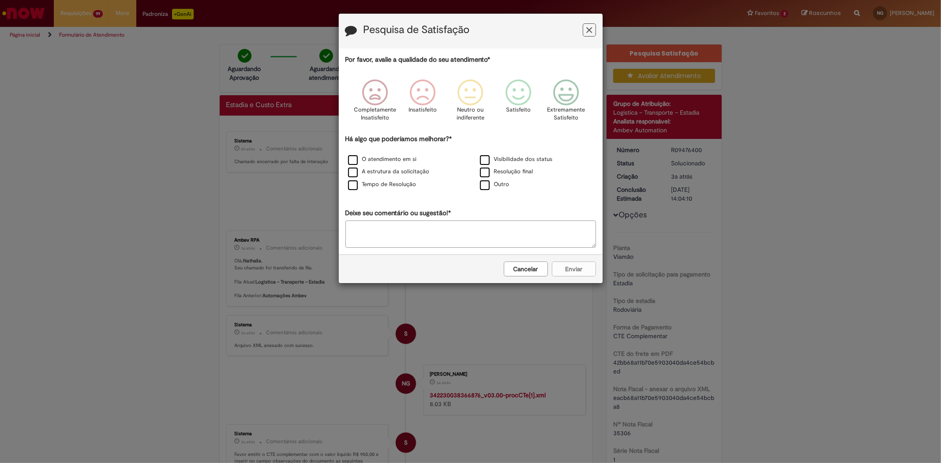
click at [590, 27] on icon "Feedback" at bounding box center [589, 30] width 6 height 9
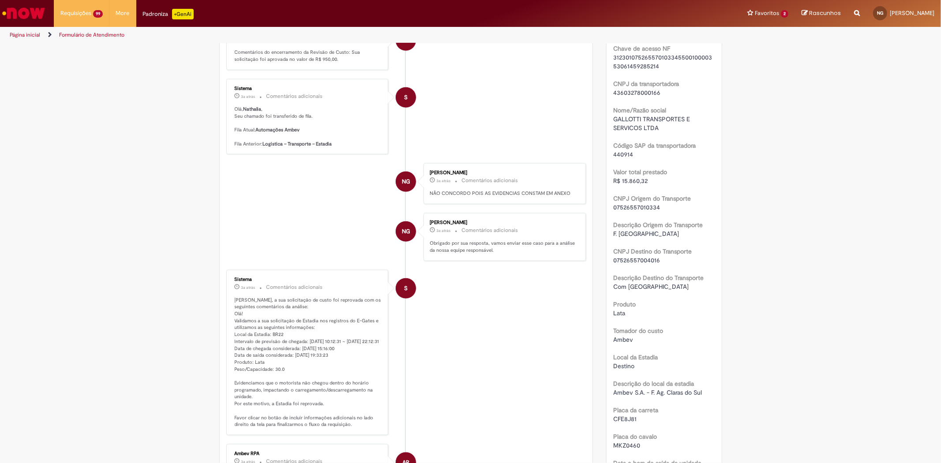
scroll to position [784, 0]
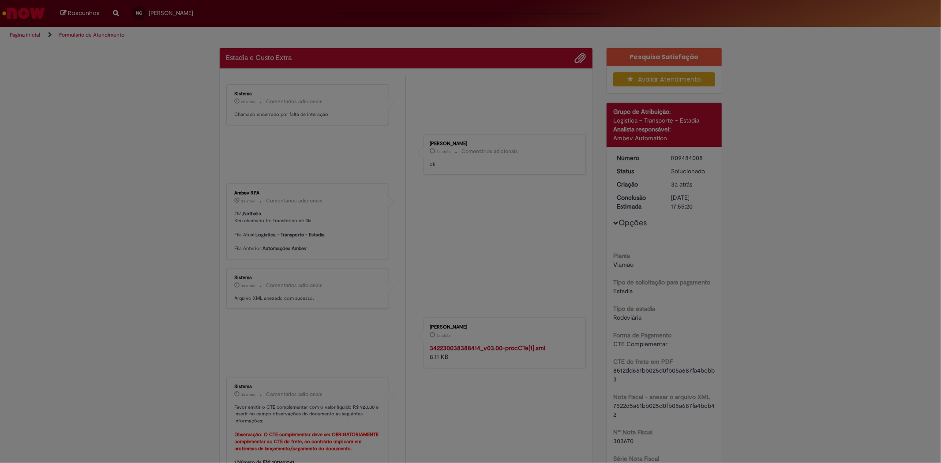
click at [420, 232] on div "Feedback" at bounding box center [470, 231] width 941 height 463
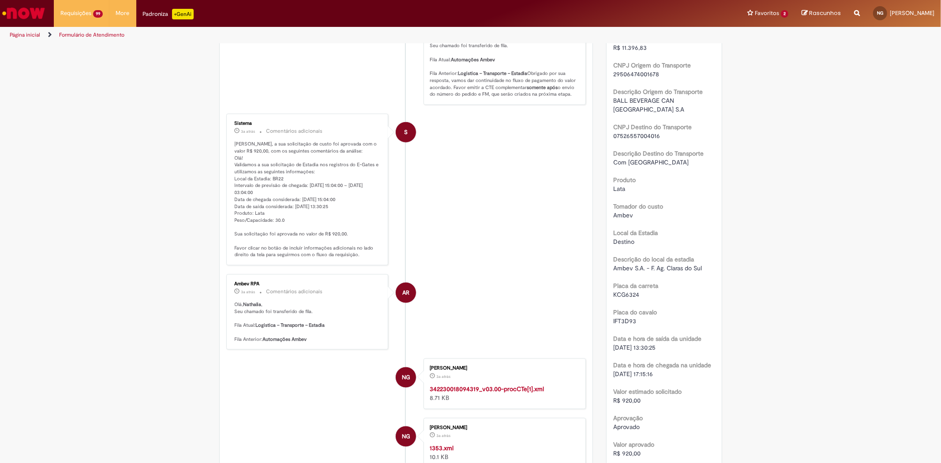
scroll to position [932, 0]
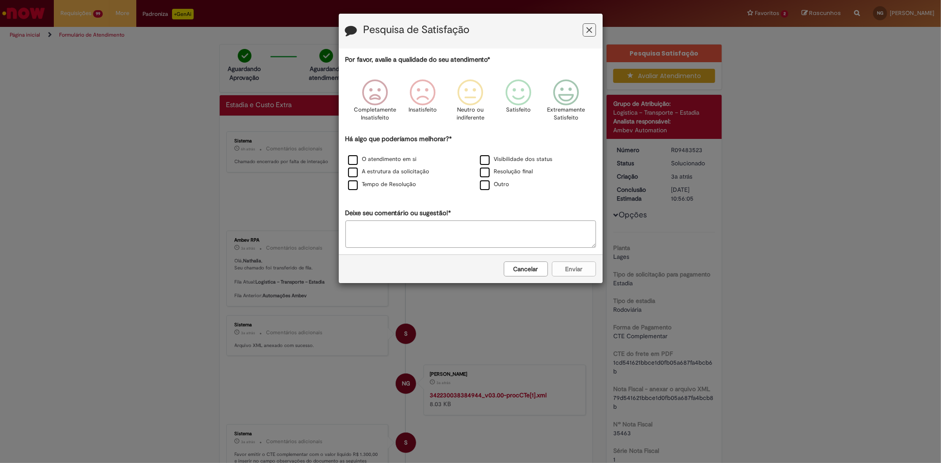
click at [587, 28] on icon "Feedback" at bounding box center [589, 30] width 6 height 9
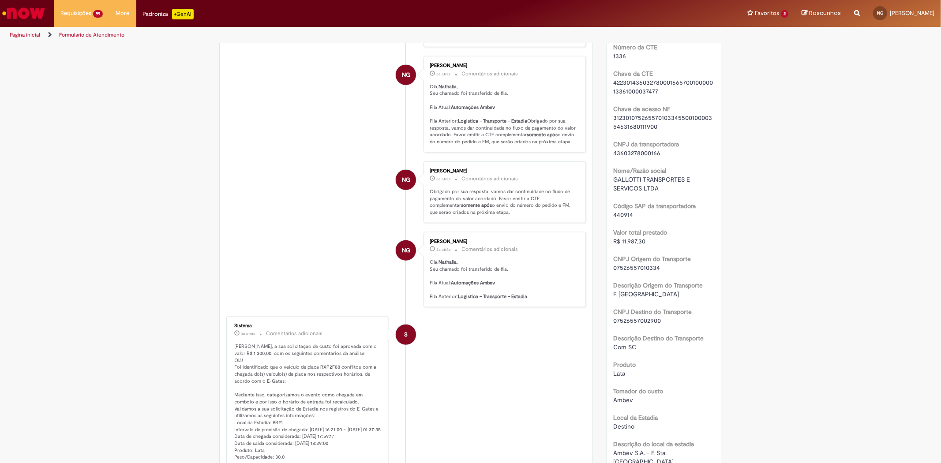
scroll to position [833, 0]
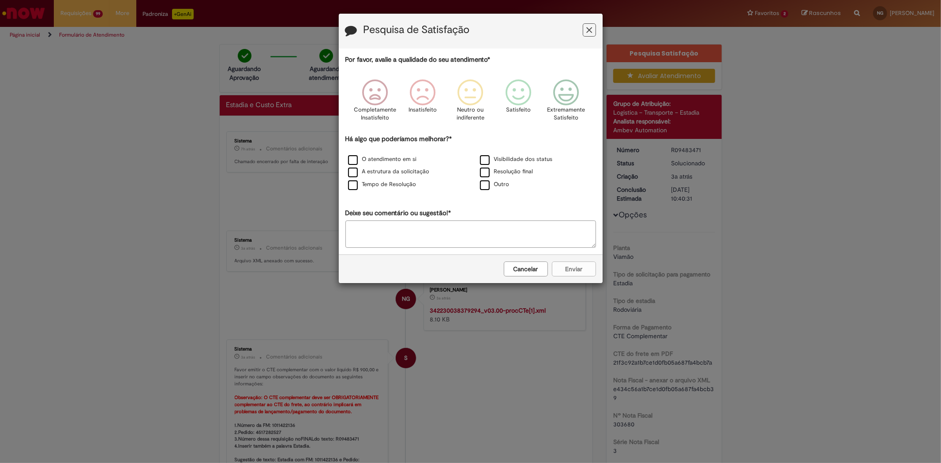
click at [592, 30] on button "Feedback" at bounding box center [589, 29] width 13 height 13
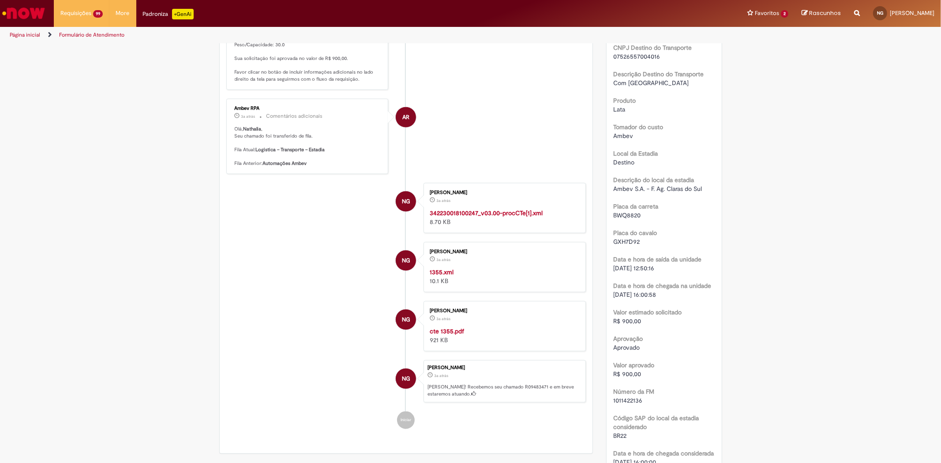
scroll to position [1030, 0]
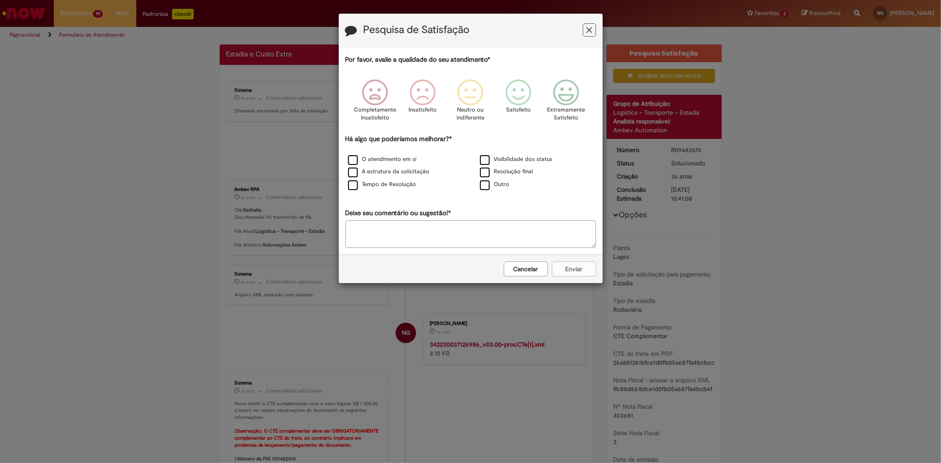
click at [590, 24] on button "Feedback" at bounding box center [589, 29] width 13 height 13
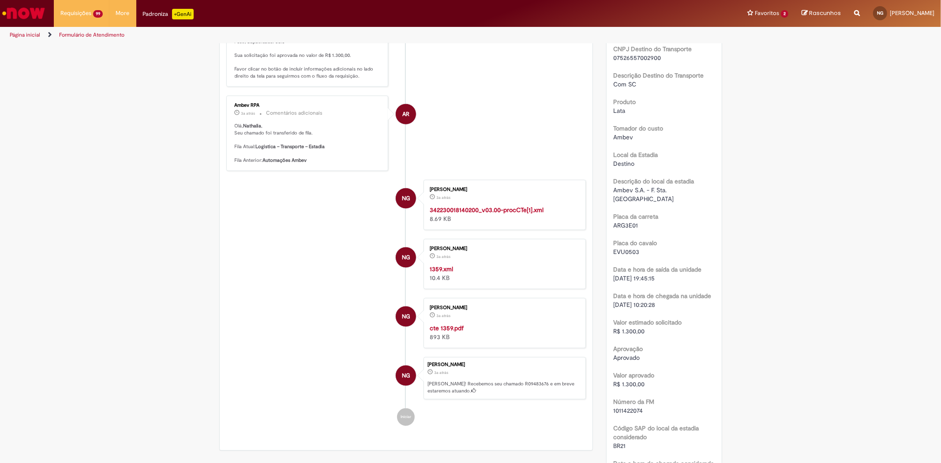
scroll to position [981, 0]
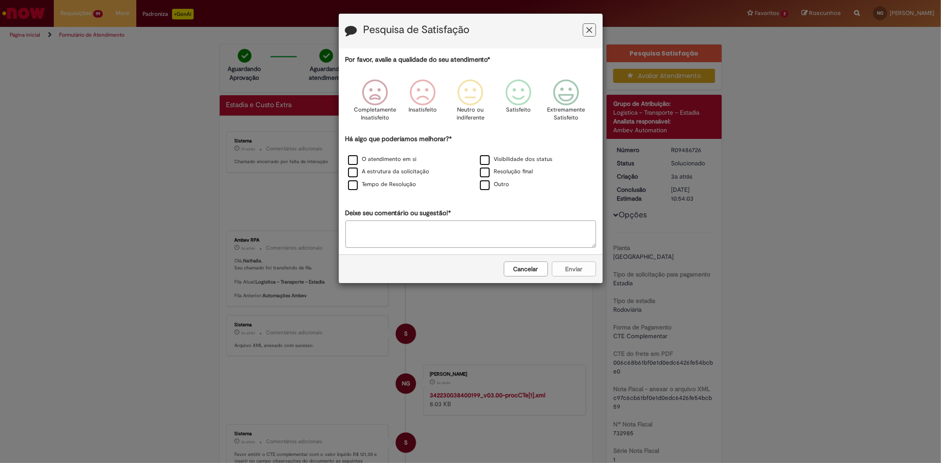
click at [588, 34] on icon "Feedback" at bounding box center [589, 30] width 6 height 9
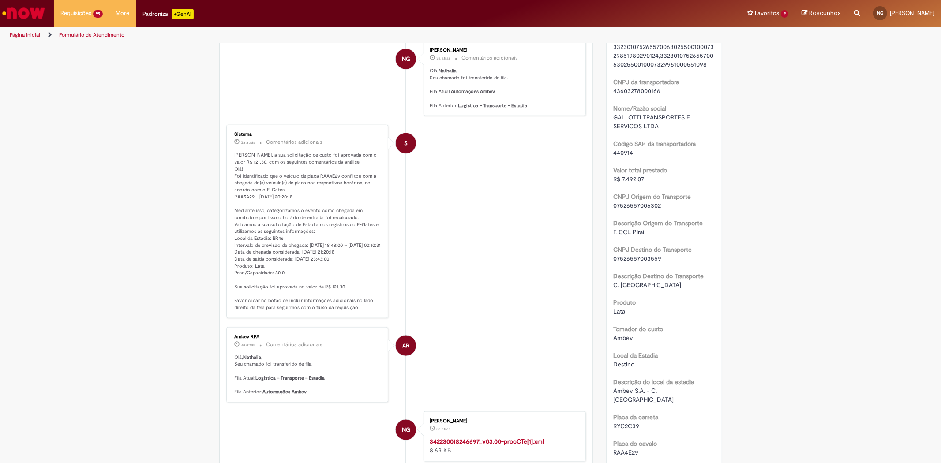
scroll to position [784, 0]
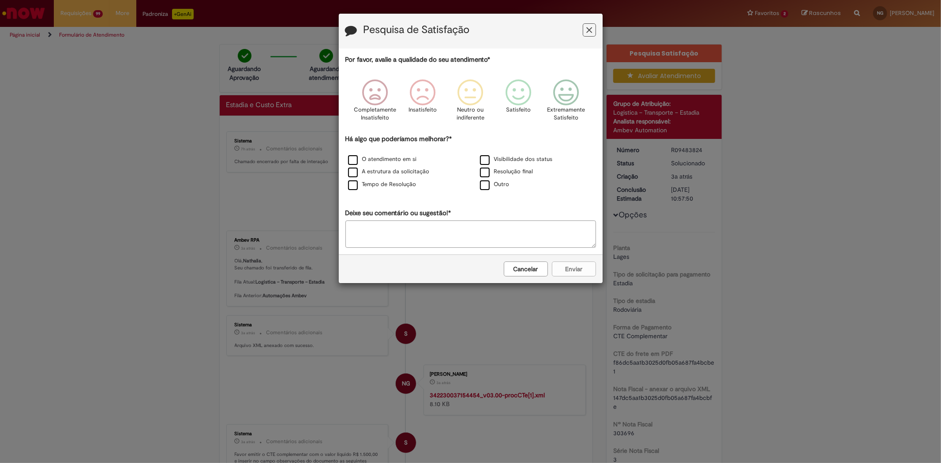
click at [589, 34] on icon "Feedback" at bounding box center [589, 30] width 6 height 9
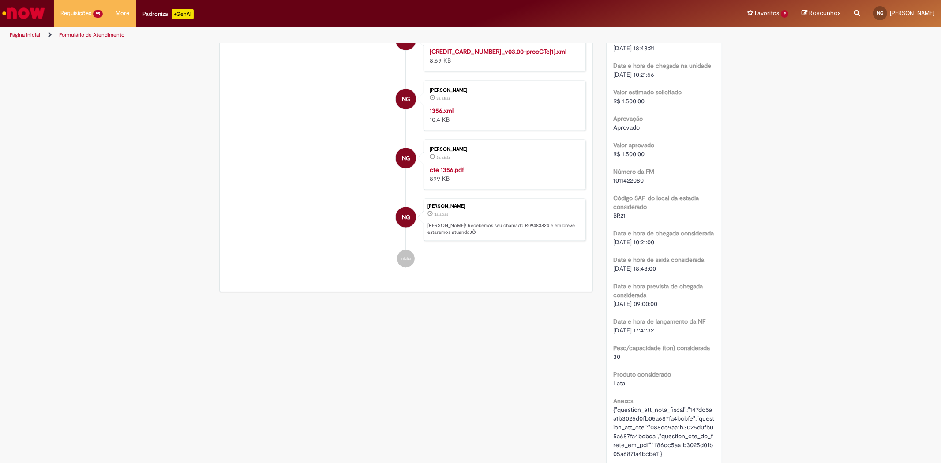
scroll to position [1225, 0]
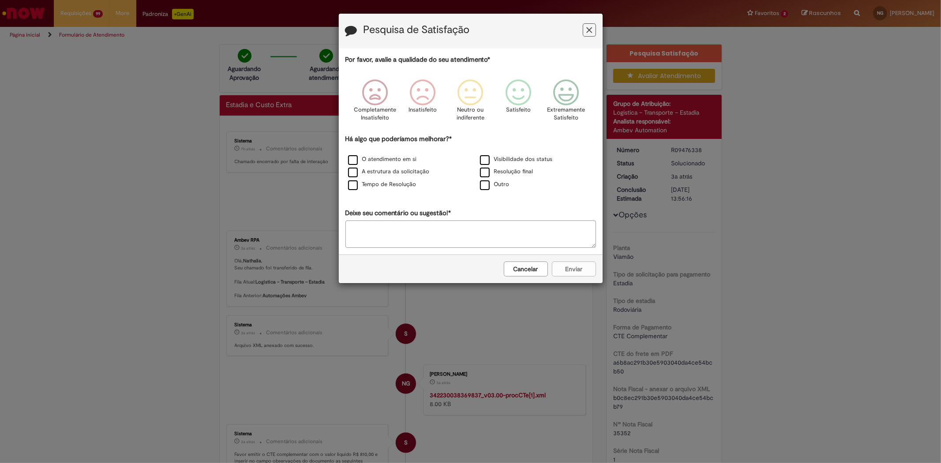
click at [590, 33] on icon "Feedback" at bounding box center [589, 30] width 6 height 9
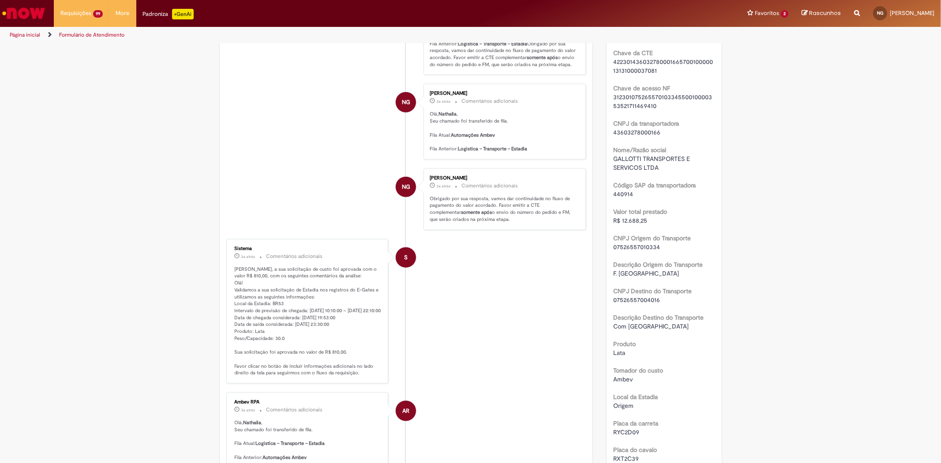
scroll to position [735, 0]
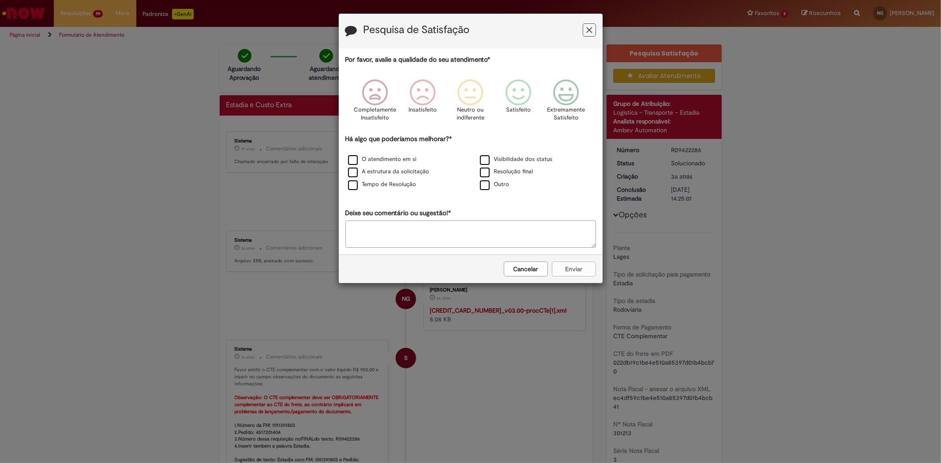
click at [591, 34] on icon "Feedback" at bounding box center [589, 30] width 6 height 9
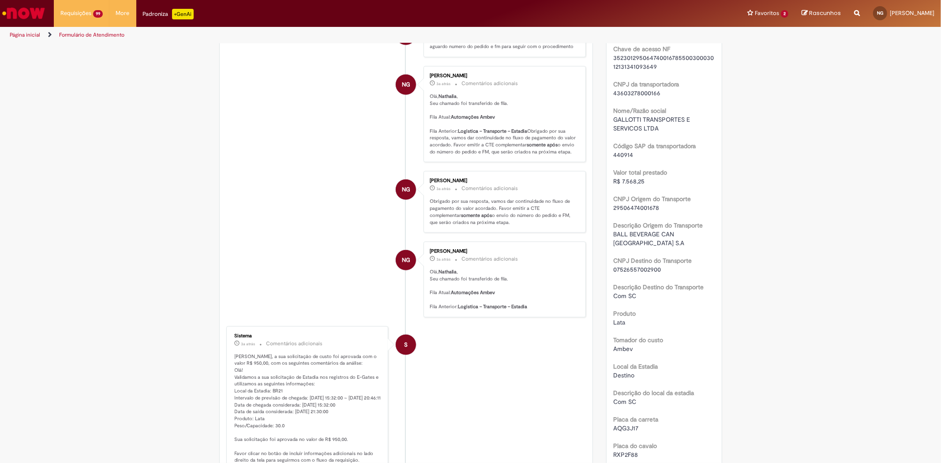
scroll to position [784, 0]
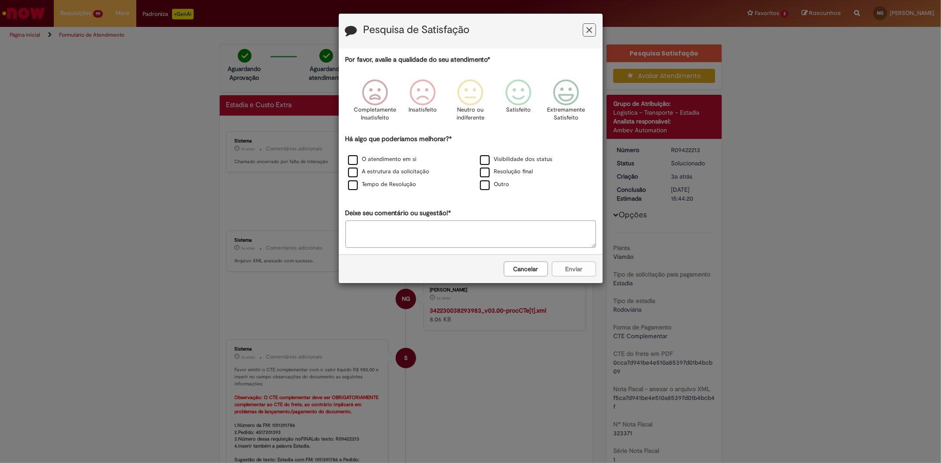
click at [594, 31] on button "Feedback" at bounding box center [589, 29] width 13 height 13
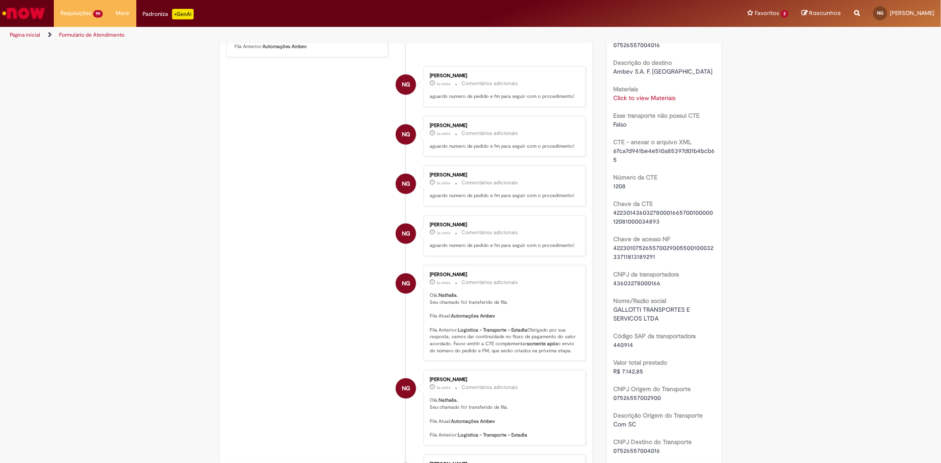
scroll to position [588, 0]
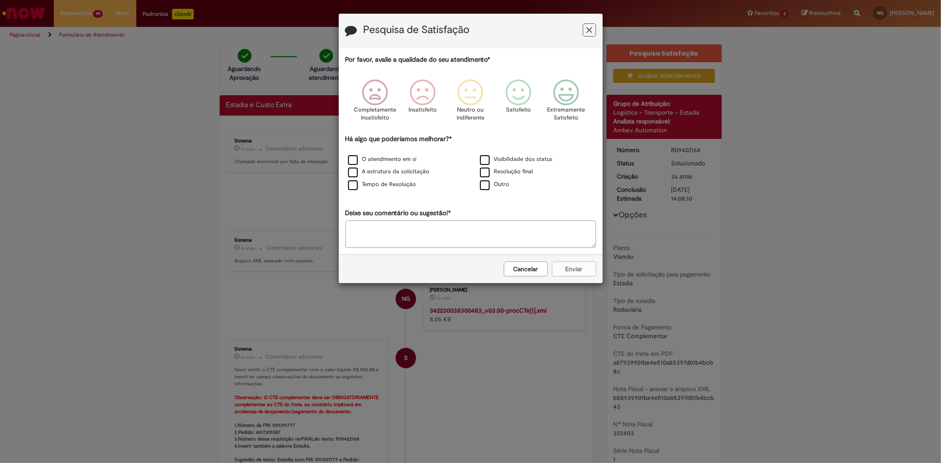
click at [587, 31] on icon "Feedback" at bounding box center [589, 30] width 6 height 9
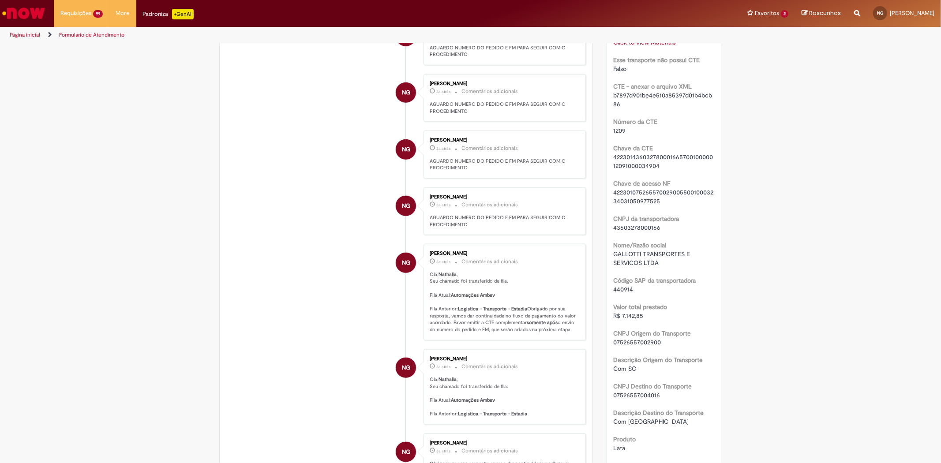
scroll to position [686, 0]
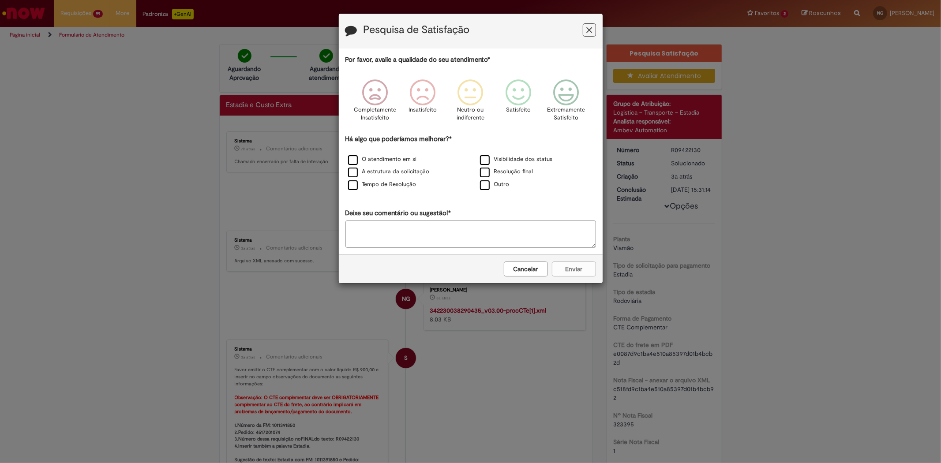
click at [588, 28] on icon "Feedback" at bounding box center [589, 30] width 6 height 9
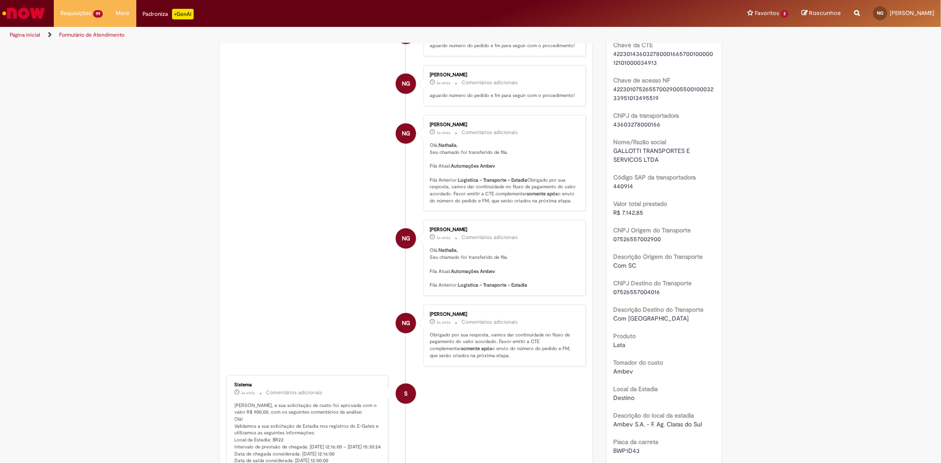
scroll to position [784, 0]
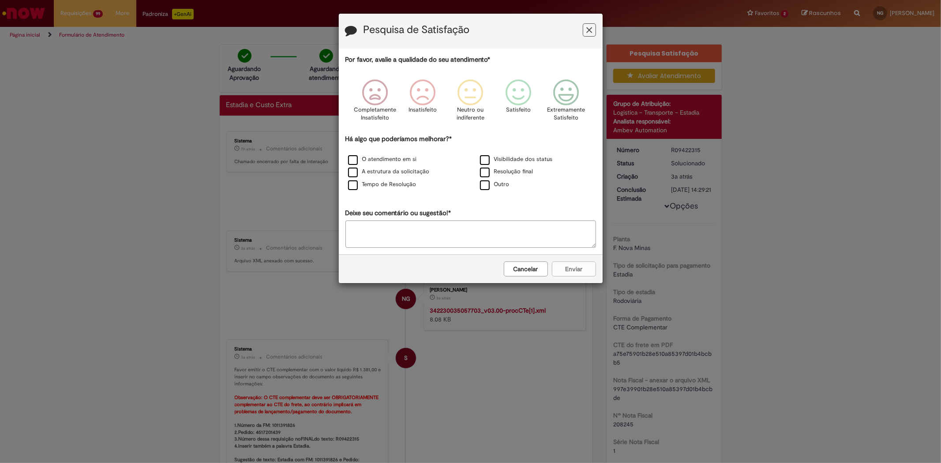
click at [590, 31] on icon "Feedback" at bounding box center [589, 30] width 6 height 9
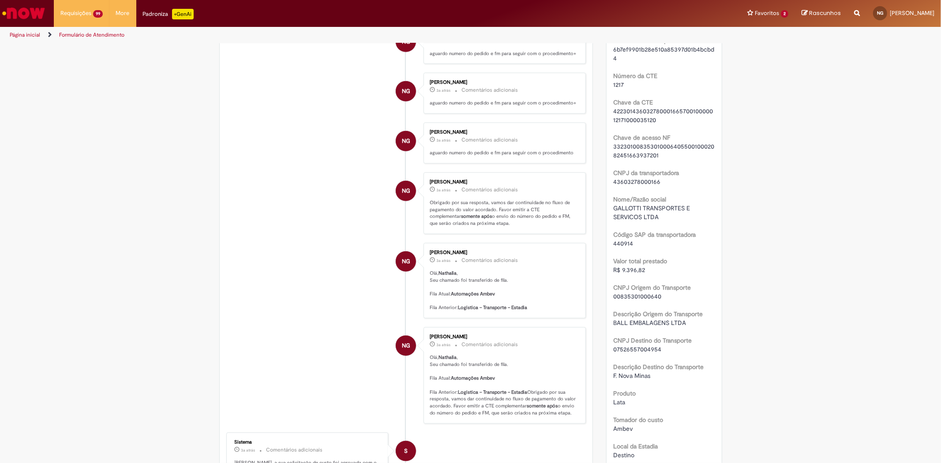
scroll to position [686, 0]
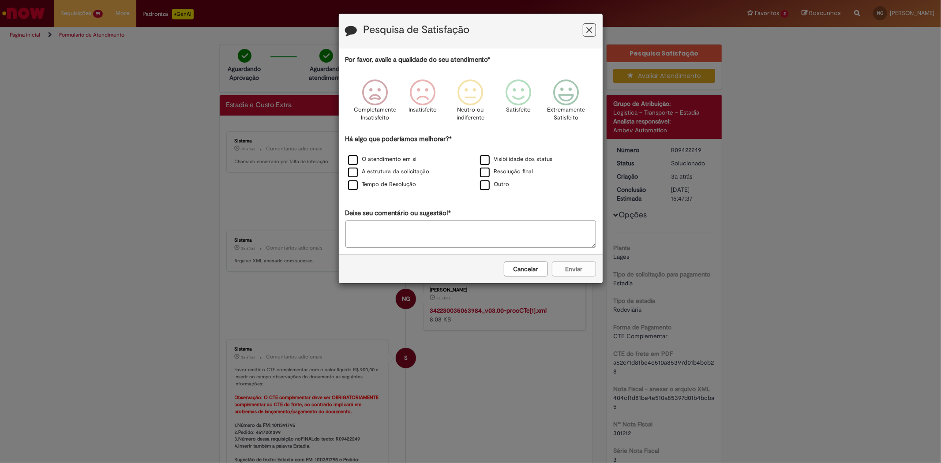
click at [589, 31] on icon "Feedback" at bounding box center [589, 30] width 6 height 9
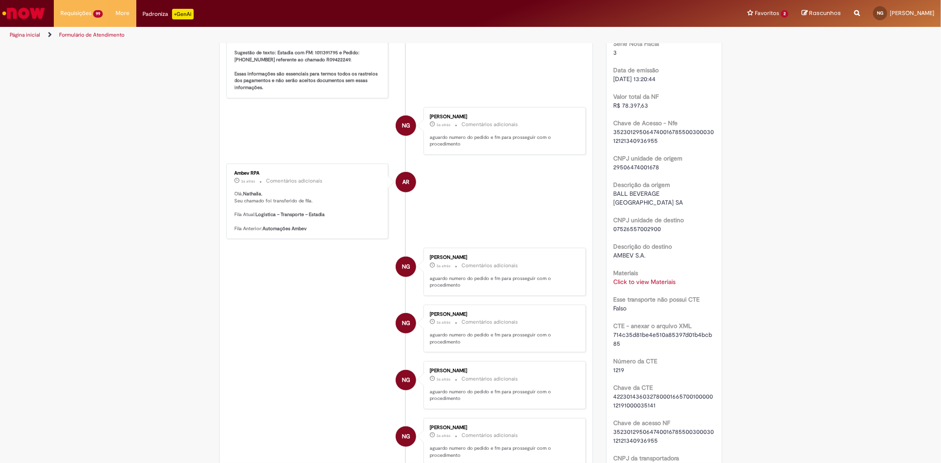
scroll to position [588, 0]
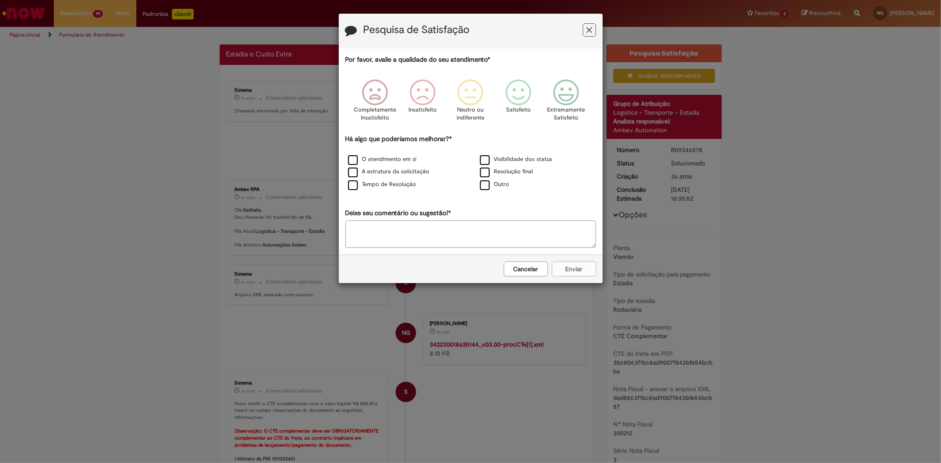
click at [589, 32] on icon "Feedback" at bounding box center [589, 30] width 6 height 9
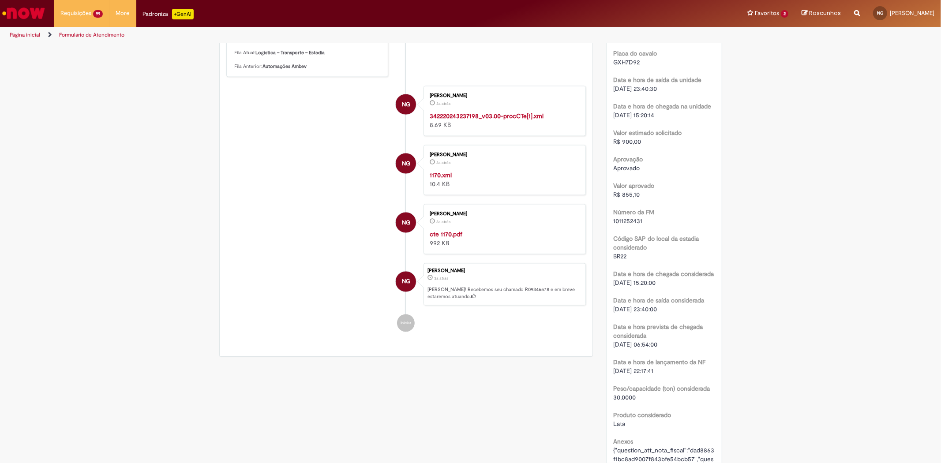
scroll to position [1176, 0]
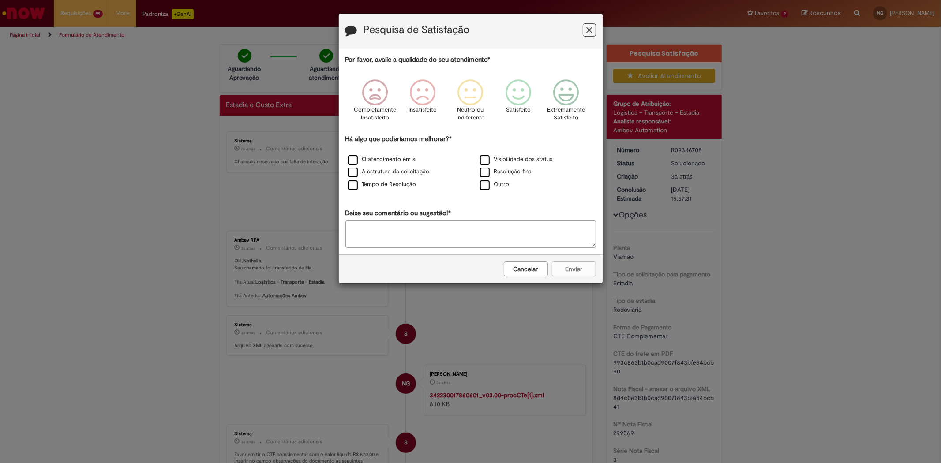
click at [585, 37] on h3 "Pesquisa de Satisfação" at bounding box center [471, 31] width 251 height 14
click at [587, 30] on icon "Feedback" at bounding box center [589, 30] width 6 height 9
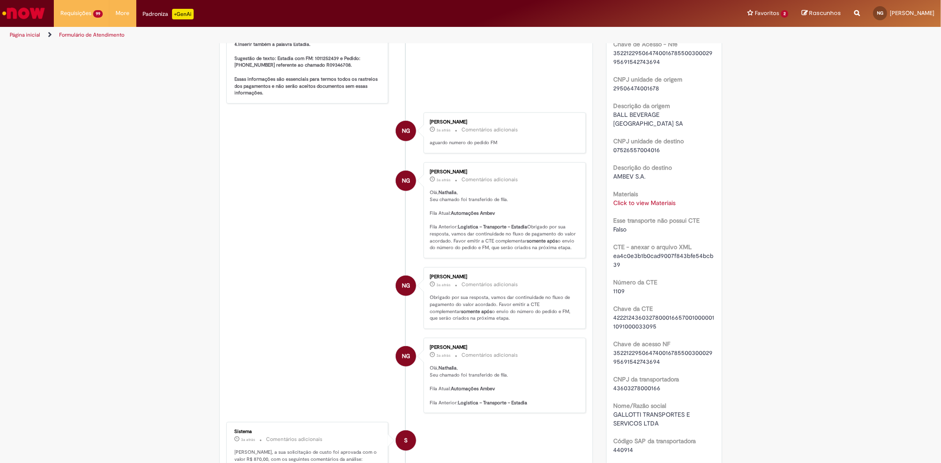
scroll to position [490, 0]
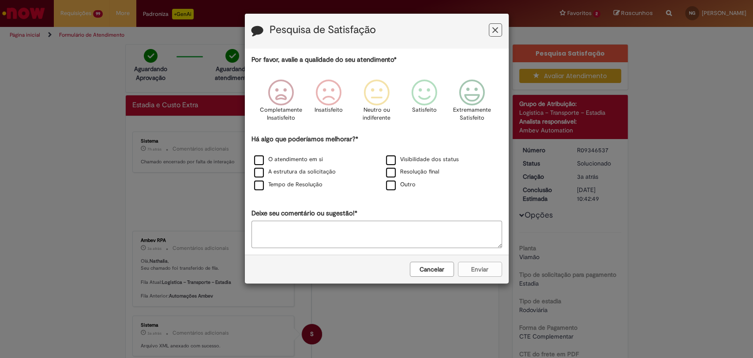
click at [501, 29] on button "Feedback" at bounding box center [495, 29] width 13 height 13
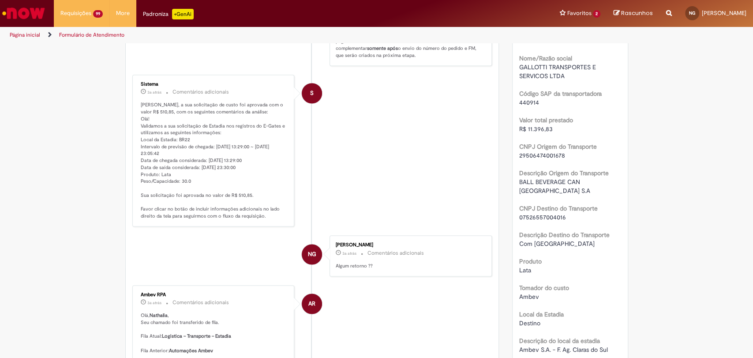
scroll to position [833, 0]
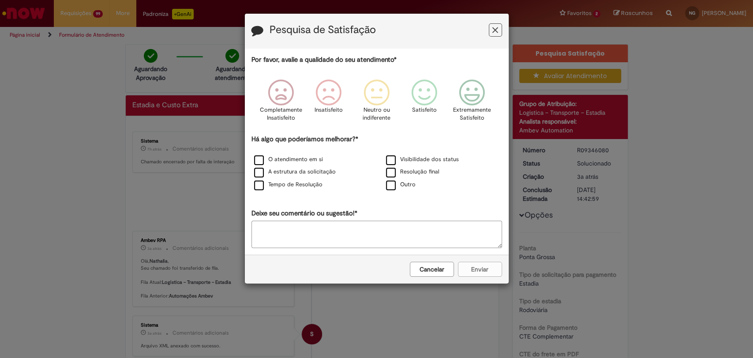
click at [492, 30] on icon "Feedback" at bounding box center [495, 30] width 6 height 9
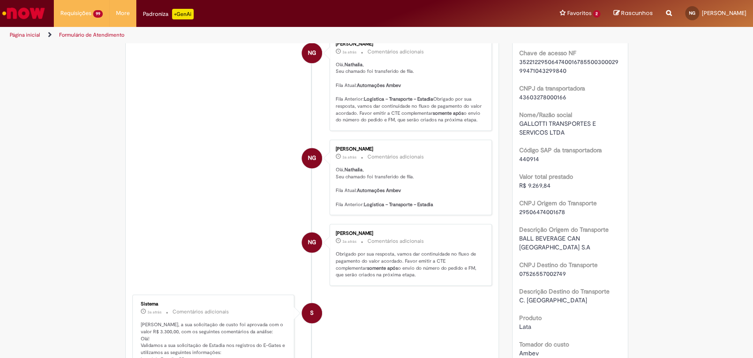
scroll to position [883, 0]
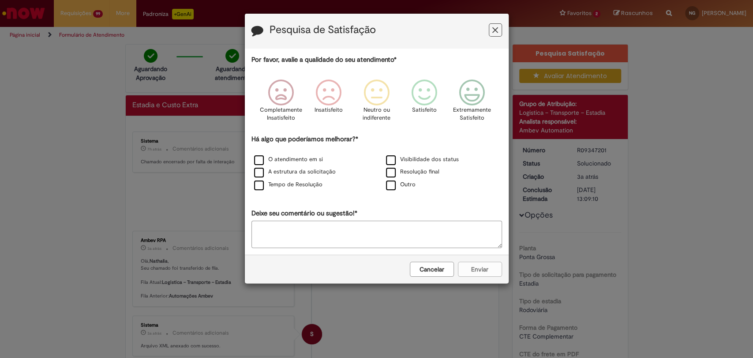
click at [485, 24] on h3 "Pesquisa de Satisfação" at bounding box center [377, 31] width 251 height 14
click at [489, 26] on button "Feedback" at bounding box center [495, 29] width 13 height 13
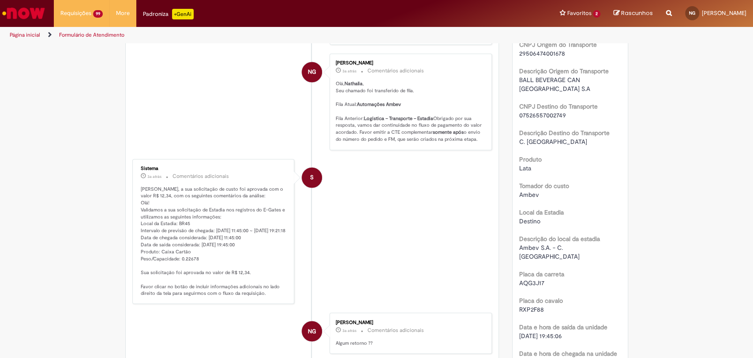
scroll to position [932, 0]
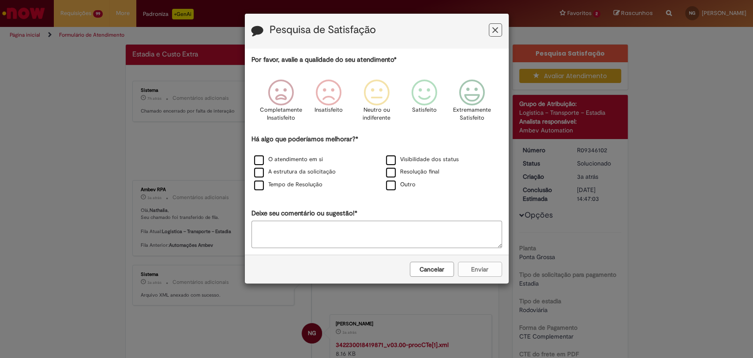
click at [494, 30] on icon "Feedback" at bounding box center [495, 30] width 6 height 9
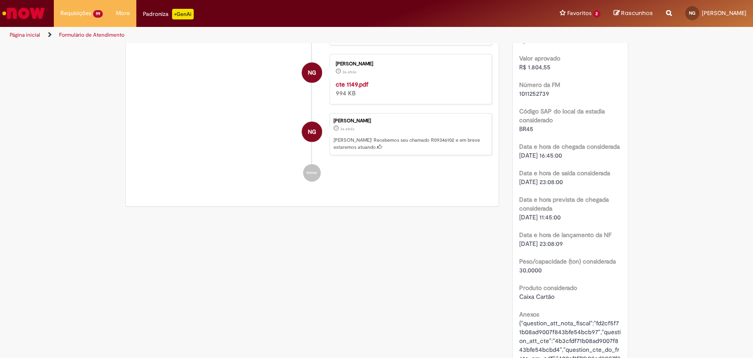
scroll to position [1164, 0]
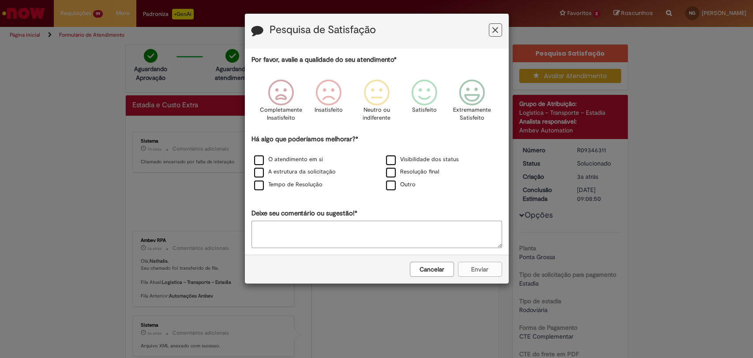
click at [500, 29] on button "Feedback" at bounding box center [495, 29] width 13 height 13
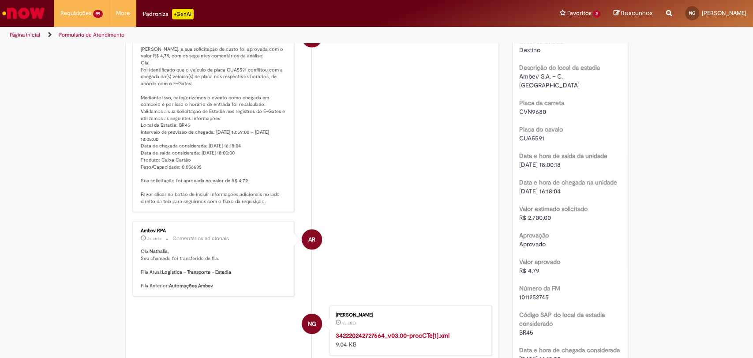
scroll to position [1225, 0]
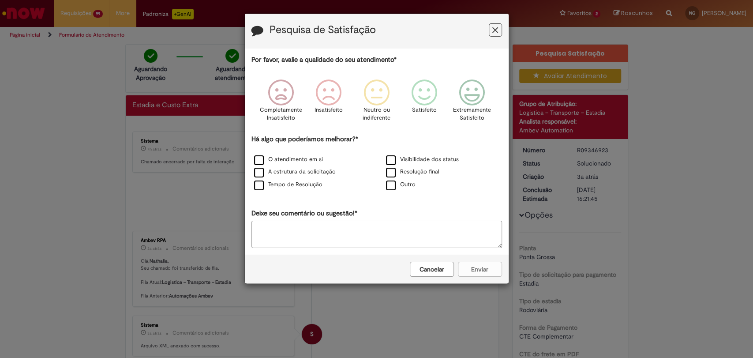
click at [497, 26] on icon "Feedback" at bounding box center [495, 30] width 6 height 9
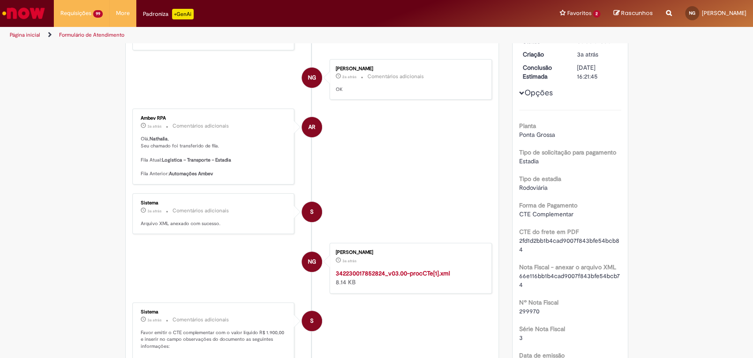
scroll to position [147, 0]
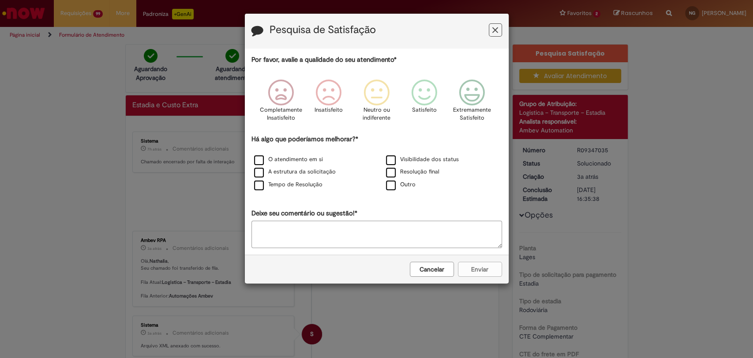
click at [503, 29] on div "Pesquisa de Satisfação" at bounding box center [377, 31] width 264 height 35
click at [489, 33] on button "Feedback" at bounding box center [495, 29] width 13 height 13
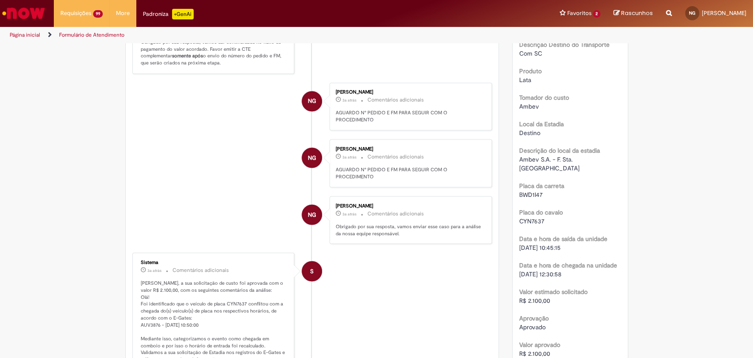
scroll to position [1030, 0]
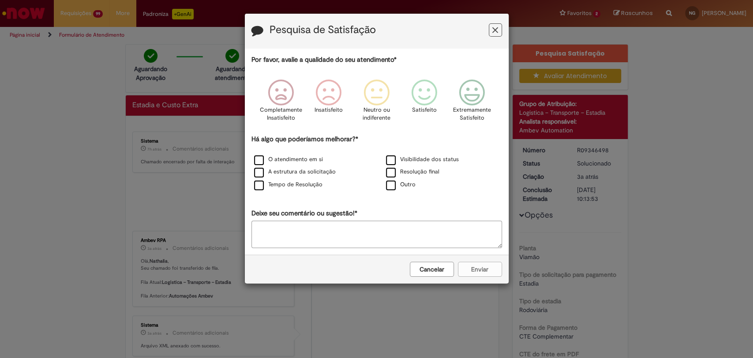
click button "Feedback"
click at [491, 24] on div "Pesquisa de Satisfação" at bounding box center [377, 31] width 264 height 35
click at [491, 30] on button "Feedback" at bounding box center [495, 29] width 13 height 13
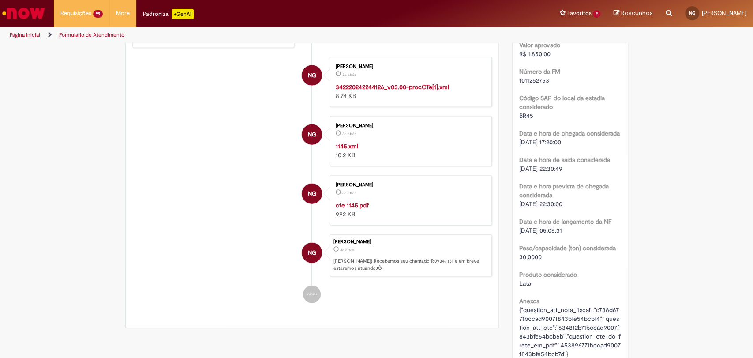
scroll to position [1569, 0]
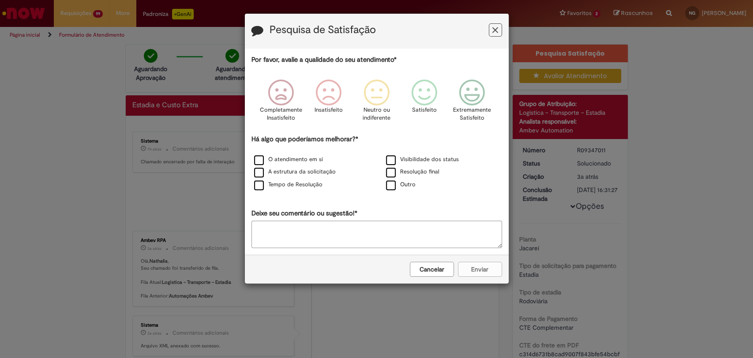
click at [503, 30] on div "Pesquisa de Satisfação" at bounding box center [377, 31] width 264 height 35
click at [499, 29] on button "Feedback" at bounding box center [495, 29] width 13 height 13
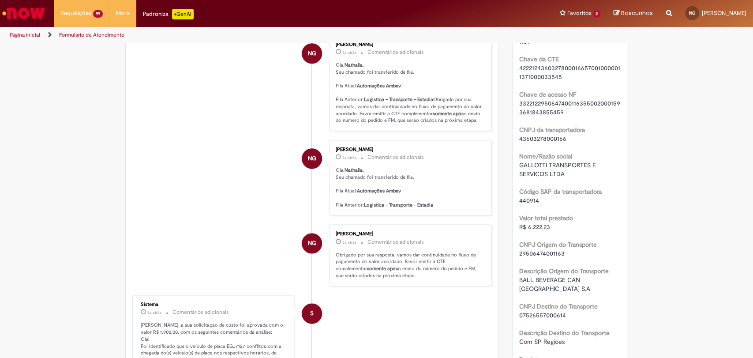
scroll to position [735, 0]
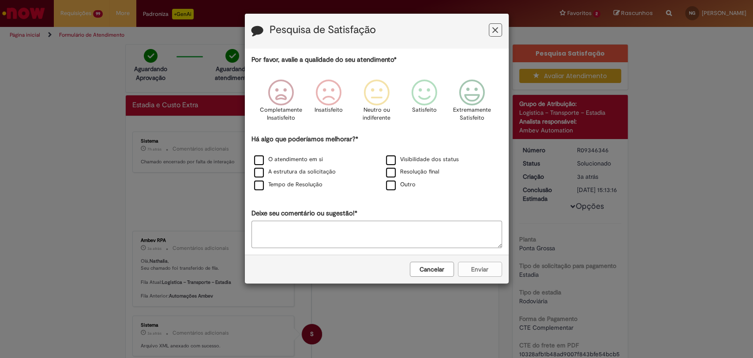
click at [497, 26] on button "Feedback" at bounding box center [495, 29] width 13 height 13
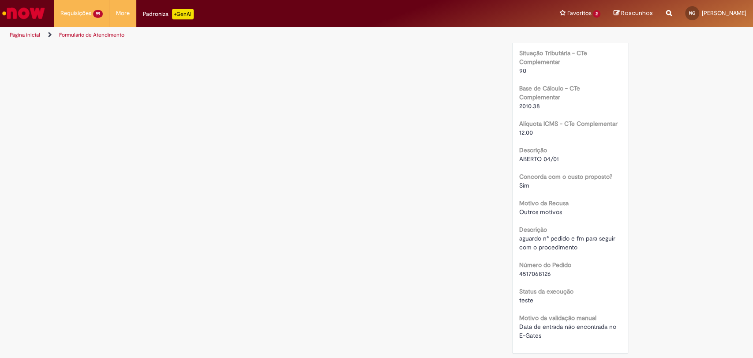
scroll to position [2010, 0]
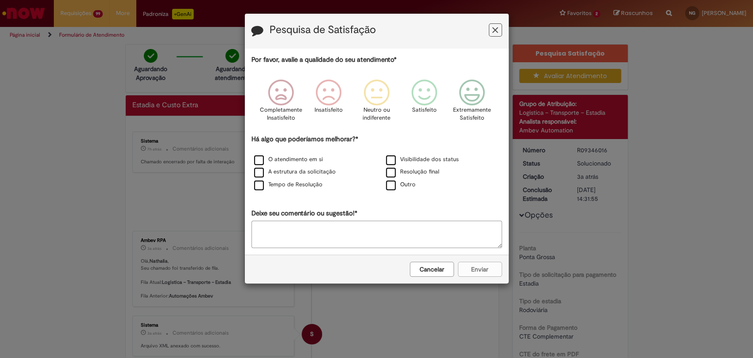
drag, startPoint x: 494, startPoint y: 28, endPoint x: 488, endPoint y: 32, distance: 7.3
click at [494, 28] on icon "Feedback" at bounding box center [495, 30] width 6 height 9
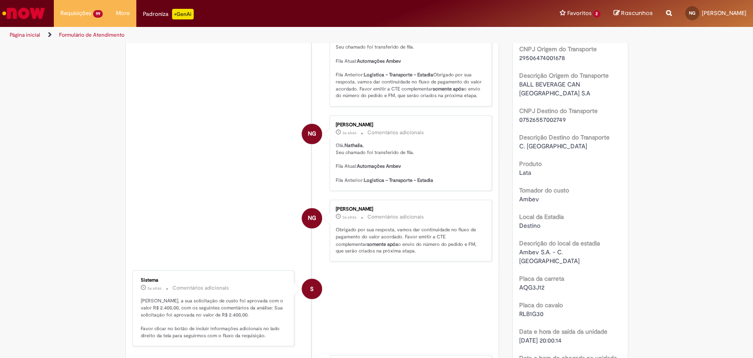
scroll to position [1030, 0]
